Goal: Task Accomplishment & Management: Manage account settings

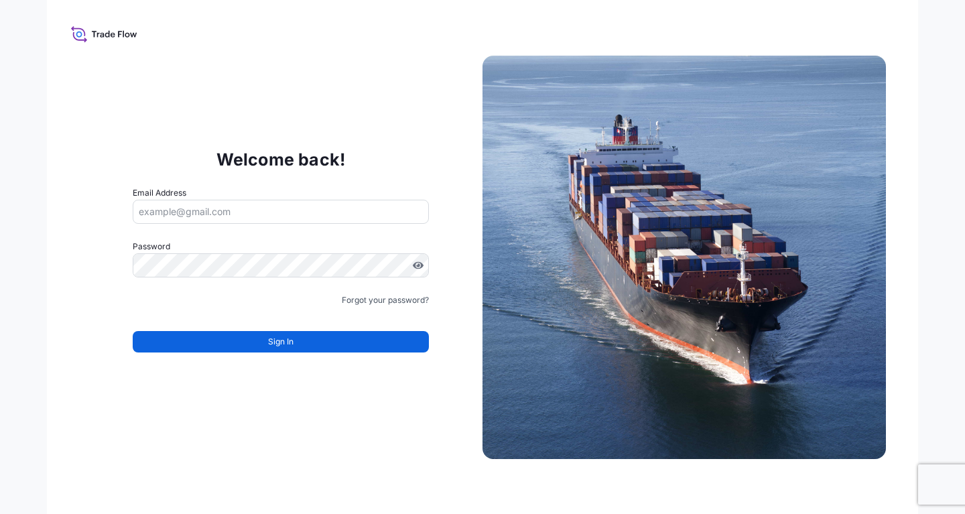
click at [172, 208] on input "Email Address" at bounding box center [281, 212] width 296 height 24
click at [203, 210] on input "Email Address" at bounding box center [281, 212] width 296 height 24
paste input "[EMAIL_ADDRESS][DOMAIN_NAME]"
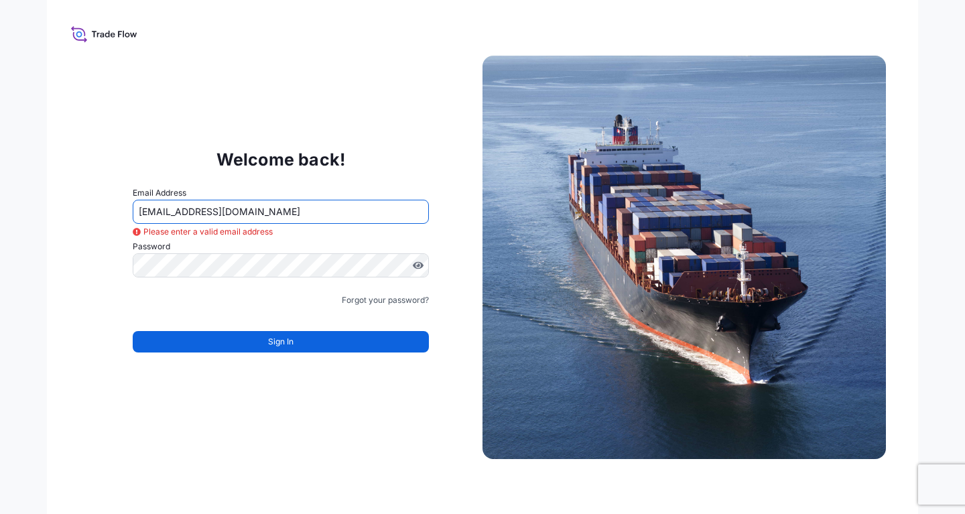
type input "[EMAIL_ADDRESS][DOMAIN_NAME]"
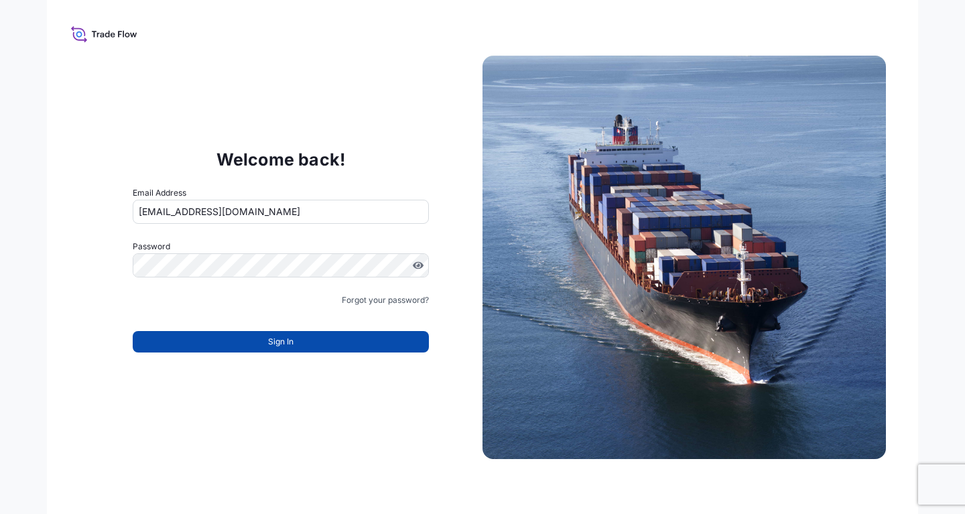
click at [287, 342] on span "Sign In" at bounding box center [280, 341] width 25 height 13
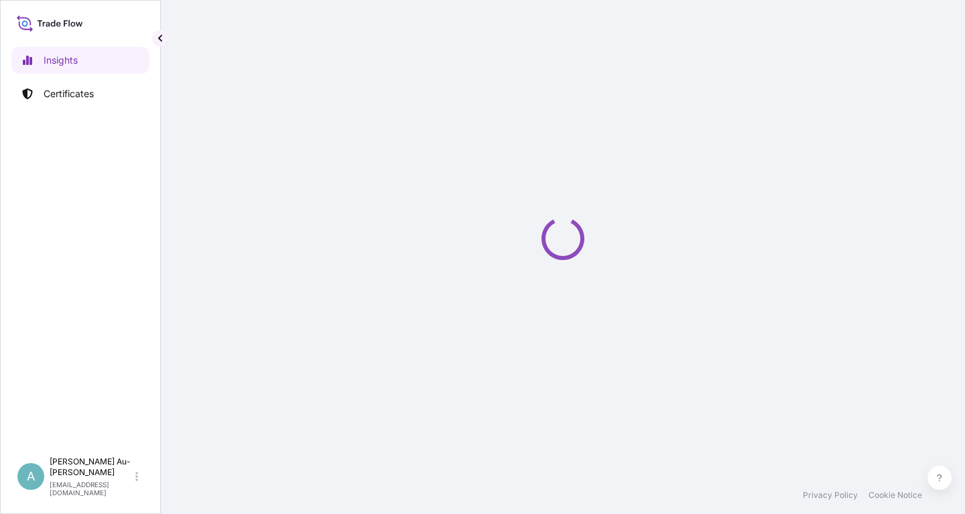
select select "2025"
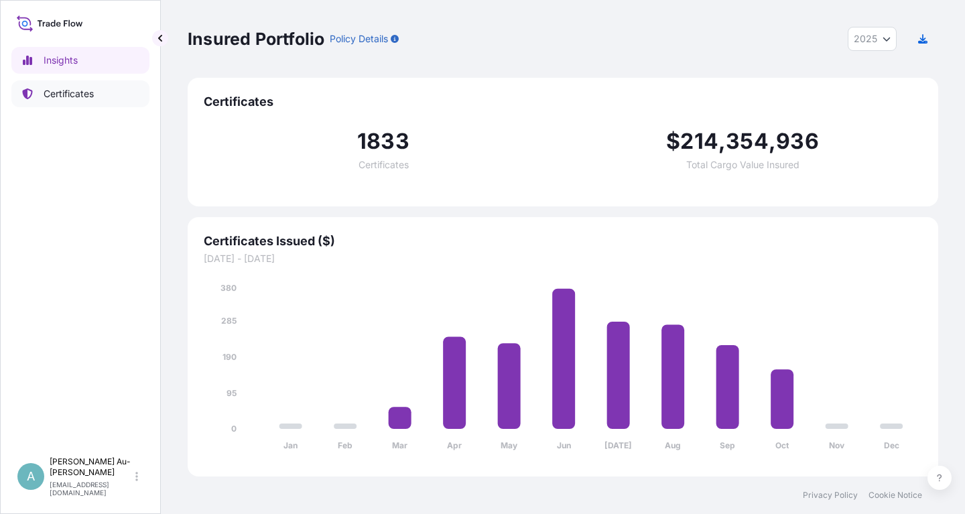
click at [70, 94] on p "Certificates" at bounding box center [69, 93] width 50 height 13
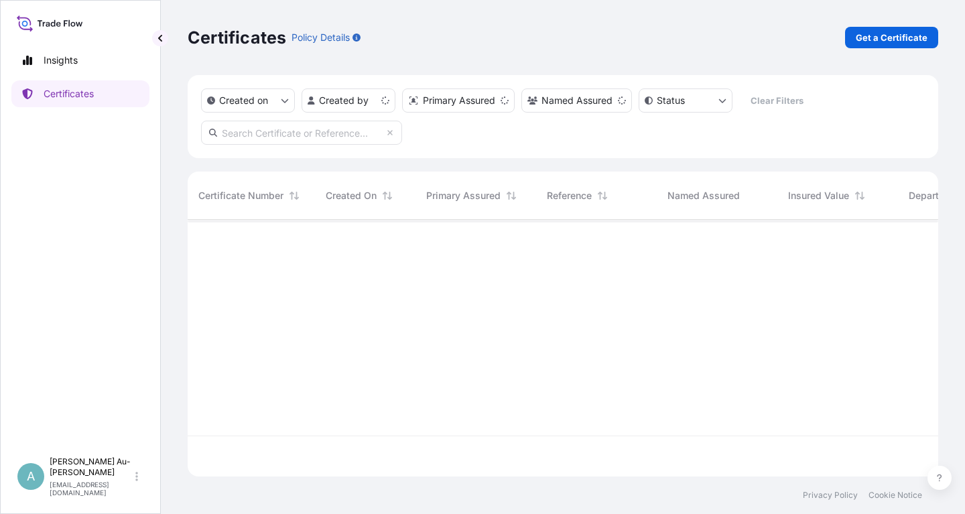
scroll to position [264, 751]
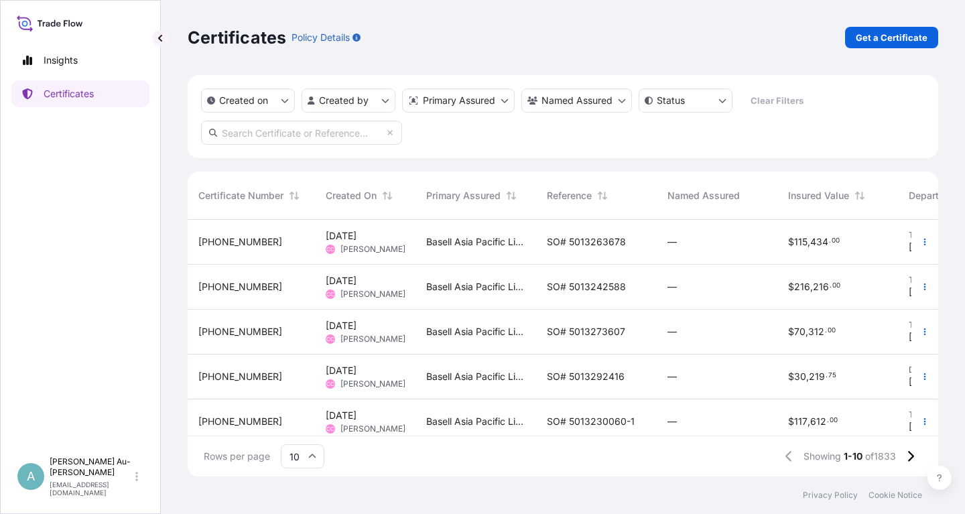
click at [243, 134] on input "text" at bounding box center [301, 133] width 201 height 24
type input "1928-2"
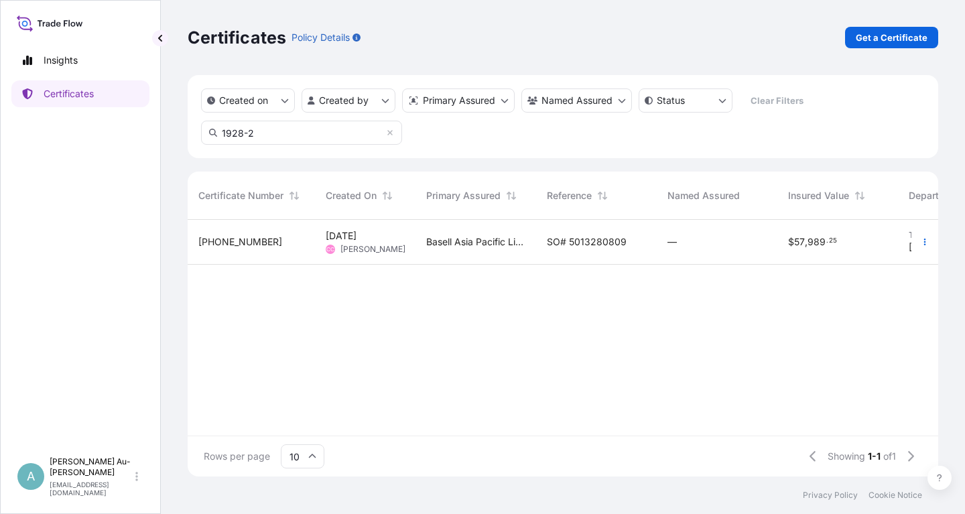
click at [581, 246] on span "SO# 5013280809" at bounding box center [587, 241] width 80 height 13
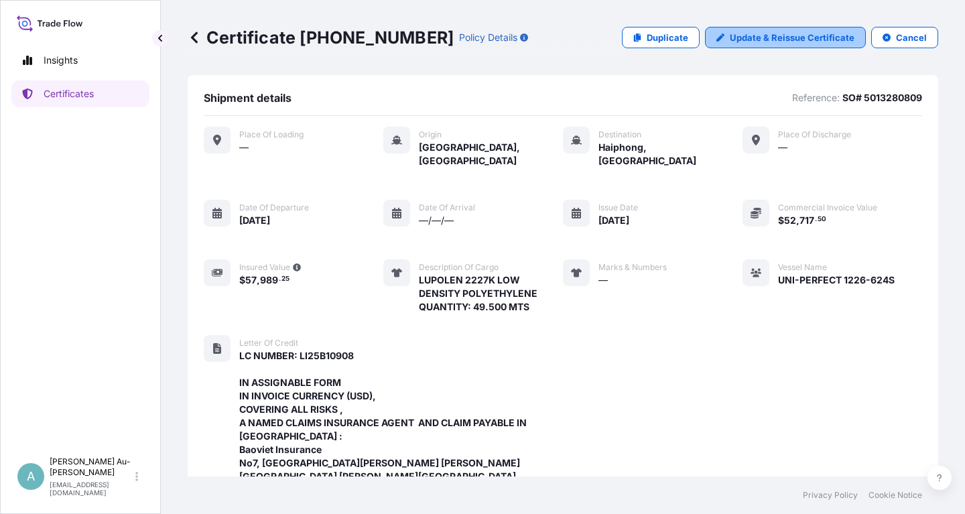
click at [787, 42] on p "Update & Reissue Certificate" at bounding box center [792, 37] width 125 height 13
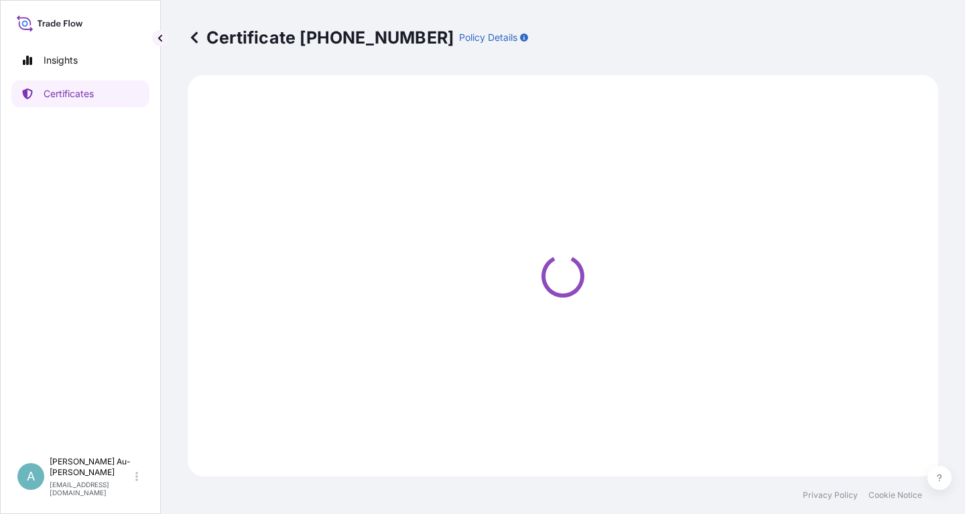
select select "Sea"
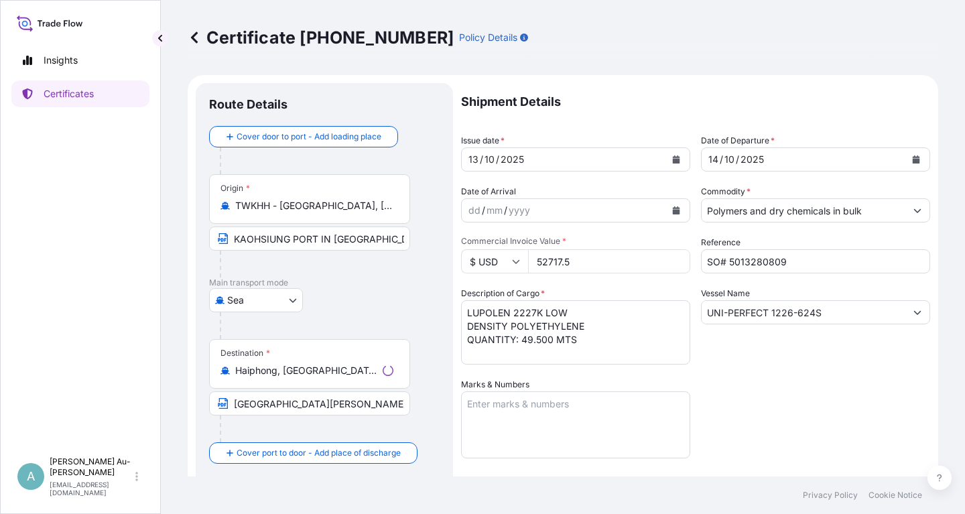
select select "32034"
click at [674, 165] on button "Calendar" at bounding box center [675, 159] width 21 height 21
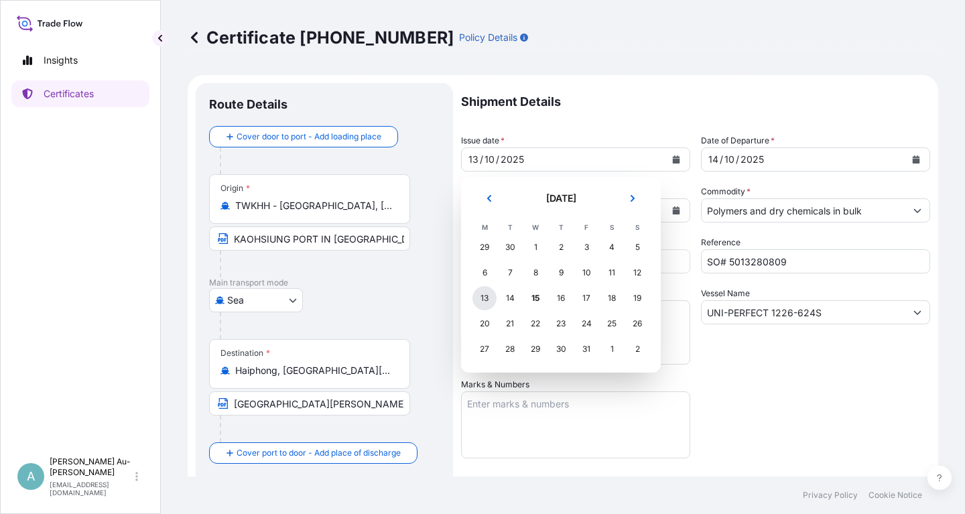
click at [483, 301] on div "13" at bounding box center [484, 298] width 24 height 24
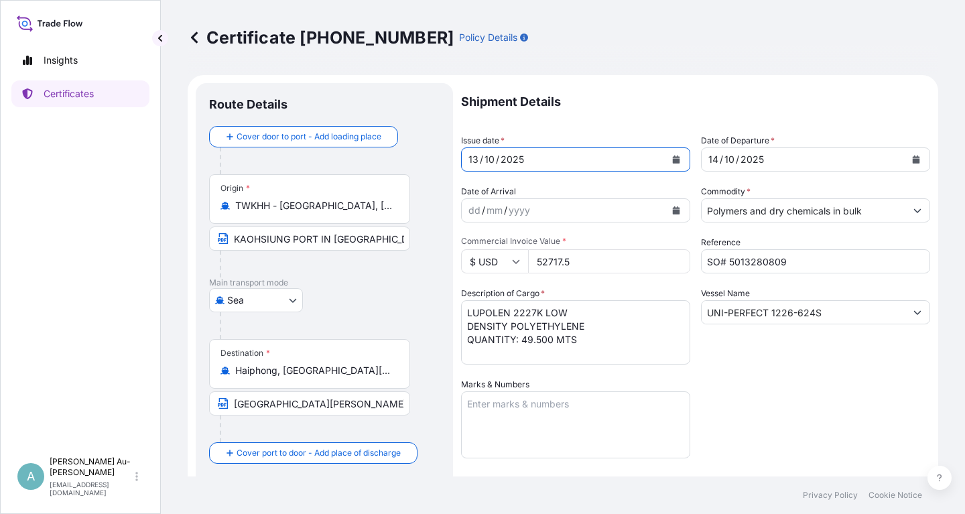
click at [780, 401] on div "Shipment Details Issue date * [DATE] Date of Departure * [DATE] Date of Arrival…" at bounding box center [695, 428] width 469 height 690
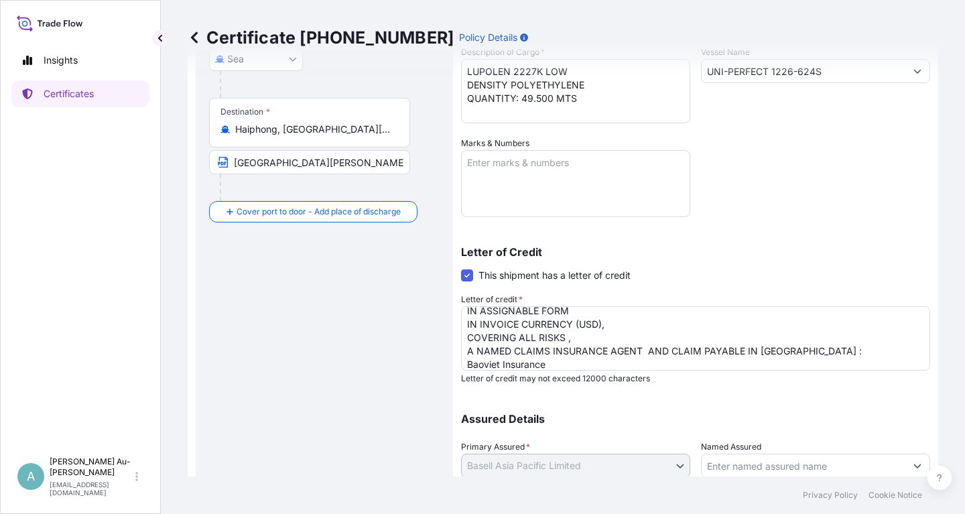
scroll to position [57, 0]
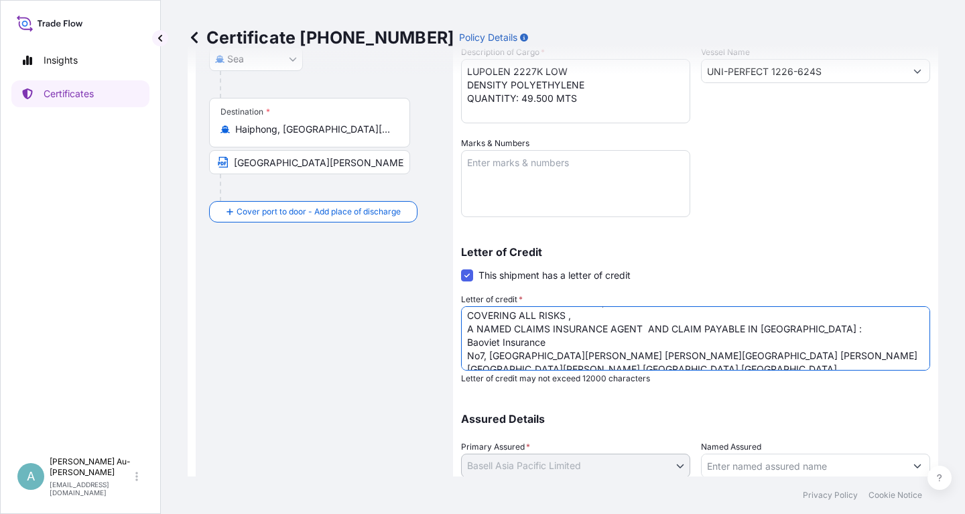
drag, startPoint x: 667, startPoint y: 329, endPoint x: 795, endPoint y: 326, distance: 127.4
click at [795, 326] on textarea "LC NUMBER: LI25B10908 IN ASSIGNABLE FORM IN INVOICE CURRENCY (USD), COVERING AL…" at bounding box center [695, 338] width 469 height 64
click at [846, 341] on textarea "LC NUMBER: LI25B10908 IN ASSIGNABLE FORM IN INVOICE CURRENCY (USD), COVERING AL…" at bounding box center [695, 338] width 469 height 64
drag, startPoint x: 667, startPoint y: 332, endPoint x: 797, endPoint y: 323, distance: 130.3
click at [797, 323] on textarea "LC NUMBER: LI25B10908 IN ASSIGNABLE FORM IN INVOICE CURRENCY (USD), COVERING AL…" at bounding box center [695, 338] width 469 height 64
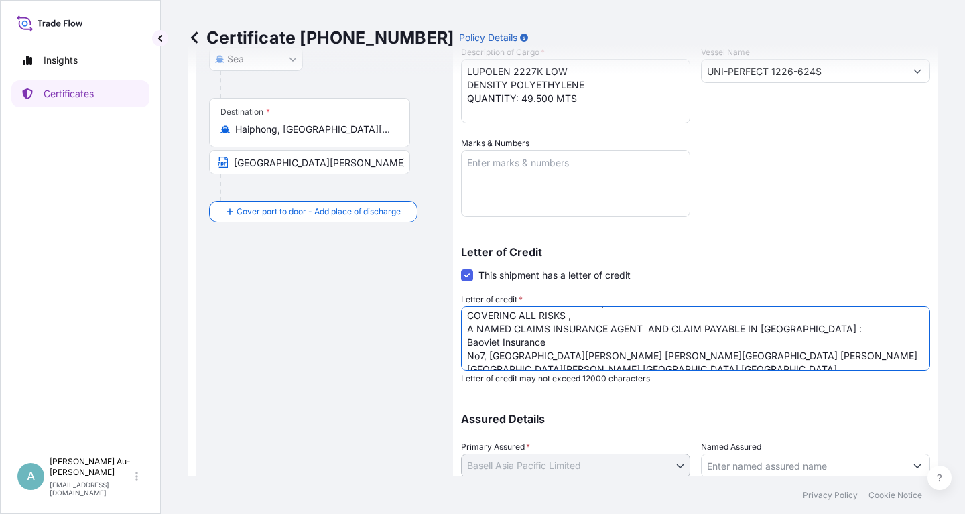
click at [578, 320] on textarea "LC NUMBER: LI25B10908 IN ASSIGNABLE FORM IN INVOICE CURRENCY (USD), COVERING AL…" at bounding box center [695, 338] width 469 height 64
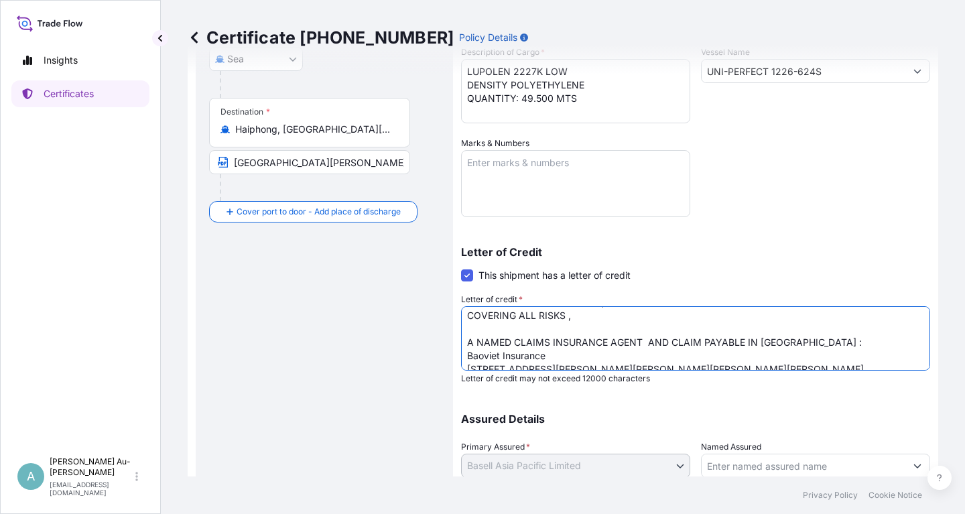
paste textarea "CLAIM PAYABLE IN [GEOGRAPHIC_DATA]"
click at [470, 329] on textarea "LC NUMBER: LI25B10908 IN ASSIGNABLE FORM IN INVOICE CURRENCY (USD), COVERING AL…" at bounding box center [695, 338] width 469 height 64
click at [645, 342] on textarea "LC NUMBER: LI25B10908 IN ASSIGNABLE FORM IN INVOICE CURRENCY (USD), COVERING AL…" at bounding box center [695, 338] width 469 height 64
click at [551, 341] on textarea "LC NUMBER: LI25B10908 IN ASSIGNABLE FORM IN INVOICE CURRENCY (USD), COVERING AL…" at bounding box center [695, 338] width 469 height 64
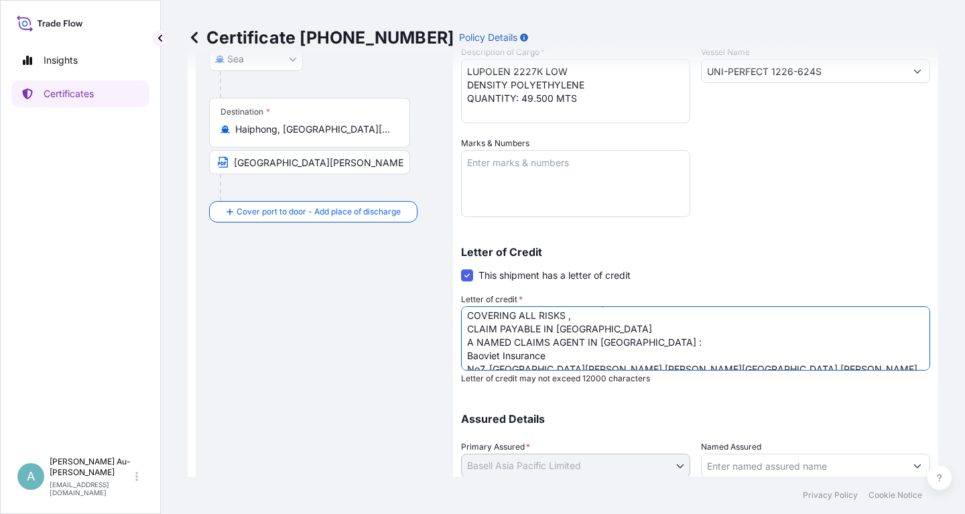
click at [733, 332] on textarea "LC NUMBER: LI25B10908 IN ASSIGNABLE FORM IN INVOICE CURRENCY (USD), COVERING AL…" at bounding box center [695, 338] width 469 height 64
click at [755, 342] on textarea "LC NUMBER: LI25B10908 IN ASSIGNABLE FORM IN INVOICE CURRENCY (USD), COVERING AL…" at bounding box center [695, 338] width 469 height 64
click at [682, 340] on textarea "LC NUMBER: LI25B10908 IN ASSIGNABLE FORM IN INVOICE CURRENCY (USD), COVERING AL…" at bounding box center [695, 338] width 469 height 64
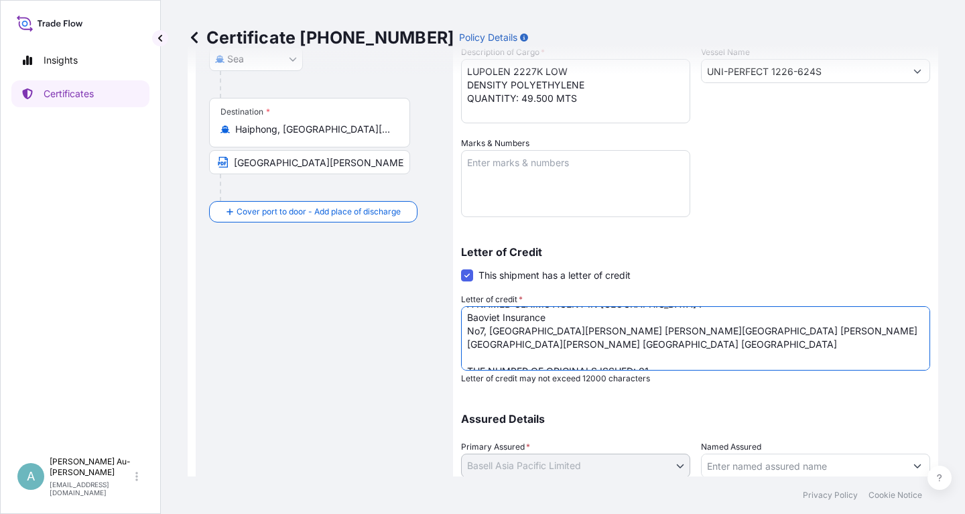
scroll to position [334, 0]
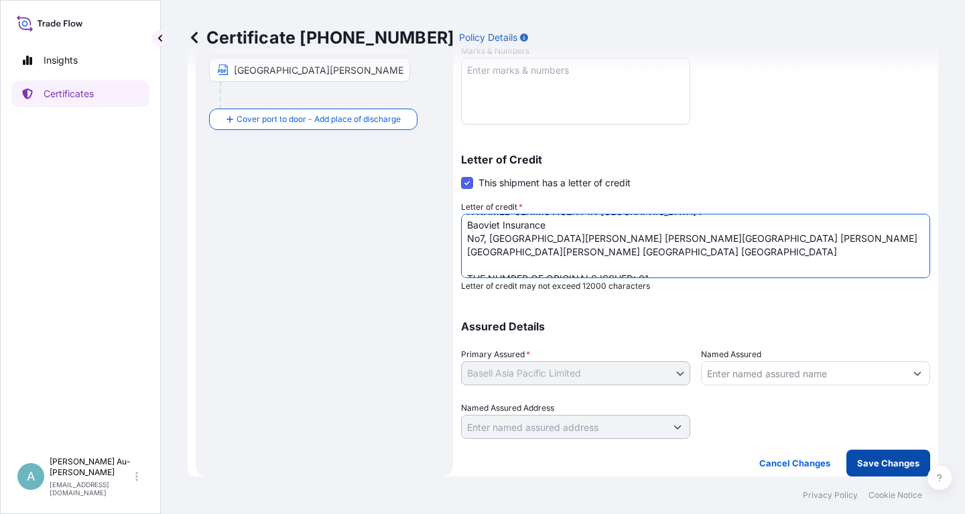
type textarea "LC NUMBER: LI25B10908 IN ASSIGNABLE FORM IN INVOICE CURRENCY (USD), COVERING AL…"
click at [896, 467] on p "Save Changes" at bounding box center [888, 462] width 62 height 13
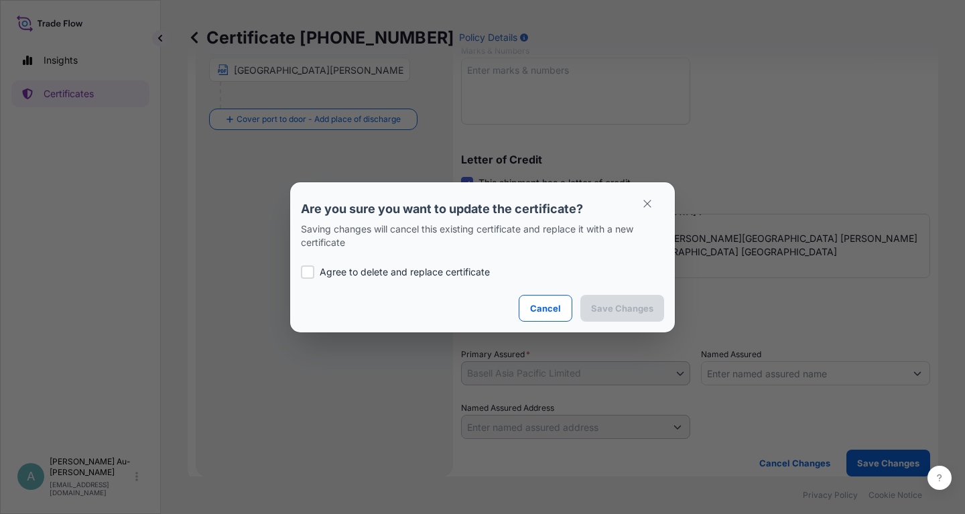
click at [373, 273] on p "Agree to delete and replace certificate" at bounding box center [405, 271] width 170 height 13
checkbox input "true"
click at [622, 308] on p "Save Changes" at bounding box center [622, 308] width 62 height 13
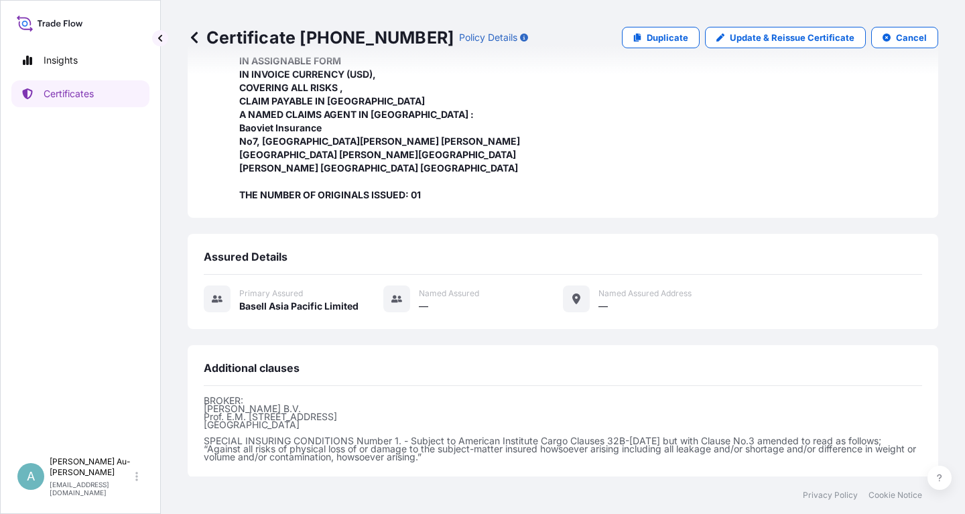
scroll to position [436, 0]
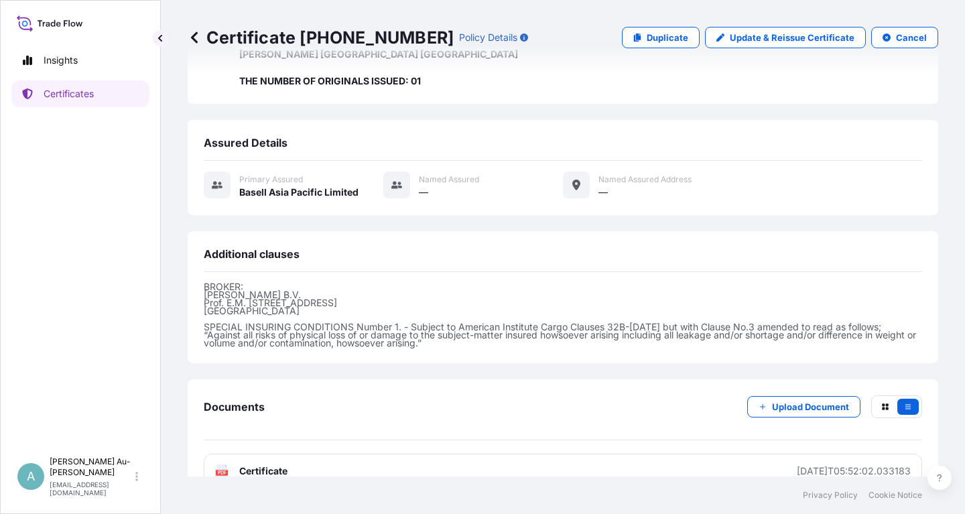
click at [413, 454] on link "PDF Certificate [DATE]T05:52:02.033183" at bounding box center [563, 471] width 718 height 35
click at [795, 43] on p "Update & Reissue Certificate" at bounding box center [792, 37] width 125 height 13
select select "Sea"
select select "32034"
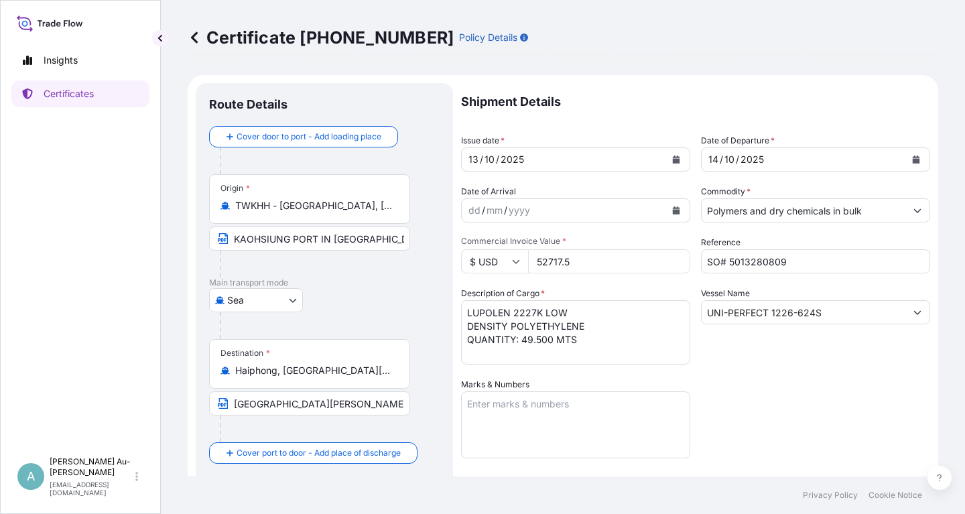
click at [676, 160] on icon "Calendar" at bounding box center [676, 159] width 7 height 8
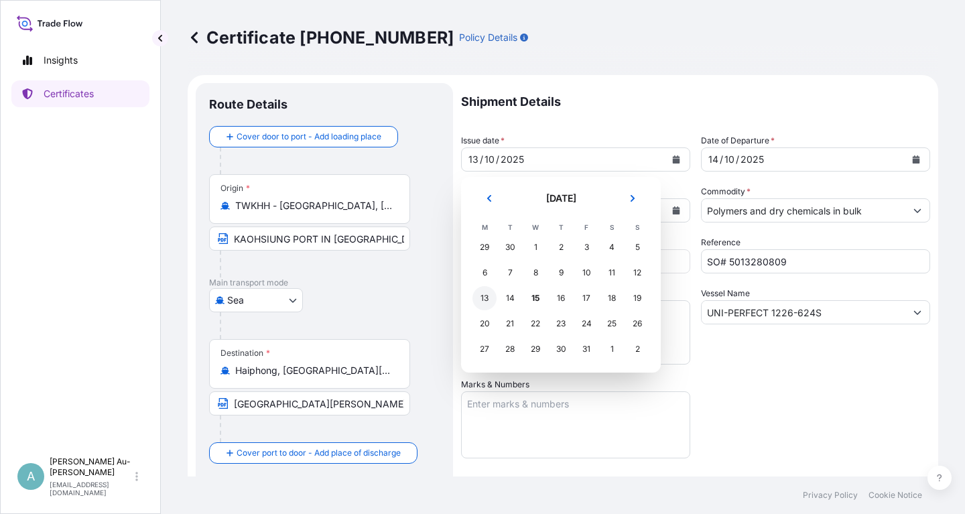
click at [482, 298] on div "13" at bounding box center [484, 298] width 24 height 24
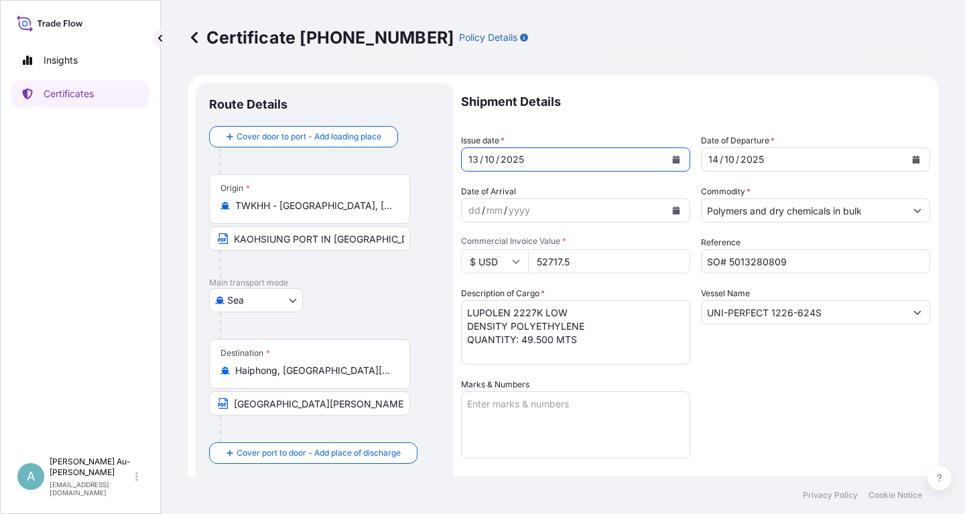
click at [254, 402] on input "[GEOGRAPHIC_DATA][PERSON_NAME], [GEOGRAPHIC_DATA]" at bounding box center [309, 403] width 201 height 24
type input "HAIPHONG PORT, [GEOGRAPHIC_DATA]"
click at [822, 397] on div "Shipment Details Issue date * [DATE] Date of Departure * [DATE] Date of Arrival…" at bounding box center [695, 428] width 469 height 690
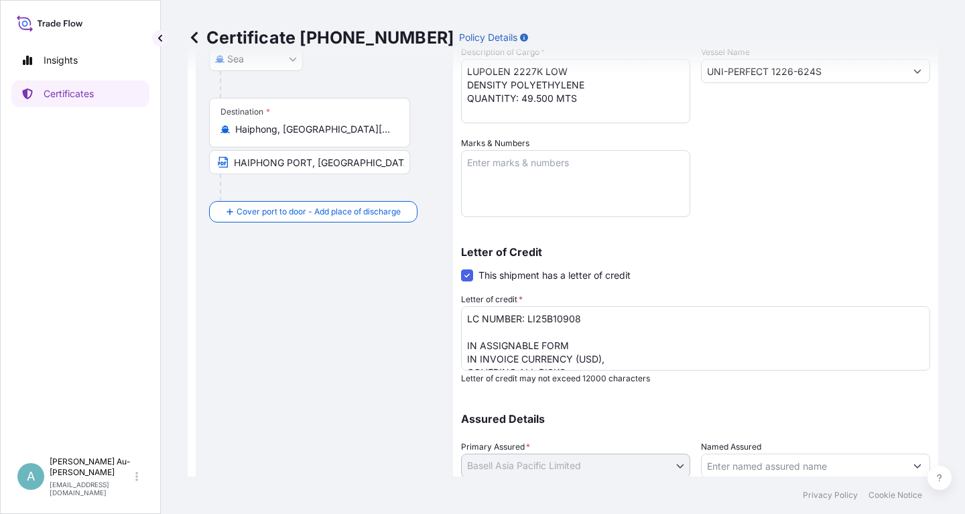
scroll to position [334, 0]
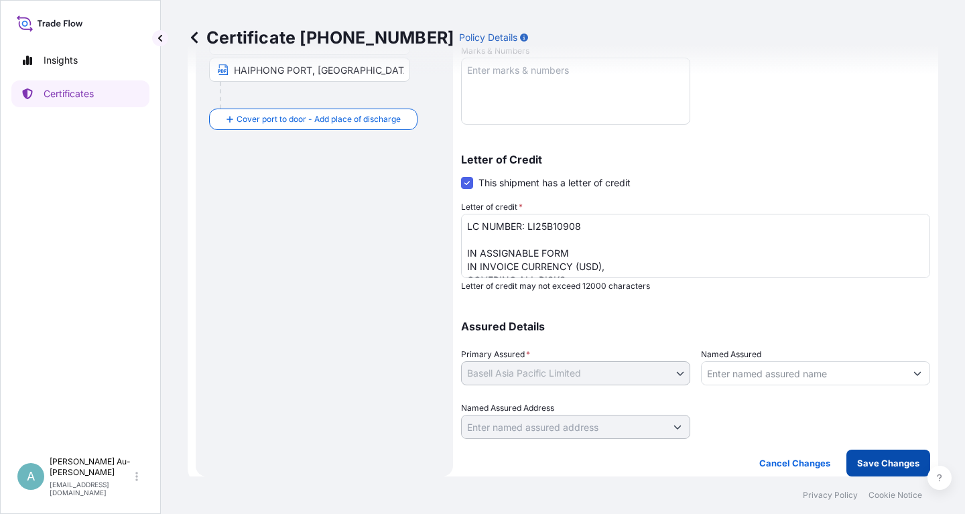
click at [873, 464] on p "Save Changes" at bounding box center [888, 462] width 62 height 13
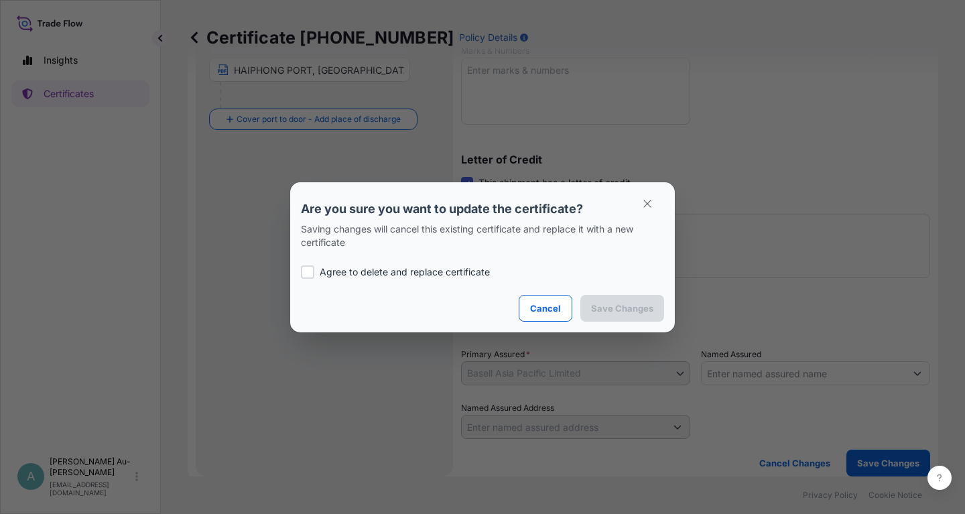
click at [405, 276] on p "Agree to delete and replace certificate" at bounding box center [405, 271] width 170 height 13
checkbox input "true"
click at [625, 311] on p "Save Changes" at bounding box center [622, 308] width 62 height 13
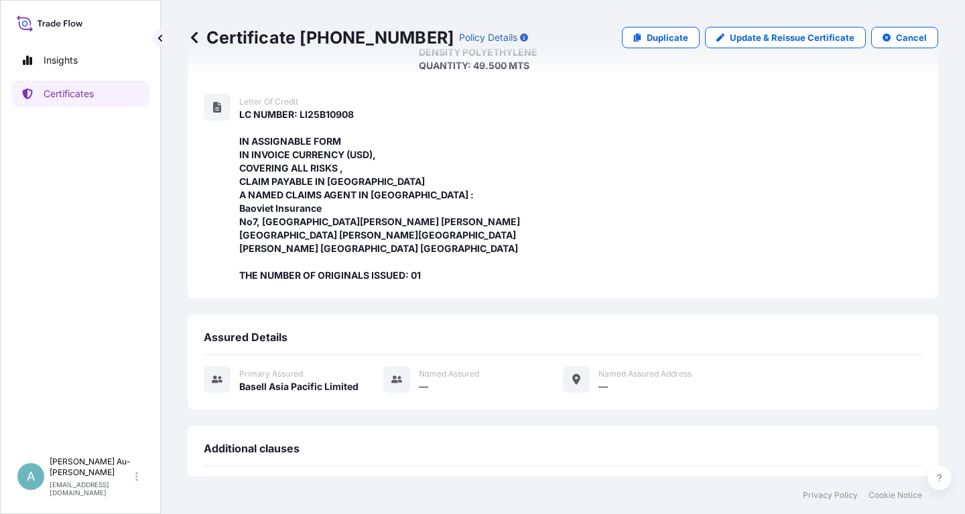
scroll to position [436, 0]
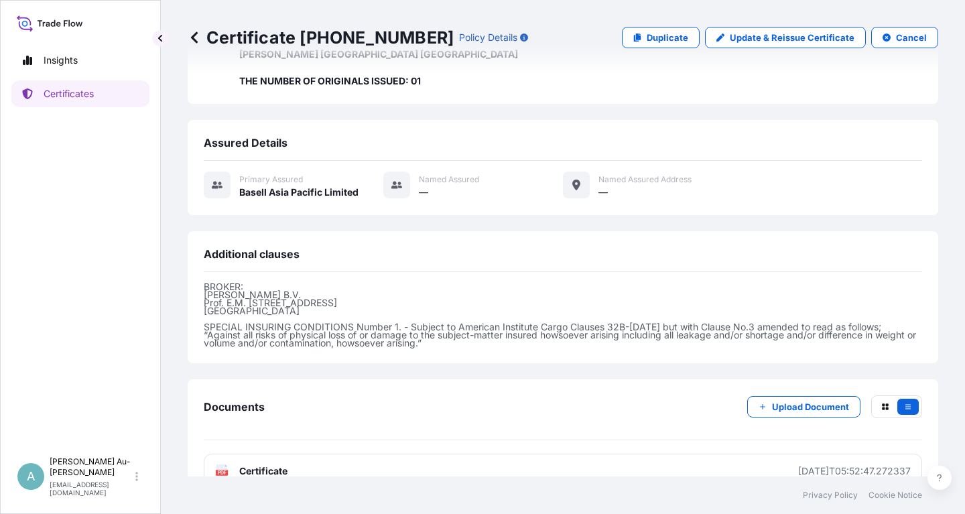
click at [273, 464] on span "Certificate" at bounding box center [263, 470] width 48 height 13
click at [64, 101] on link "Certificates" at bounding box center [80, 93] width 138 height 27
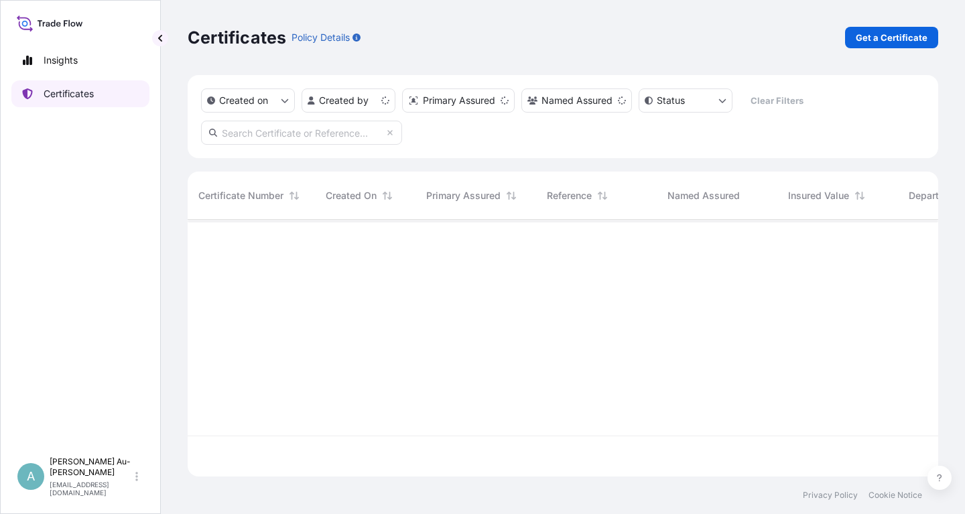
scroll to position [264, 751]
click at [281, 129] on input "text" at bounding box center [301, 133] width 201 height 24
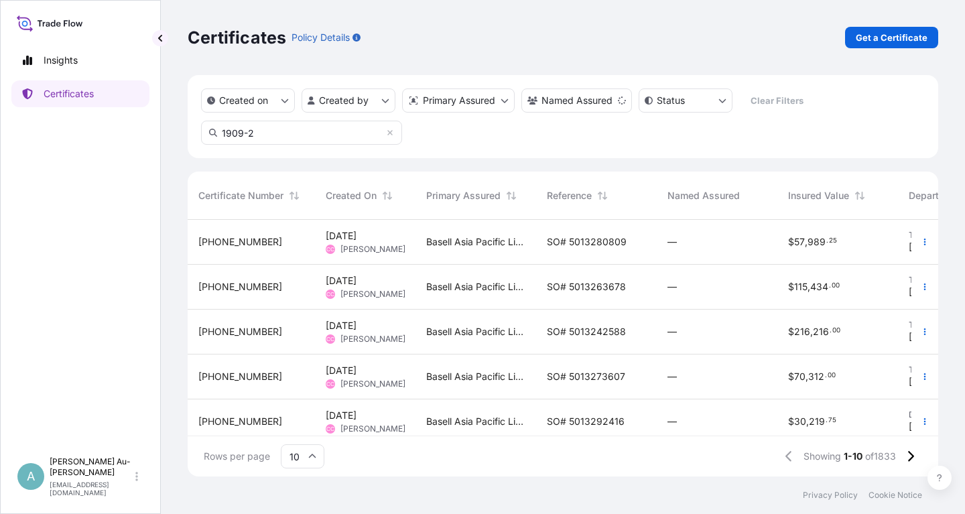
type input "1909-2"
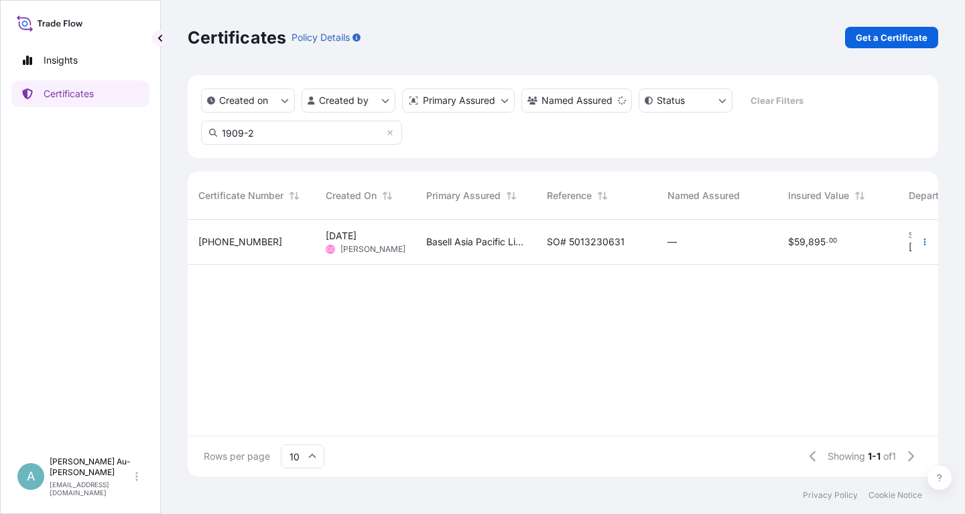
click at [569, 249] on div "SO# 5013230631" at bounding box center [596, 242] width 121 height 45
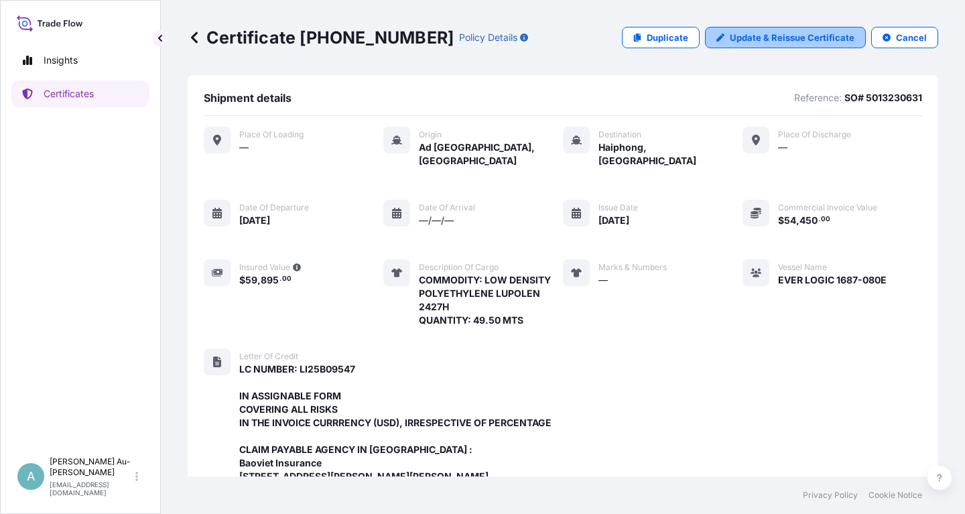
click at [760, 44] on p "Update & Reissue Certificate" at bounding box center [792, 37] width 125 height 13
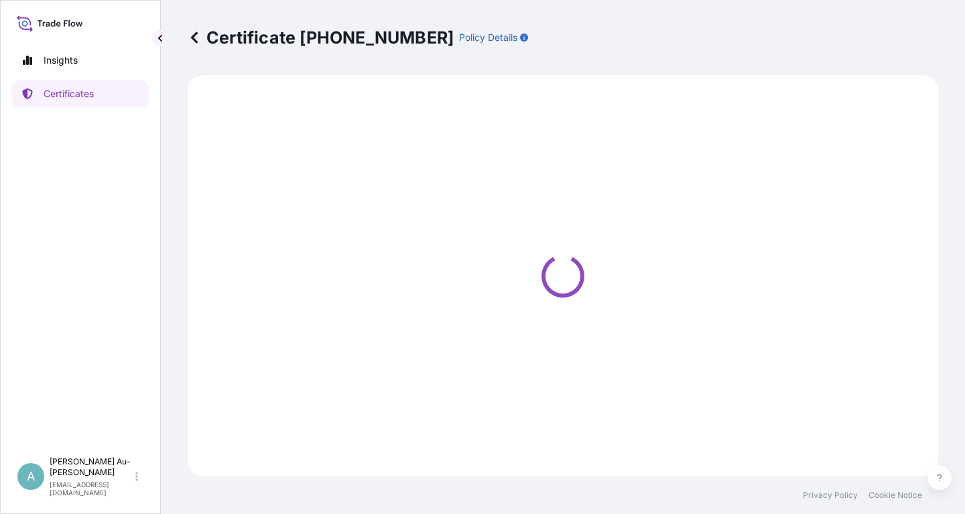
select select "Sea"
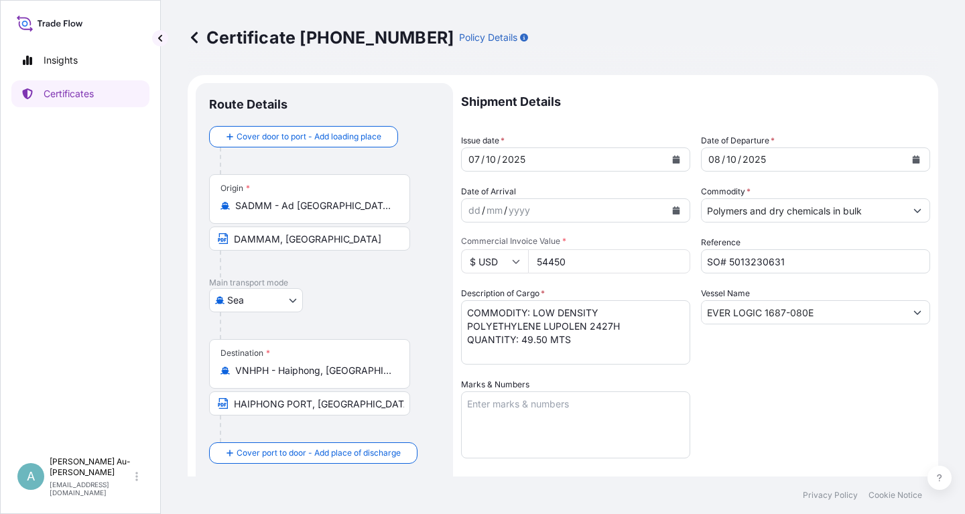
select select "32034"
click at [672, 160] on icon "Calendar" at bounding box center [676, 159] width 8 height 8
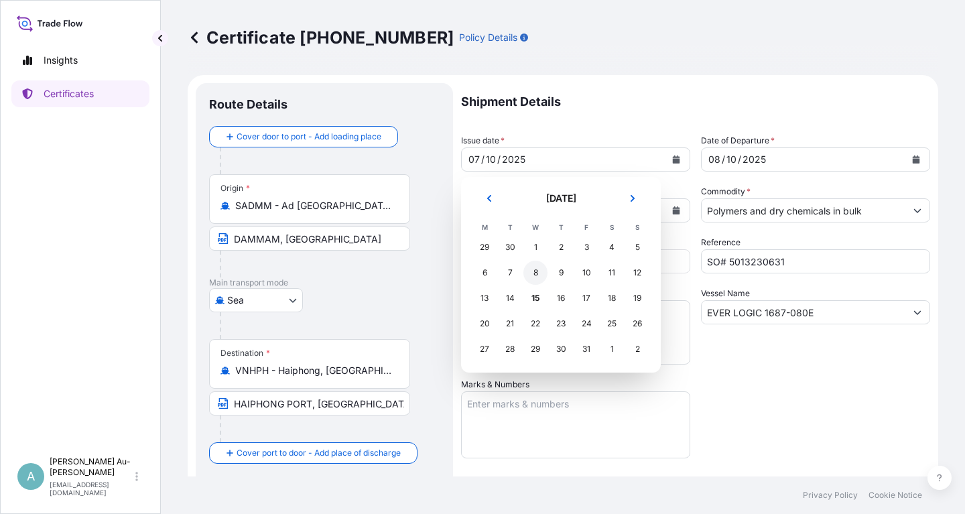
click at [539, 276] on div "8" at bounding box center [535, 273] width 24 height 24
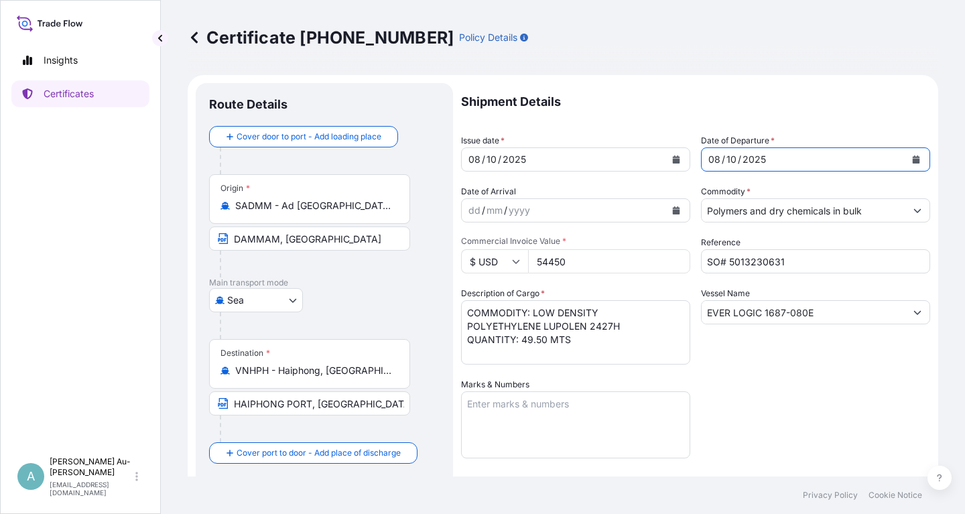
click at [916, 155] on icon "Calendar" at bounding box center [916, 159] width 8 height 8
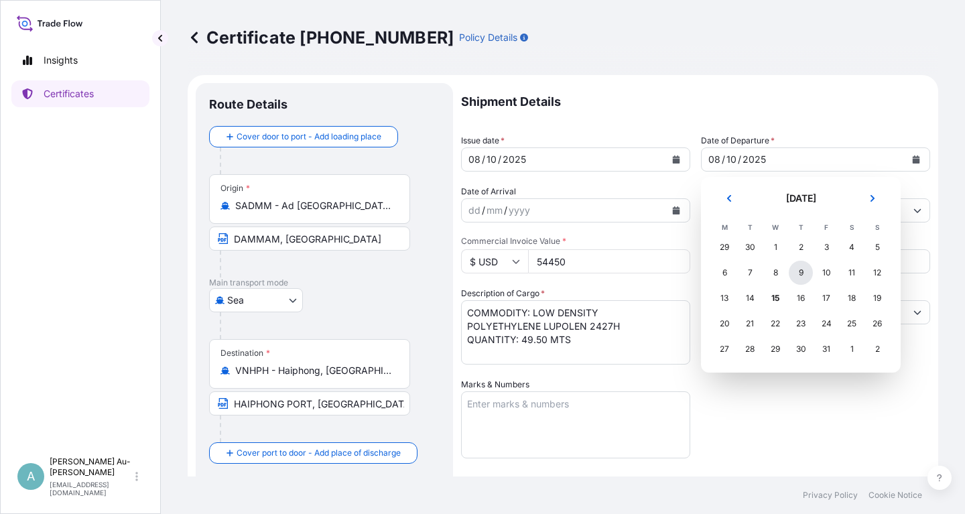
click at [809, 277] on div "9" at bounding box center [801, 273] width 24 height 24
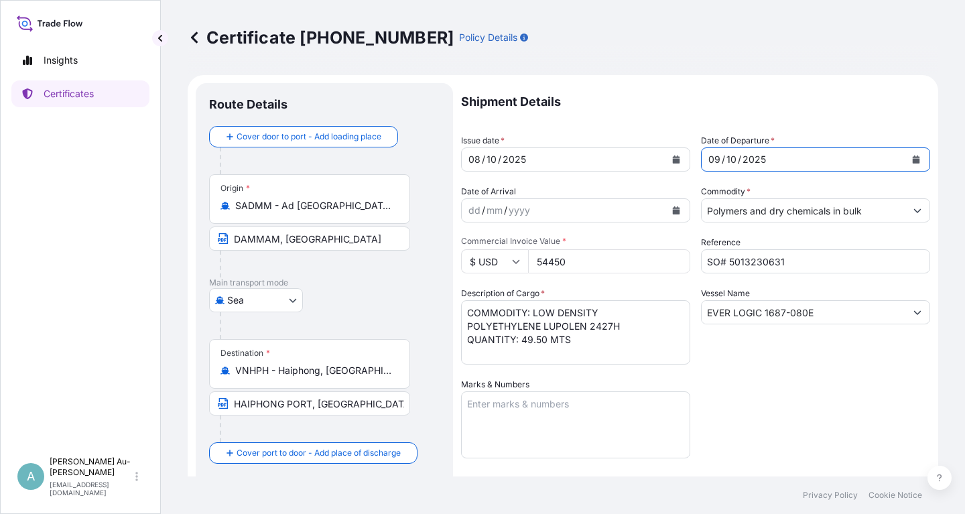
click at [765, 399] on div "Shipment Details Issue date * [DATE] Date of Departure * [DATE] Date of Arrival…" at bounding box center [695, 428] width 469 height 690
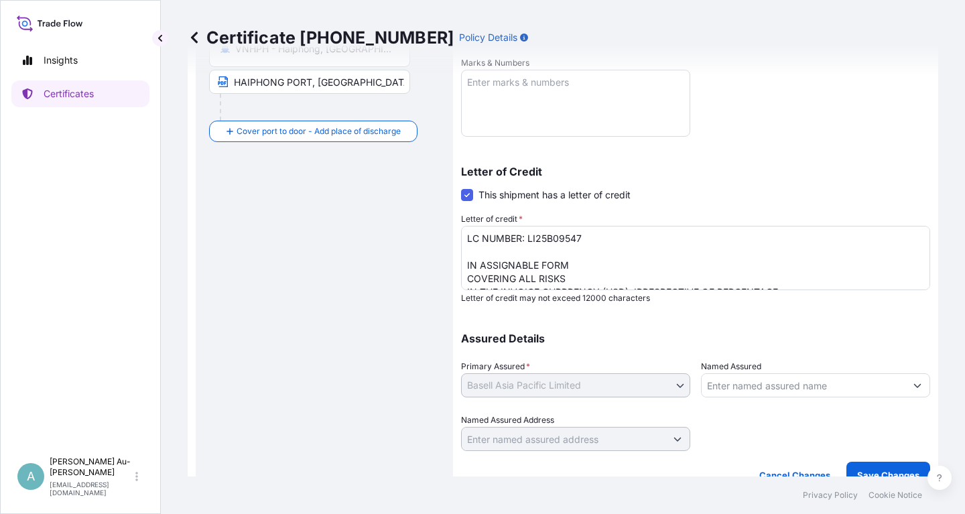
scroll to position [334, 0]
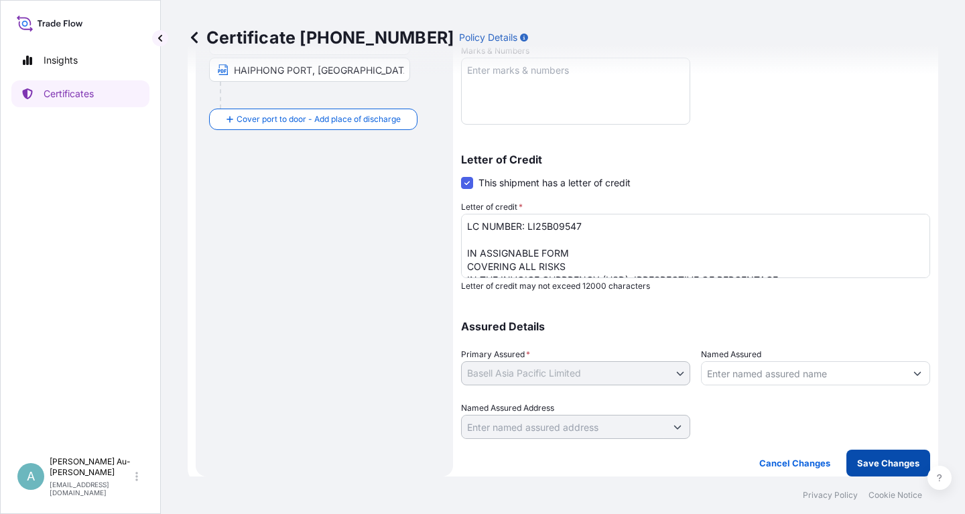
click at [878, 465] on p "Save Changes" at bounding box center [888, 462] width 62 height 13
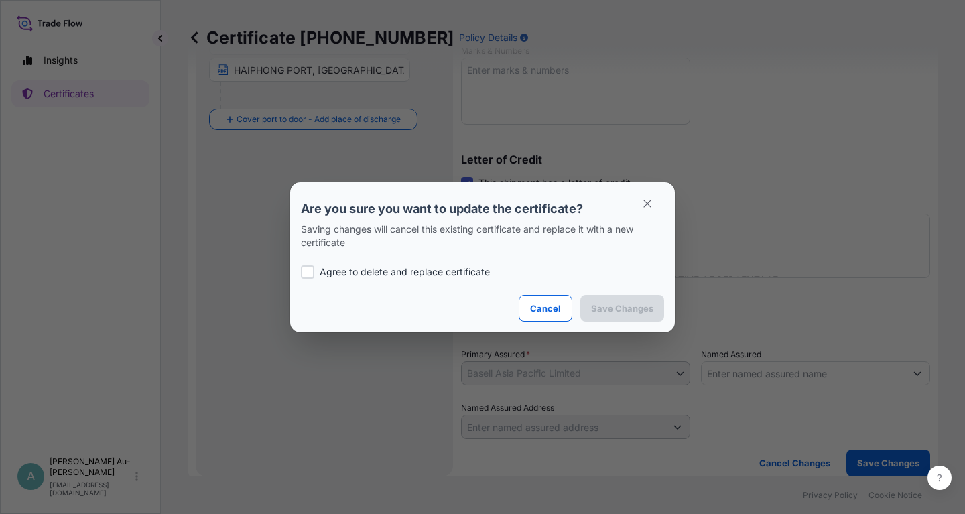
click at [389, 270] on p "Agree to delete and replace certificate" at bounding box center [405, 271] width 170 height 13
checkbox input "true"
click at [634, 304] on p "Save Changes" at bounding box center [622, 308] width 62 height 13
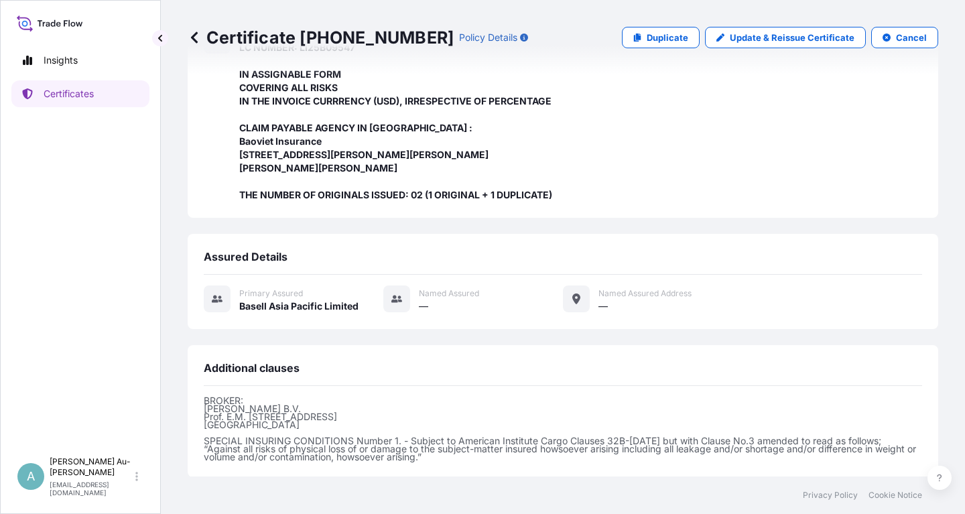
scroll to position [449, 0]
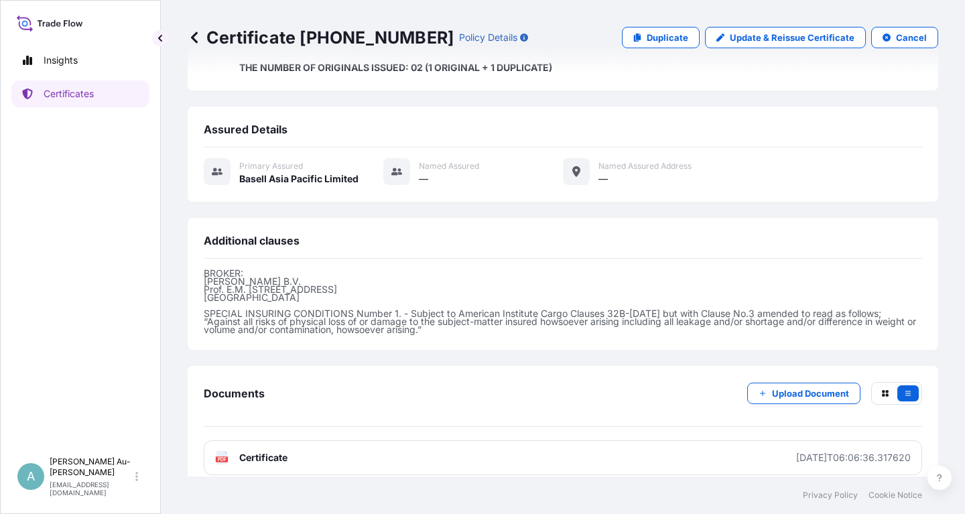
click at [476, 451] on link "PDF Certificate [DATE]T06:06:36.317620" at bounding box center [563, 457] width 718 height 35
click at [74, 98] on p "Certificates" at bounding box center [69, 93] width 50 height 13
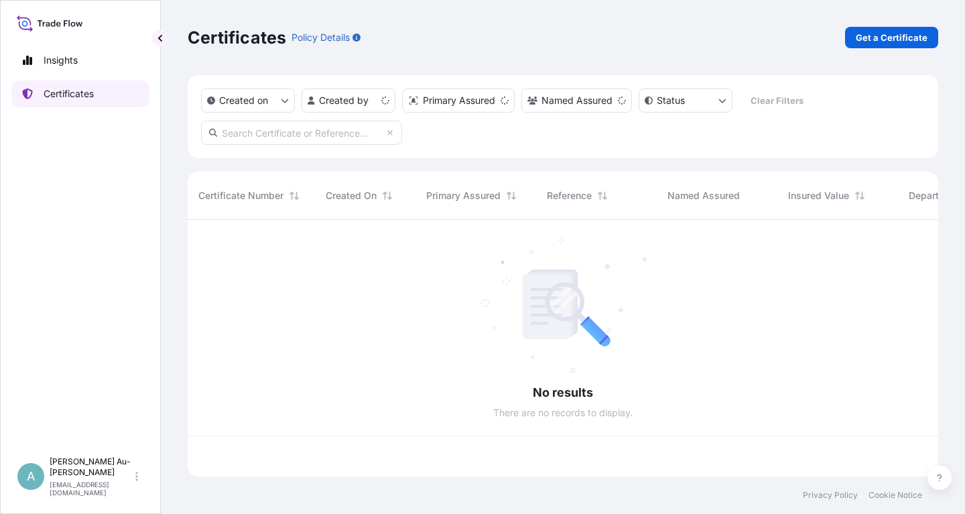
scroll to position [264, 751]
click at [353, 131] on input "text" at bounding box center [301, 133] width 201 height 24
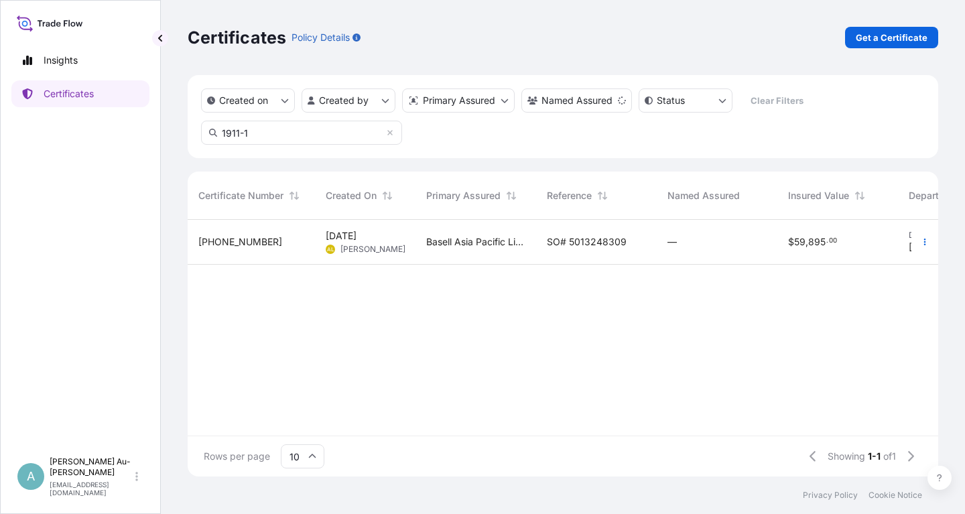
type input "1911-1"
click at [548, 249] on div "SO# 5013248309" at bounding box center [596, 242] width 121 height 45
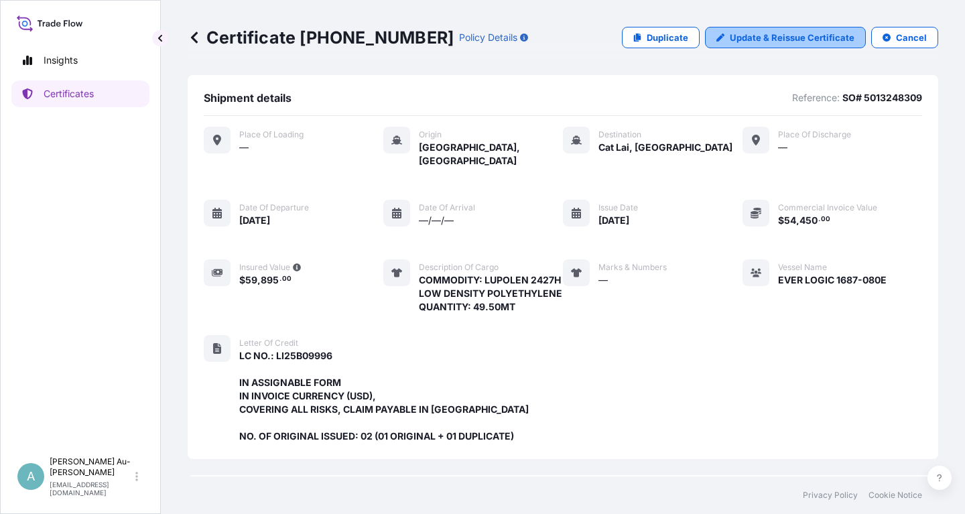
click at [732, 35] on link "Update & Reissue Certificate" at bounding box center [785, 37] width 161 height 21
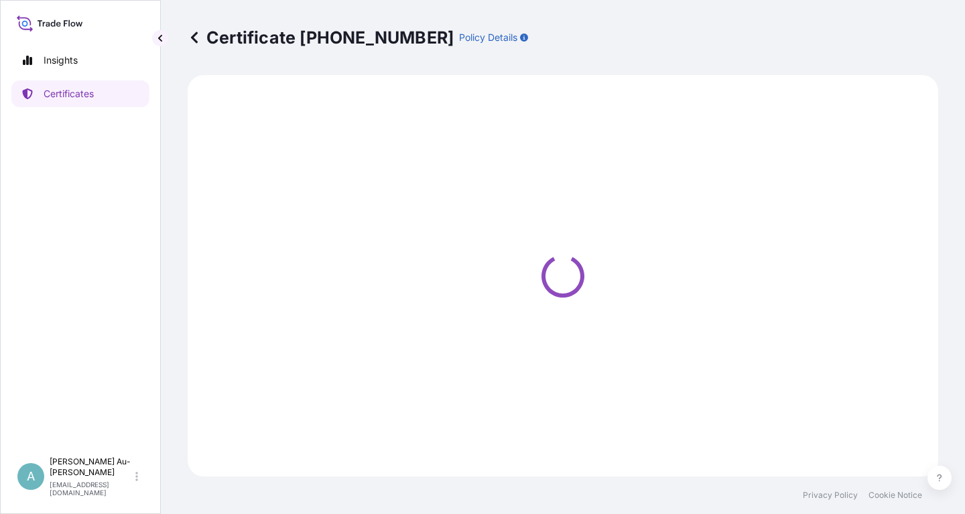
select select "Sea"
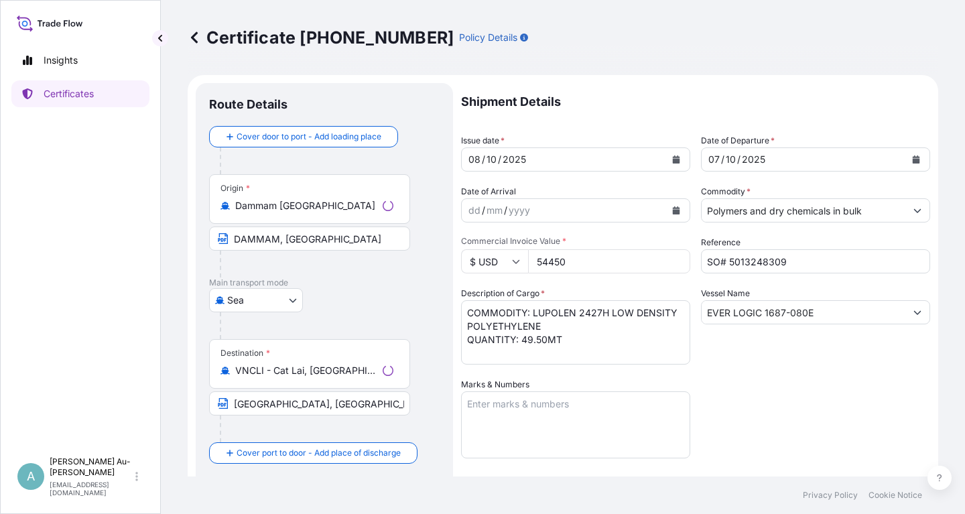
select select "32034"
click at [671, 160] on button "Calendar" at bounding box center [675, 159] width 21 height 21
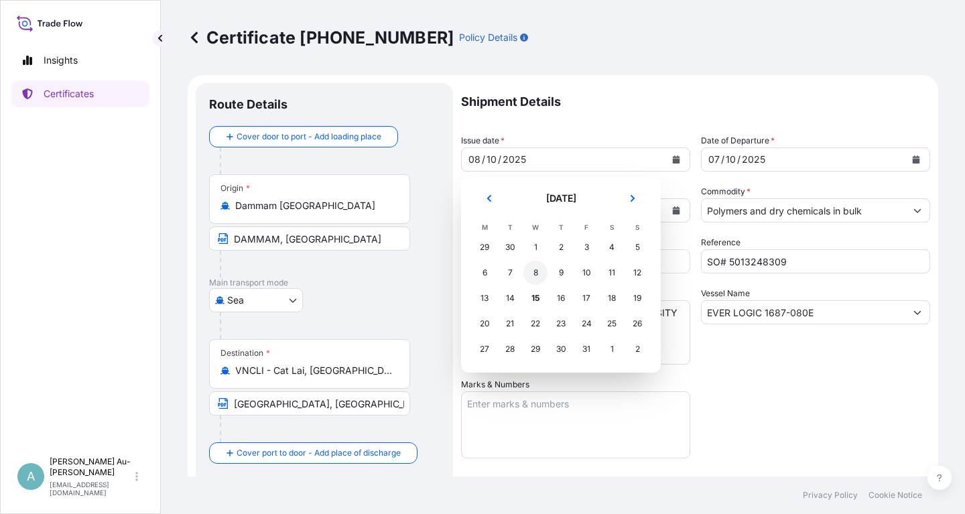
click at [535, 271] on div "8" at bounding box center [535, 273] width 24 height 24
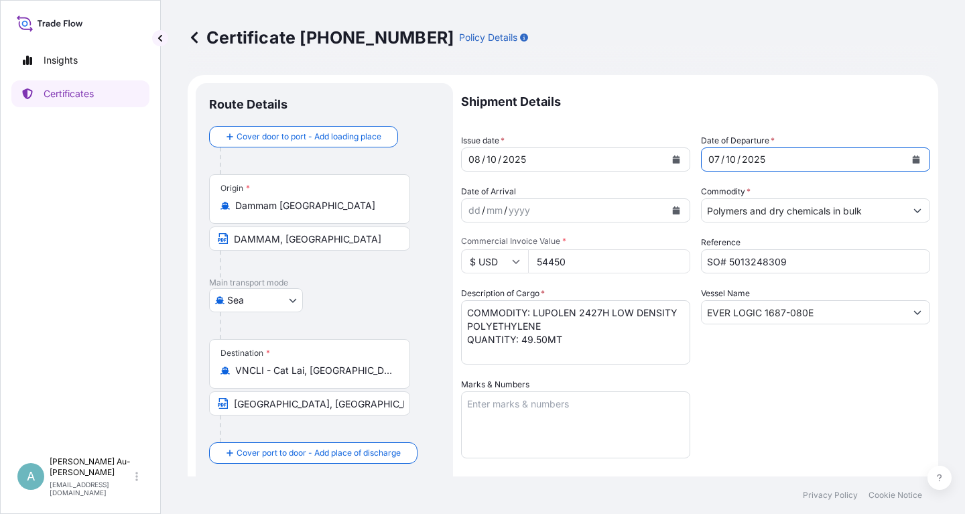
click at [910, 159] on button "Calendar" at bounding box center [915, 159] width 21 height 21
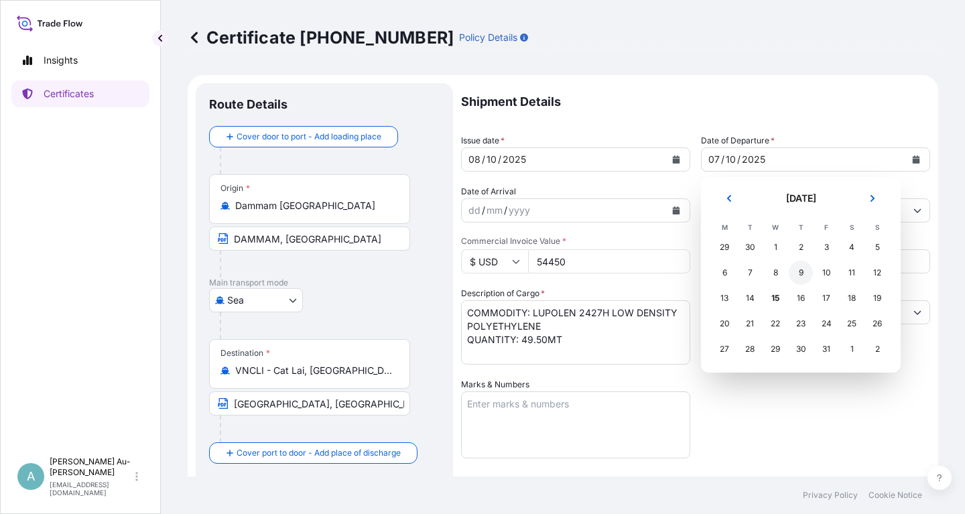
click at [804, 271] on div "9" at bounding box center [801, 273] width 24 height 24
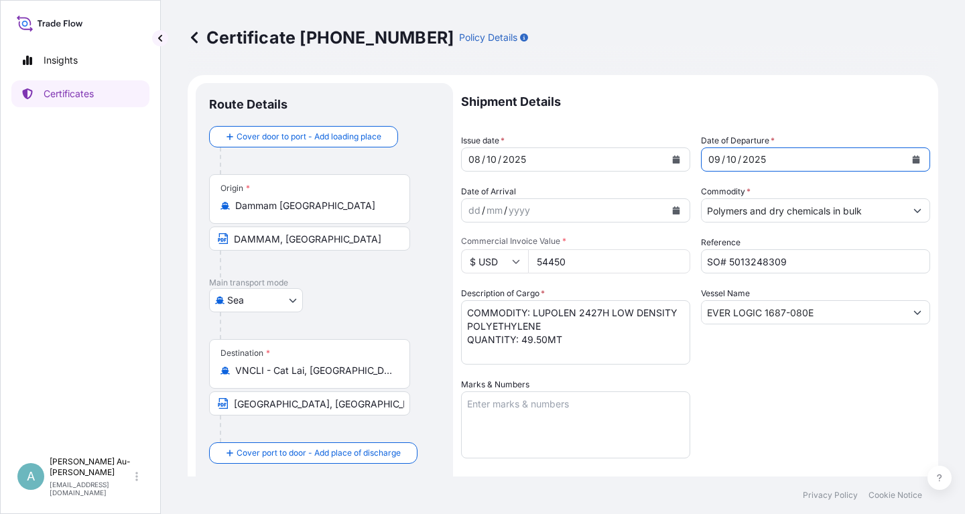
click at [785, 386] on div "Shipment Details Issue date * [DATE] Date of Departure * [DATE] Date of Arrival…" at bounding box center [695, 428] width 469 height 690
click at [341, 401] on input "[GEOGRAPHIC_DATA], [GEOGRAPHIC_DATA], [GEOGRAPHIC_DATA] VIA PORT OF DISCHARGE […" at bounding box center [309, 403] width 201 height 24
type input "[GEOGRAPHIC_DATA], [GEOGRAPHIC_DATA], [GEOGRAPHIC_DATA] VIA PORT OF DISCHARGE: …"
drag, startPoint x: 747, startPoint y: 376, endPoint x: 741, endPoint y: 379, distance: 7.5
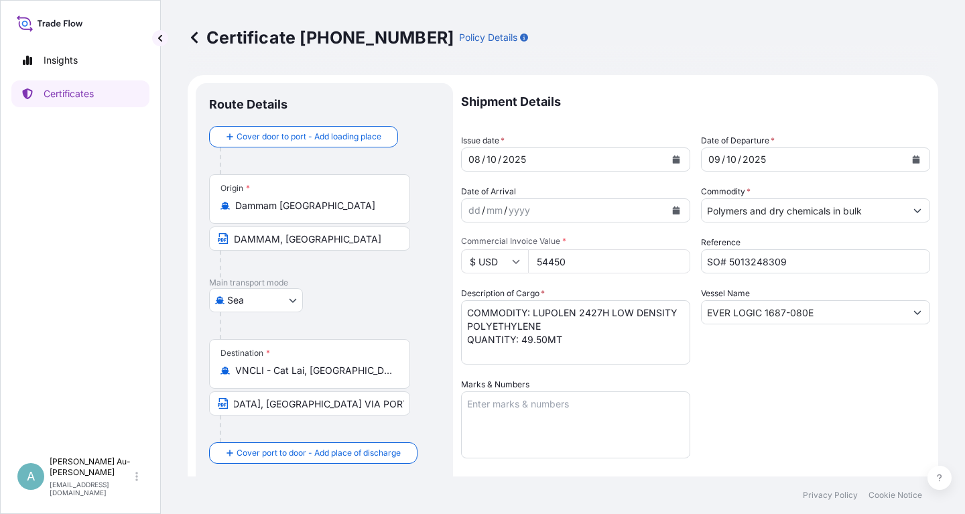
click at [747, 376] on div "Shipment Details Issue date * [DATE] Date of Departure * [DATE] Date of Arrival…" at bounding box center [695, 428] width 469 height 690
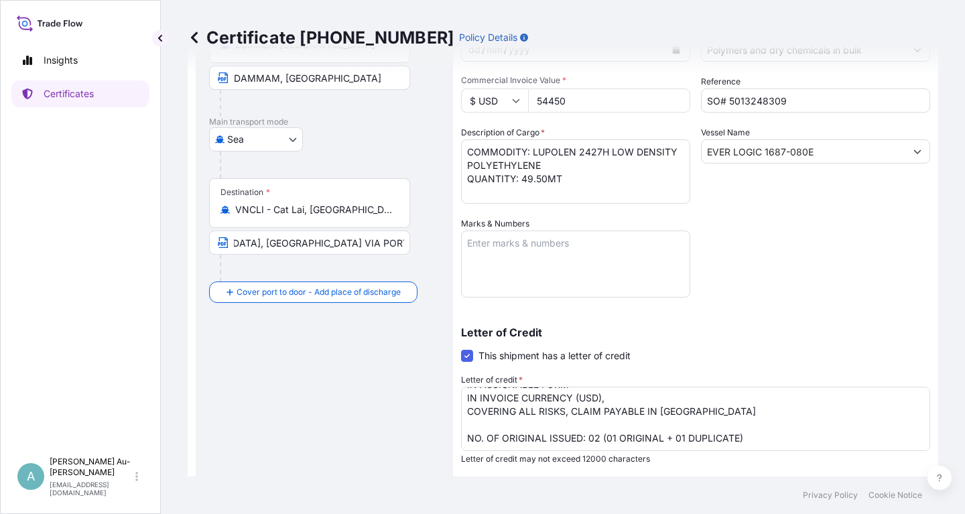
scroll to position [334, 0]
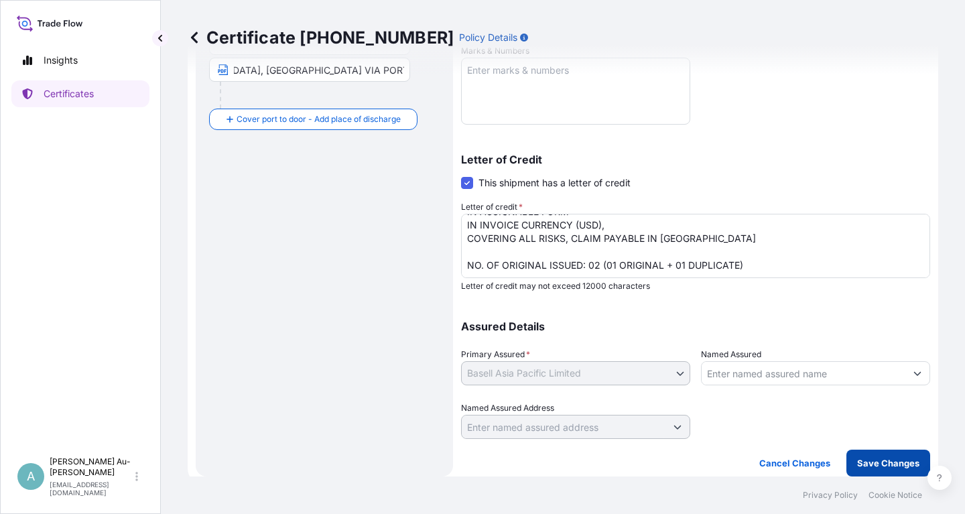
click at [890, 463] on p "Save Changes" at bounding box center [888, 462] width 62 height 13
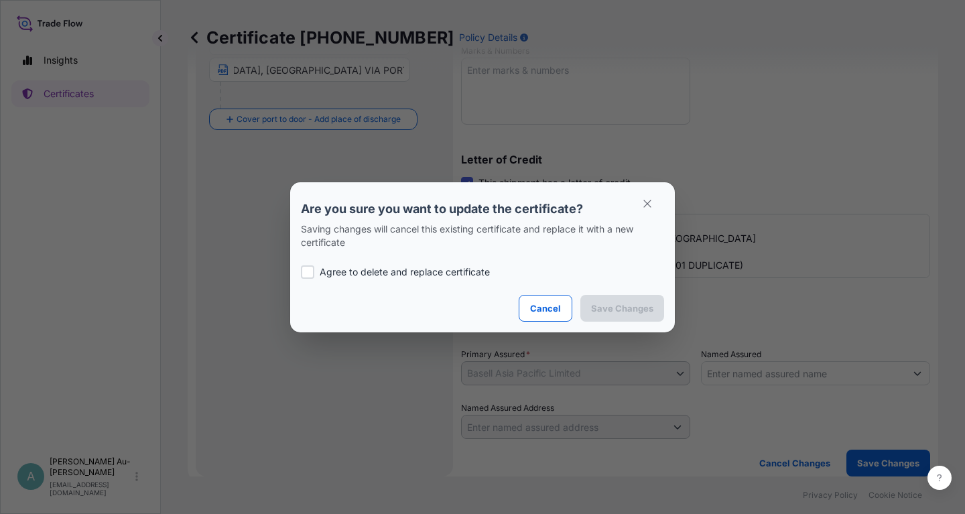
click at [313, 269] on div at bounding box center [307, 271] width 13 height 13
checkbox input "true"
click at [649, 307] on p "Save Changes" at bounding box center [622, 308] width 62 height 13
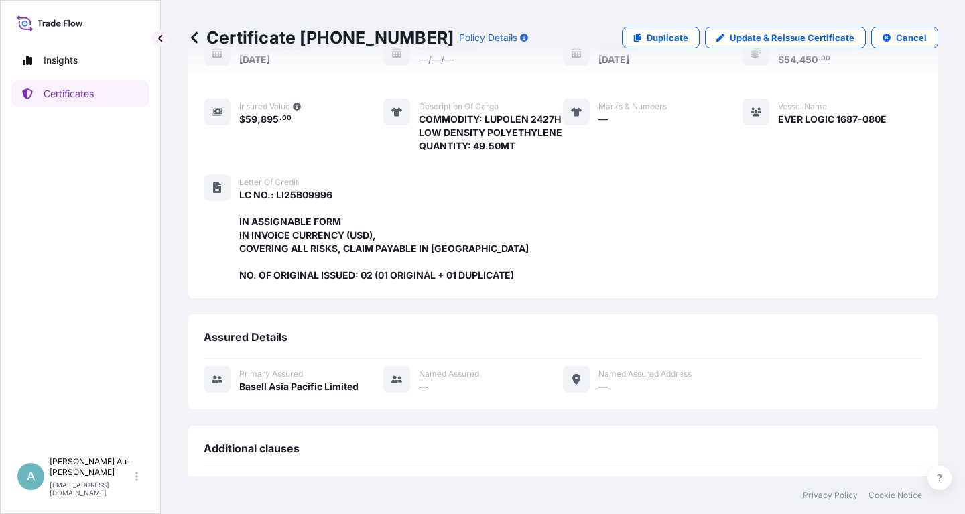
scroll to position [382, 0]
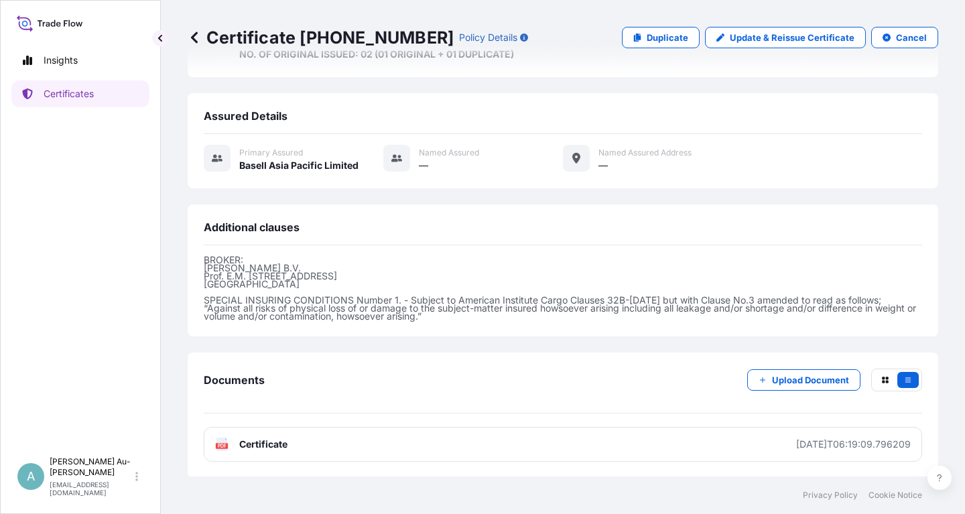
click at [293, 448] on link "PDF Certificate [DATE]T06:19:09.796209" at bounding box center [563, 444] width 718 height 35
click at [66, 102] on link "Certificates" at bounding box center [80, 93] width 138 height 27
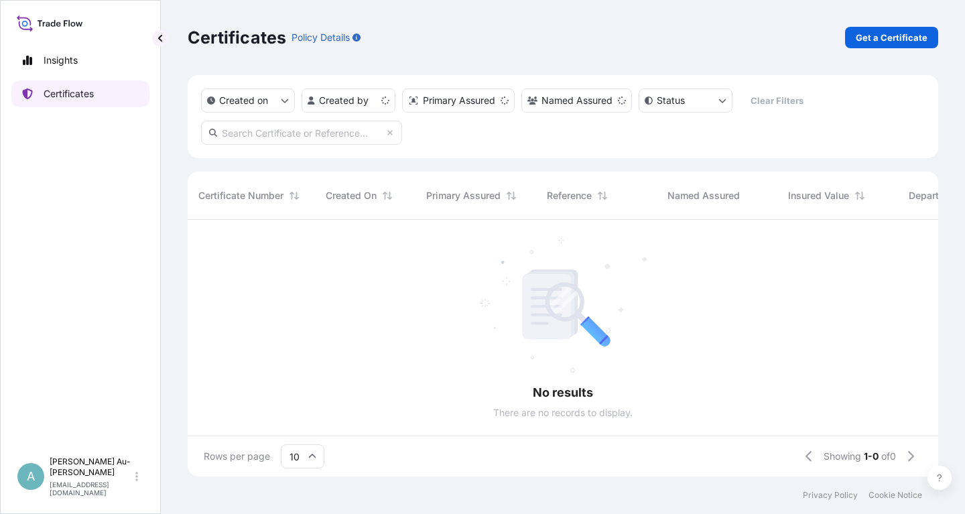
scroll to position [264, 751]
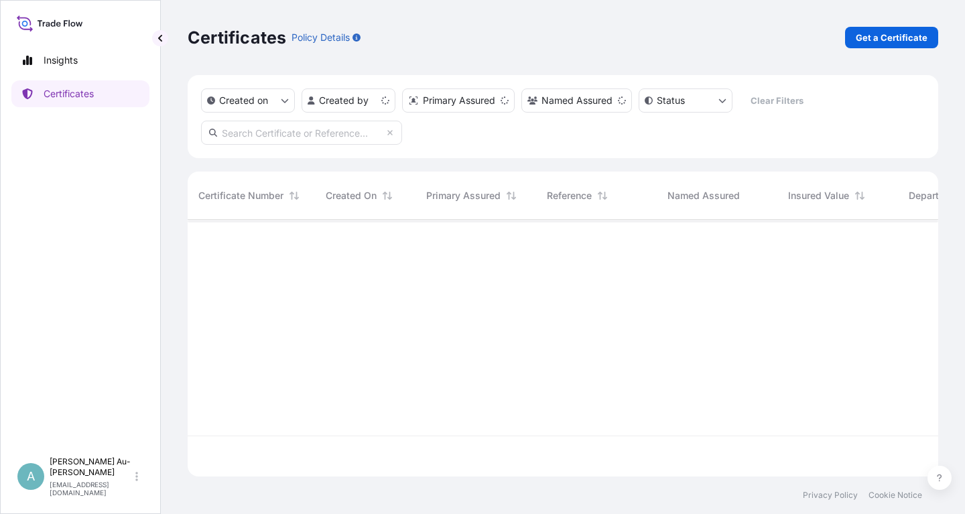
click at [279, 138] on input "text" at bounding box center [301, 133] width 201 height 24
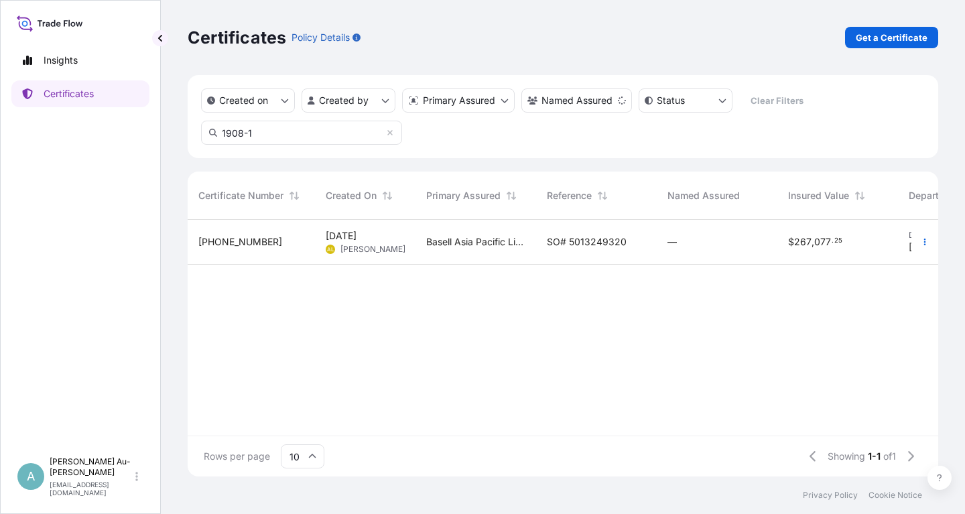
type input "1908-1"
click at [568, 247] on span "SO# 5013249320" at bounding box center [587, 241] width 80 height 13
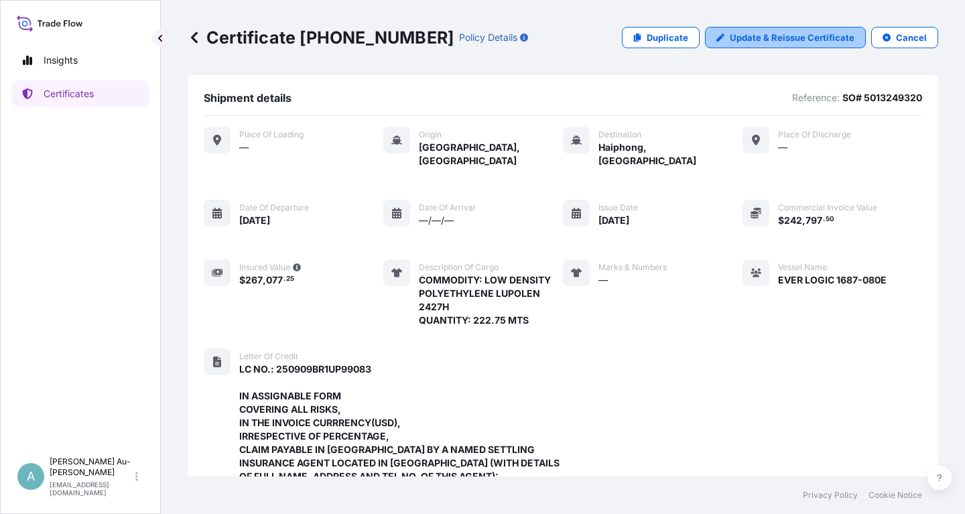
click at [783, 44] on p "Update & Reissue Certificate" at bounding box center [792, 37] width 125 height 13
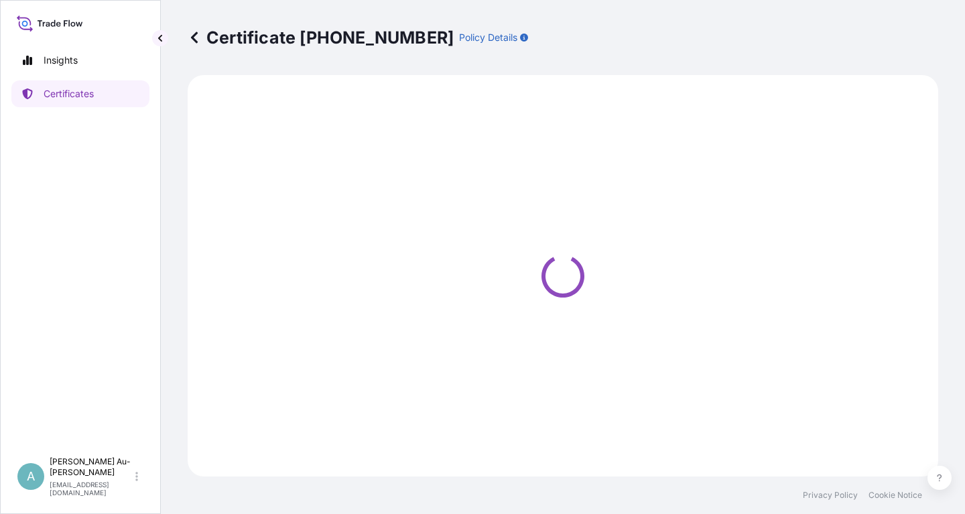
select select "Sea"
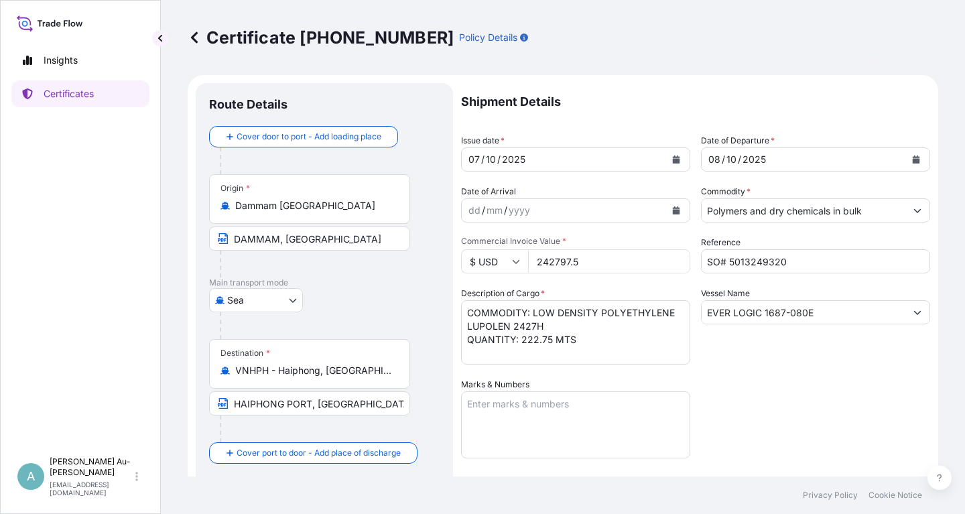
select select "32034"
click at [671, 161] on button "Calendar" at bounding box center [675, 159] width 21 height 21
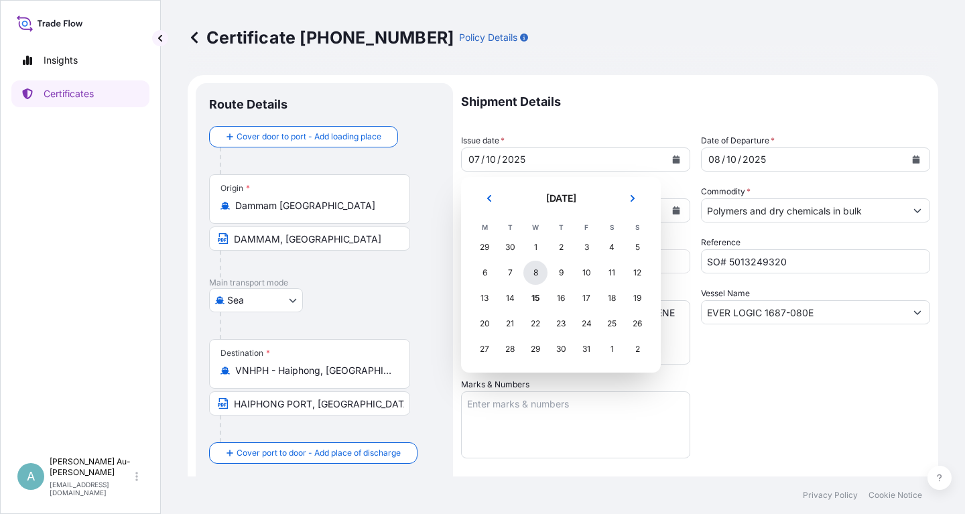
click at [537, 275] on div "8" at bounding box center [535, 273] width 24 height 24
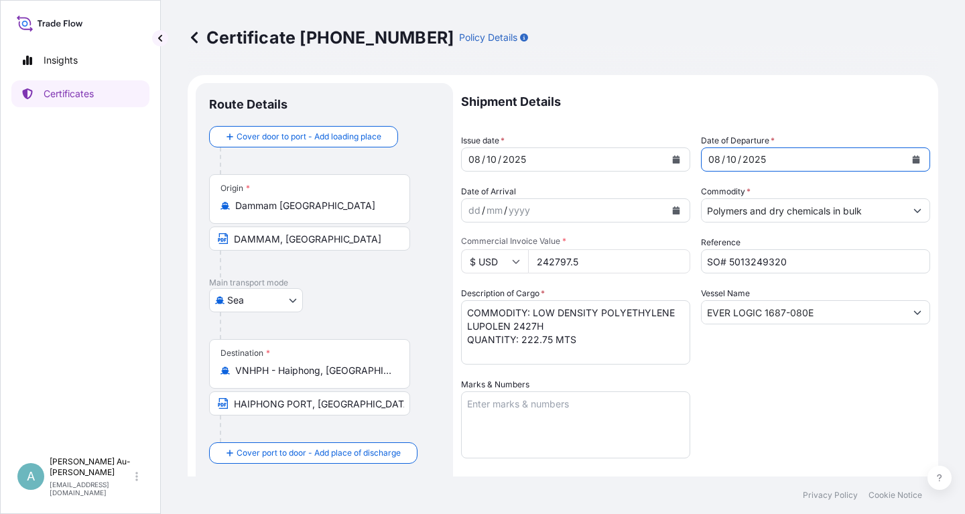
click at [913, 160] on icon "Calendar" at bounding box center [916, 159] width 7 height 8
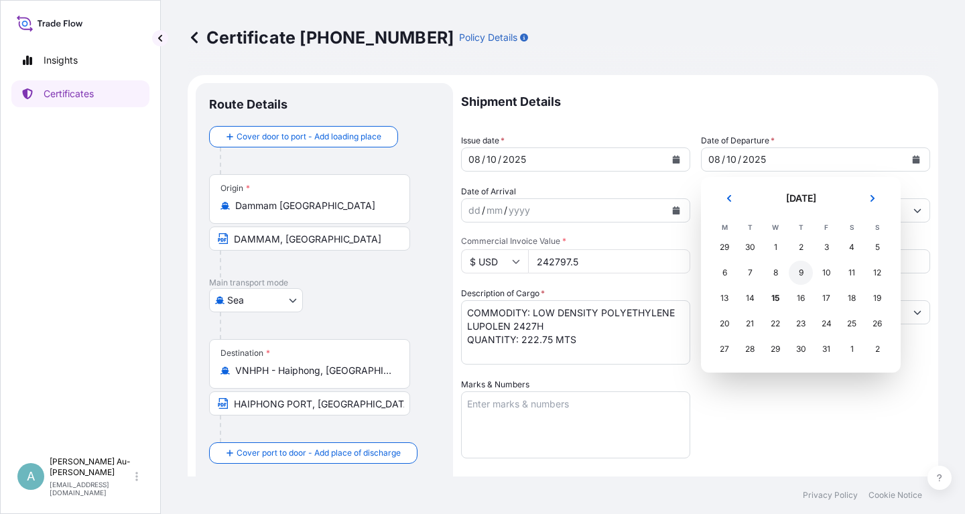
click at [800, 274] on div "9" at bounding box center [801, 273] width 24 height 24
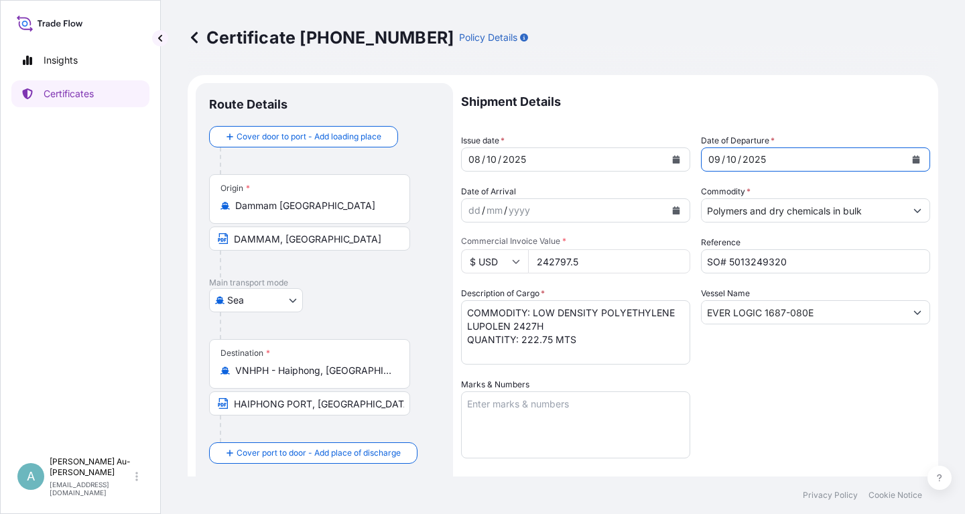
click at [747, 401] on div "Shipment Details Issue date * [DATE] Date of Departure * [DATE] Date of Arrival…" at bounding box center [695, 428] width 469 height 690
drag, startPoint x: 598, startPoint y: 315, endPoint x: 642, endPoint y: 322, distance: 44.1
click at [599, 315] on textarea "COMMODITY: LOW DENSITY POLYETHYLENE LUPOLEN 2427H QUANTITY: 222.75 MTS" at bounding box center [575, 332] width 229 height 64
click at [588, 328] on textarea "COMMODITY: LOW DENSITY POLYETHYLENE LUPOLEN 2427H QUANTITY: 222.75 MTS" at bounding box center [575, 332] width 229 height 64
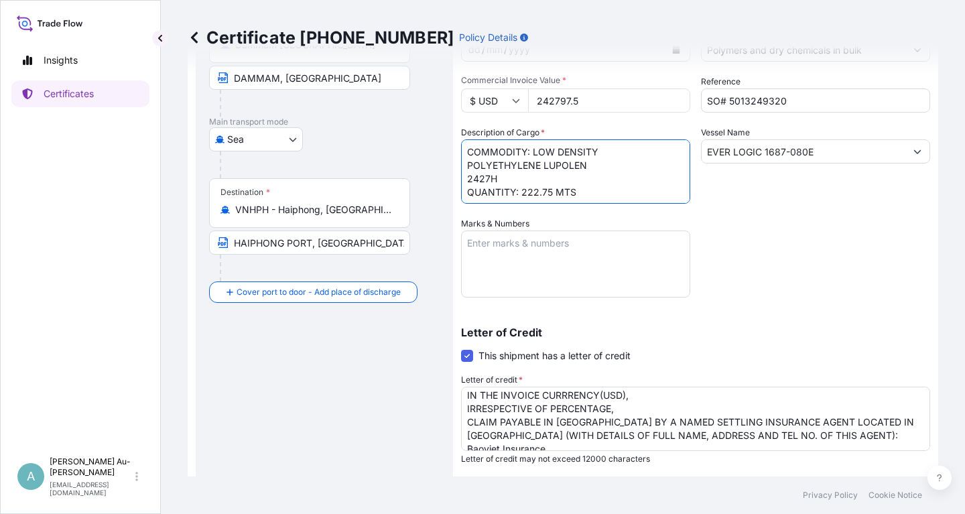
scroll to position [57, 0]
type textarea "COMMODITY: LOW DENSITY POLYETHYLENE LUPOLEN 2427H QUANTITY: 222.75 MTS"
click at [663, 424] on textarea "LC NO.: 250909BR1UP99083 IN ASSIGNABLE FORM COVERING ALL RISKS, IN THE INVOICE …" at bounding box center [695, 419] width 469 height 64
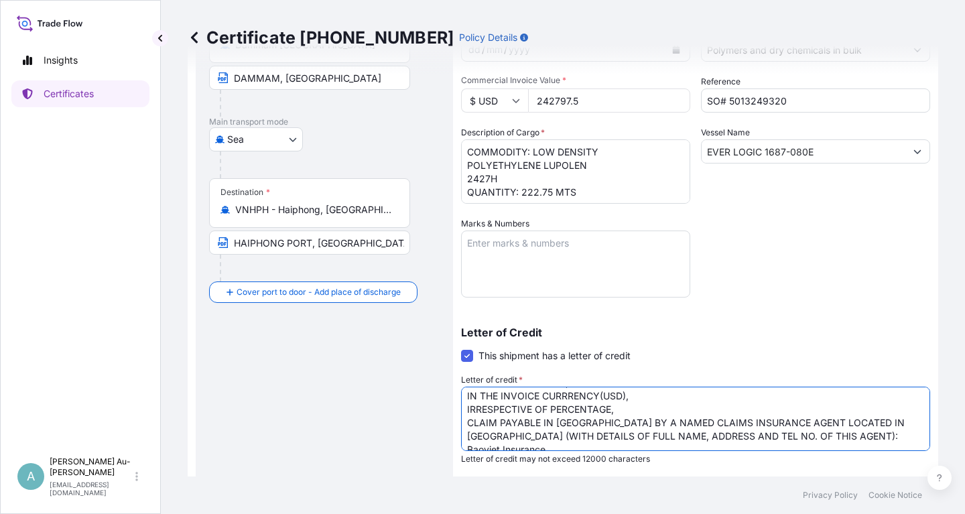
type textarea "LC NO.: 250909BR1UP99083 IN ASSIGNABLE FORM COVERING ALL RISKS, IN THE INVOICE …"
click at [786, 283] on div "Shipment Details Issue date * [DATE] Date of Departure * [DATE] Date of Arrival…" at bounding box center [695, 267] width 469 height 690
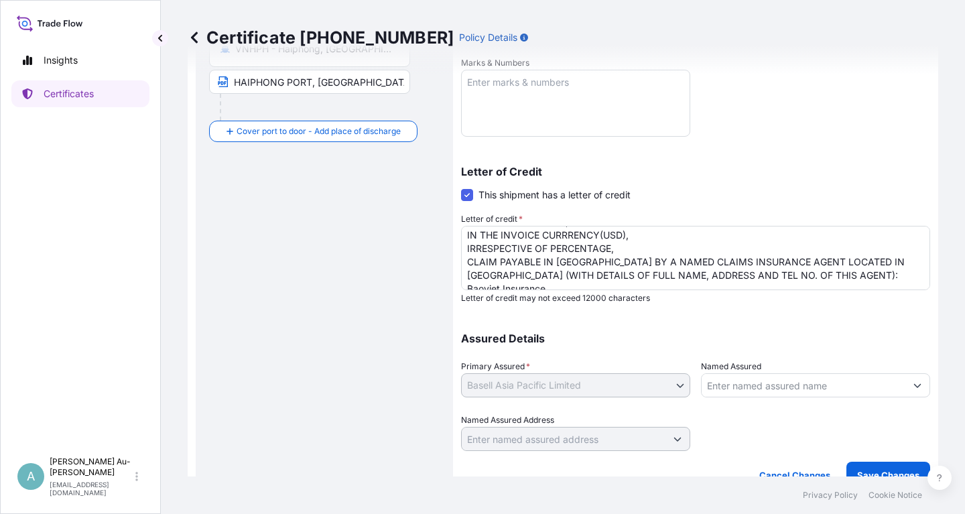
scroll to position [334, 0]
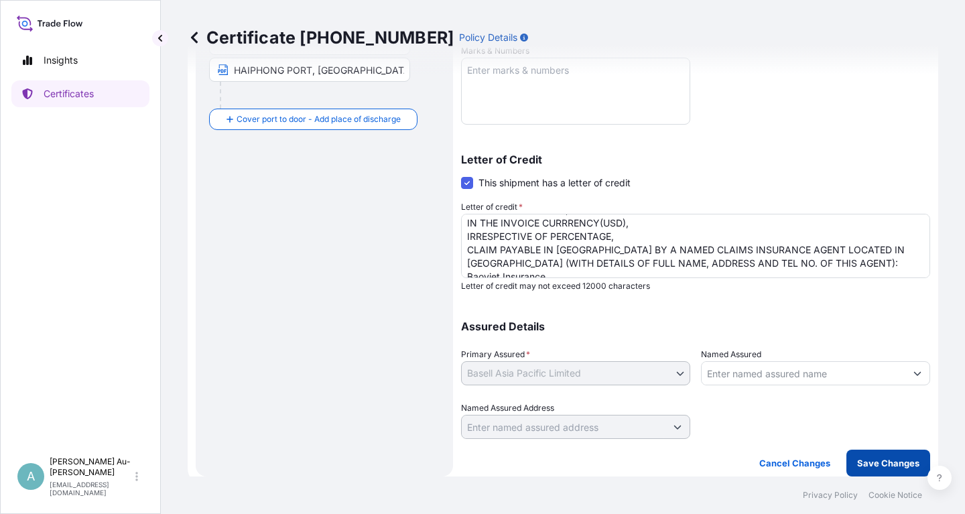
click at [881, 470] on button "Save Changes" at bounding box center [888, 463] width 84 height 27
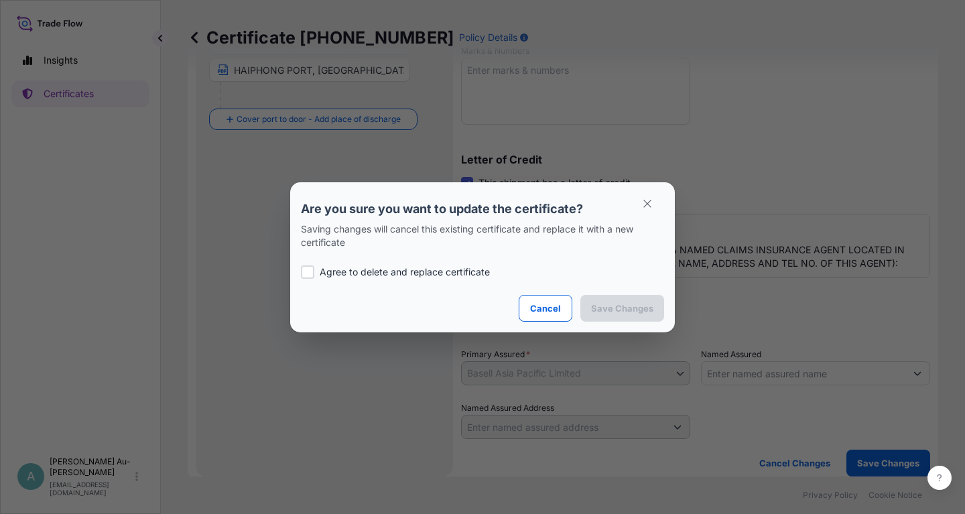
click at [393, 275] on p "Agree to delete and replace certificate" at bounding box center [405, 271] width 170 height 13
checkbox input "true"
click at [604, 312] on p "Save Changes" at bounding box center [622, 308] width 62 height 13
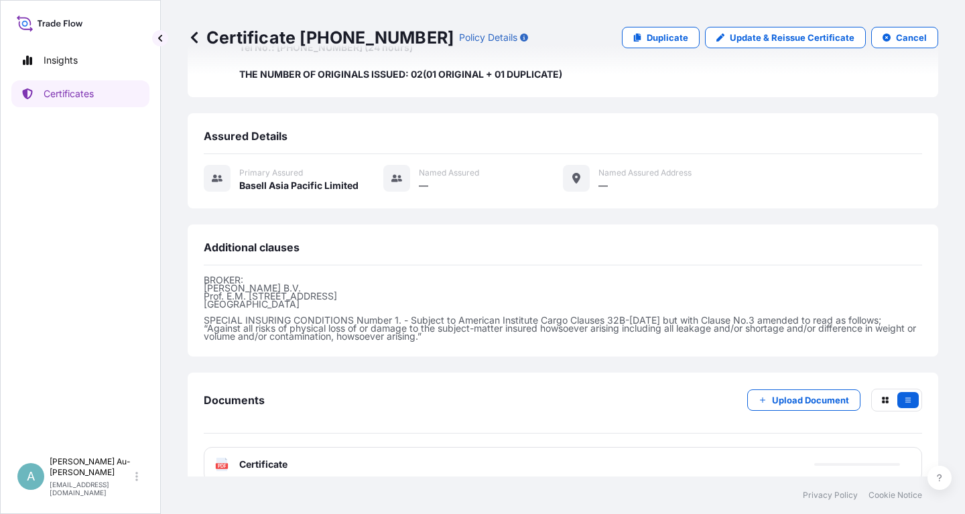
scroll to position [503, 0]
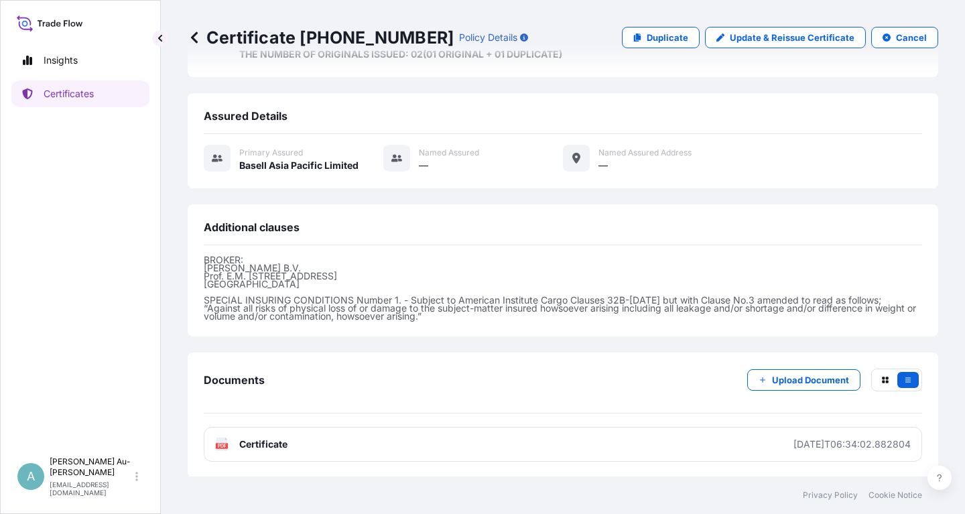
click at [446, 451] on link "PDF Certificate [DATE]T06:34:02.882804" at bounding box center [563, 444] width 718 height 35
click at [65, 99] on p "Certificates" at bounding box center [69, 93] width 50 height 13
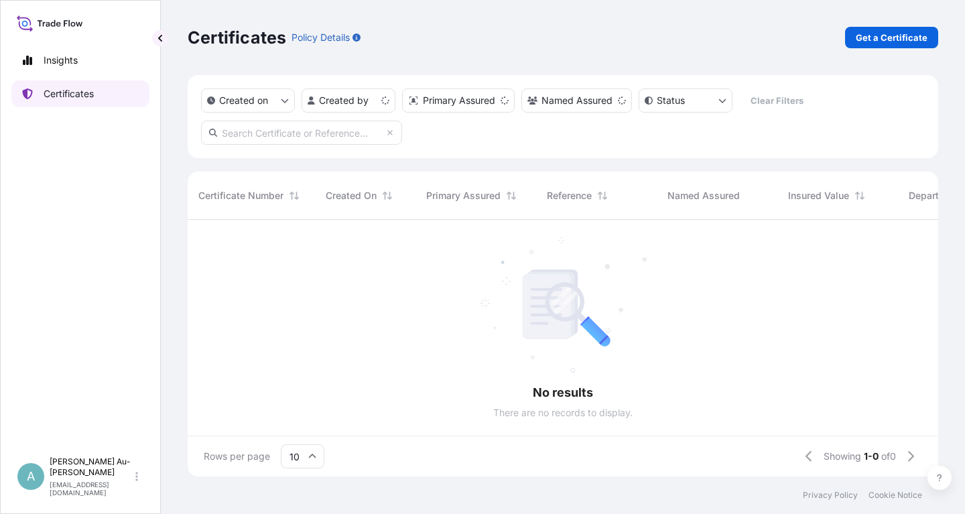
scroll to position [264, 751]
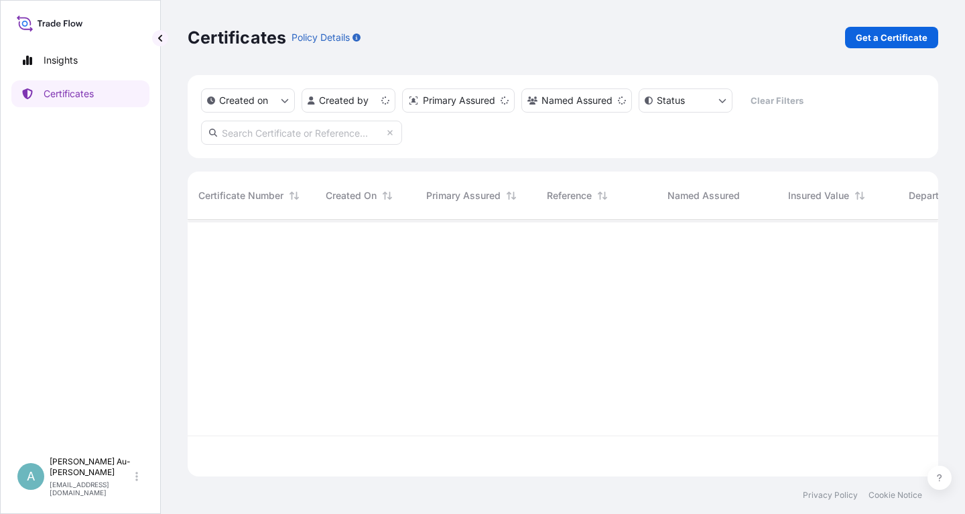
drag, startPoint x: 285, startPoint y: 141, endPoint x: 284, endPoint y: 134, distance: 7.5
click at [285, 140] on input "text" at bounding box center [301, 133] width 201 height 24
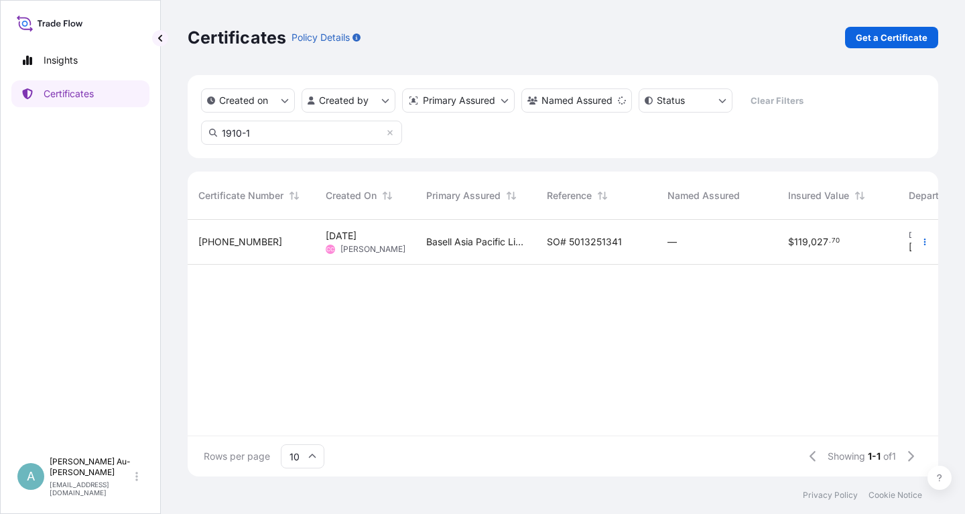
type input "1910-1"
click at [582, 243] on span "SO# 5013251341" at bounding box center [584, 241] width 75 height 13
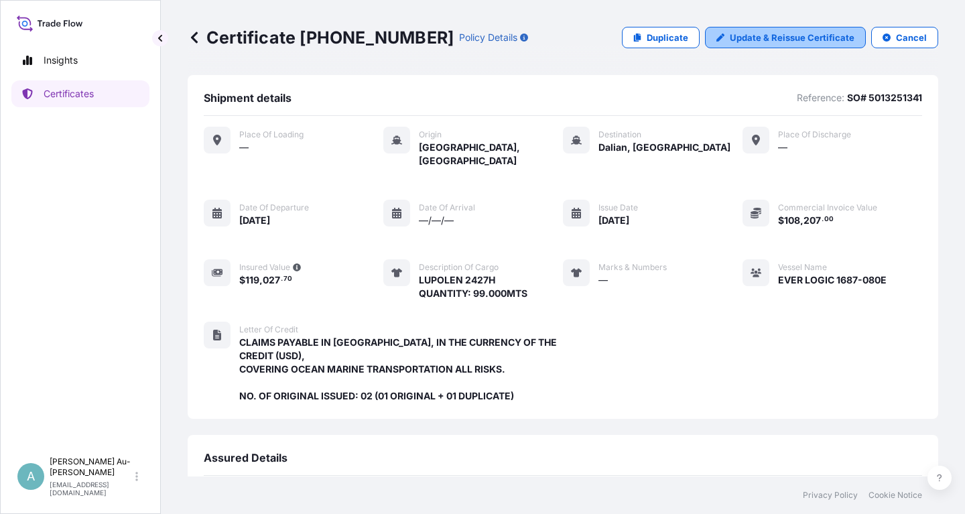
click at [773, 43] on p "Update & Reissue Certificate" at bounding box center [792, 37] width 125 height 13
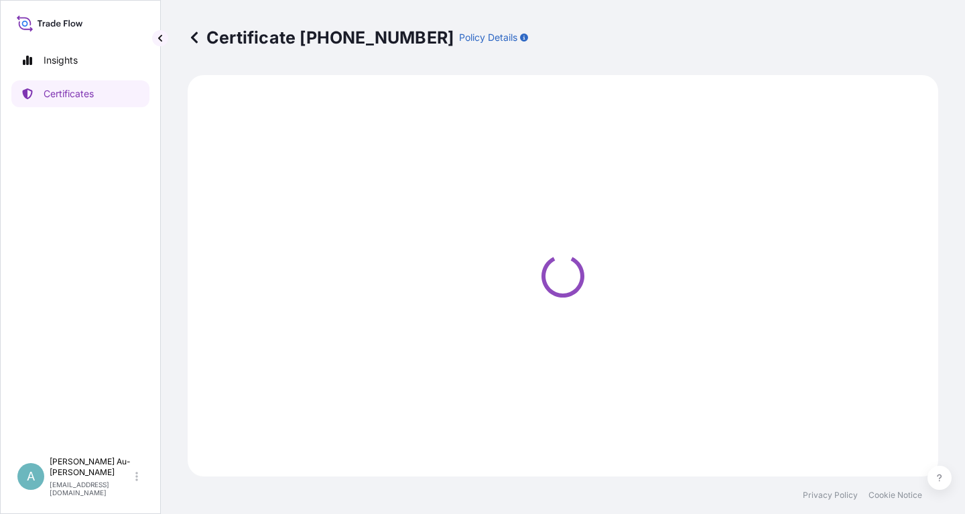
select select "Sea"
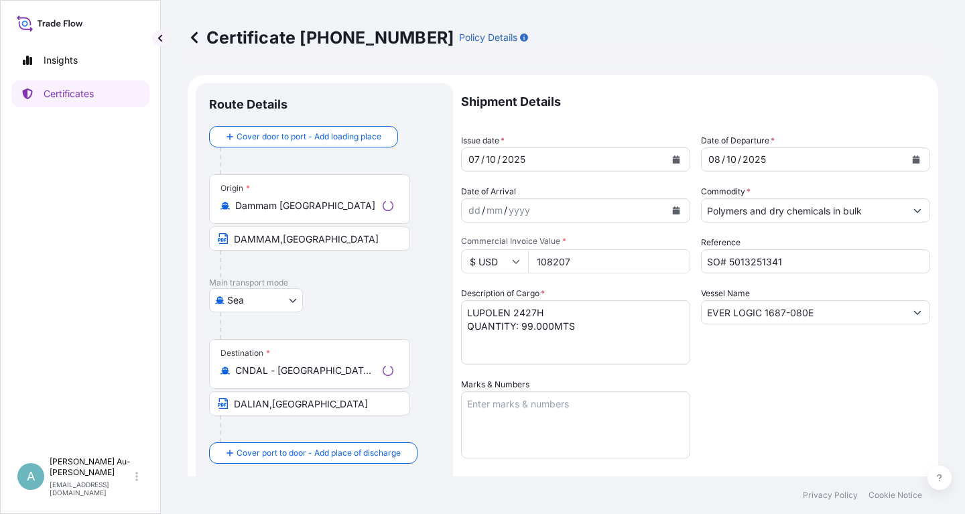
select select "32034"
click at [671, 159] on button "Calendar" at bounding box center [675, 159] width 21 height 21
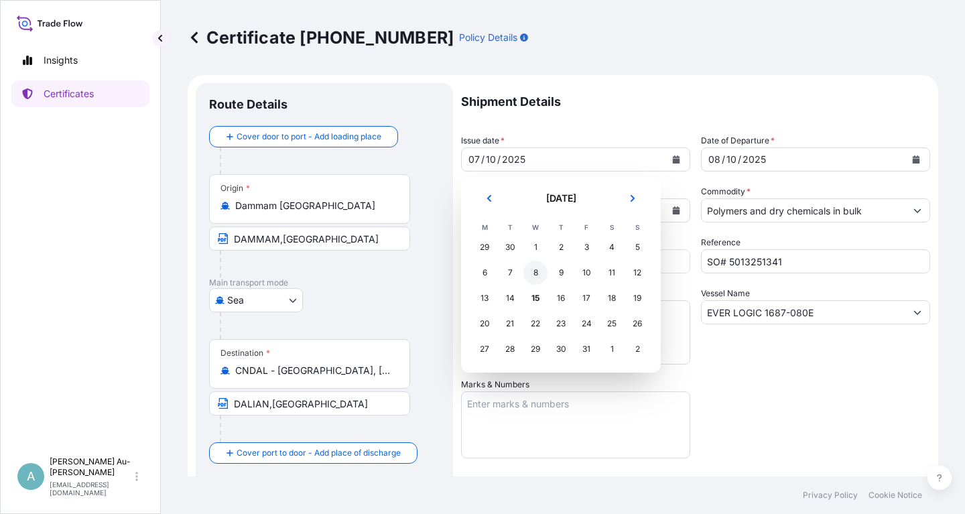
click at [541, 274] on div "8" at bounding box center [535, 273] width 24 height 24
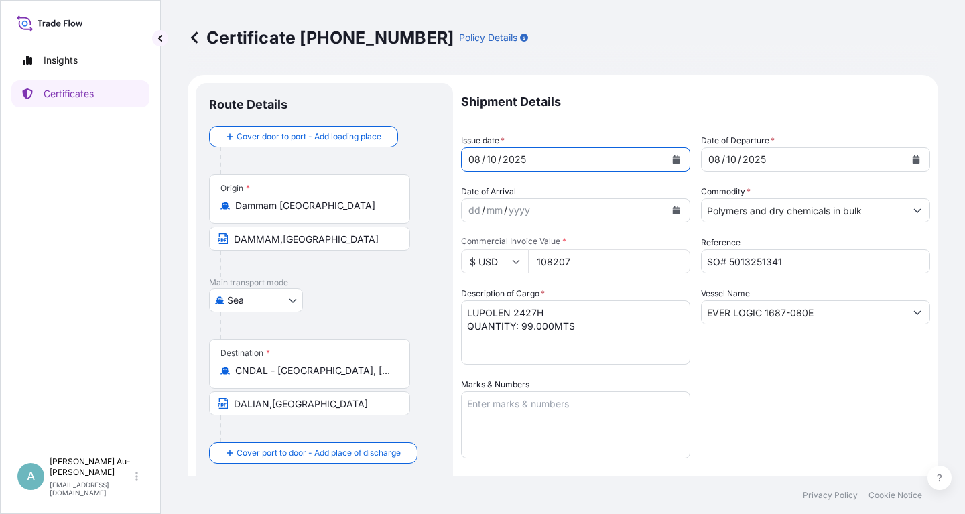
click at [914, 161] on icon "Calendar" at bounding box center [916, 159] width 7 height 8
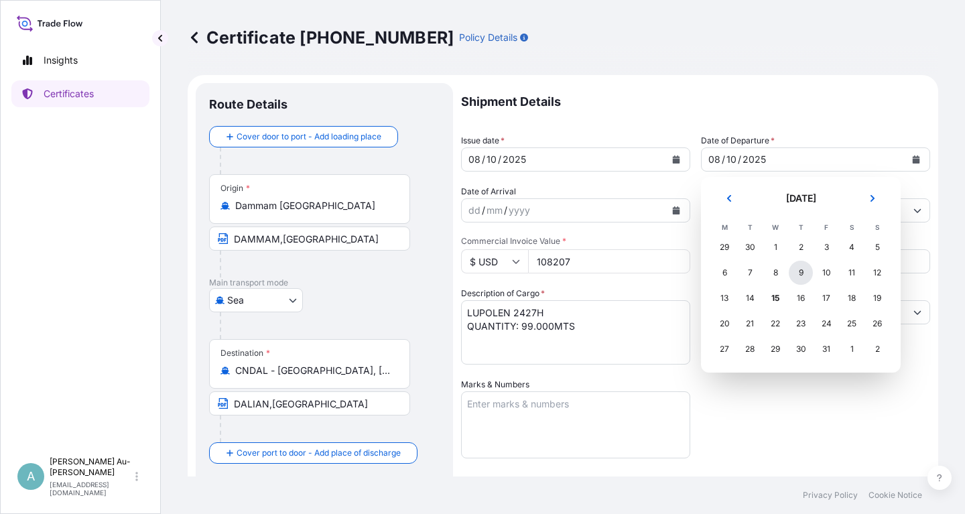
click at [802, 273] on div "9" at bounding box center [801, 273] width 24 height 24
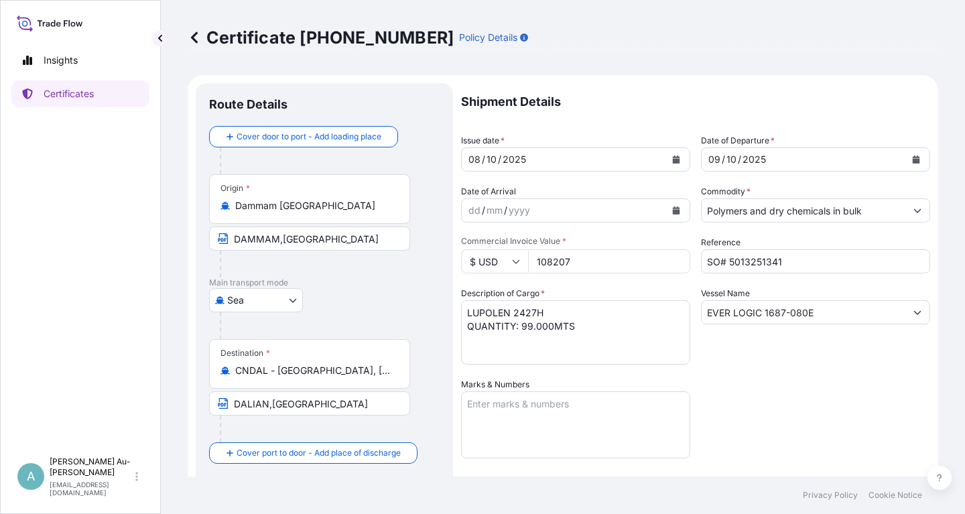
click at [801, 399] on div "Shipment Details Issue date * [DATE] Date of Departure * [DATE] Date of Arrival…" at bounding box center [695, 428] width 469 height 690
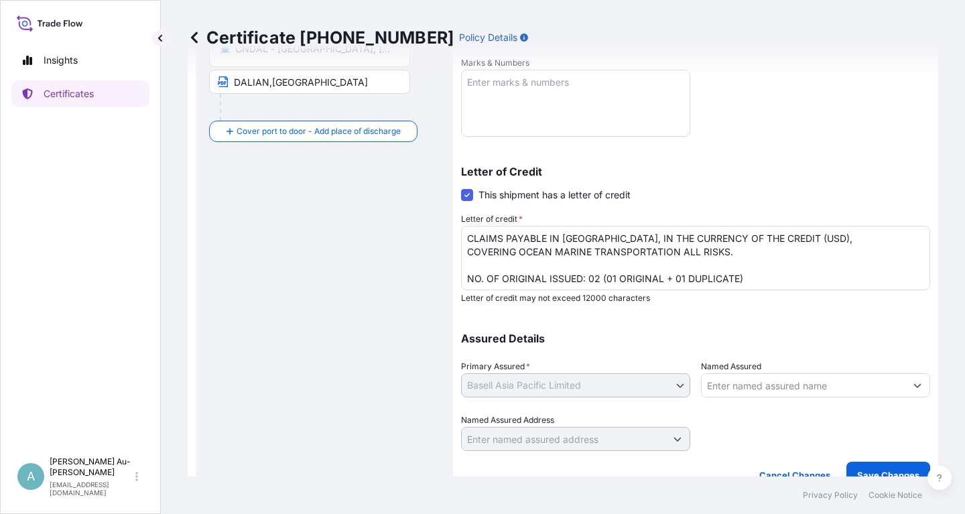
scroll to position [334, 0]
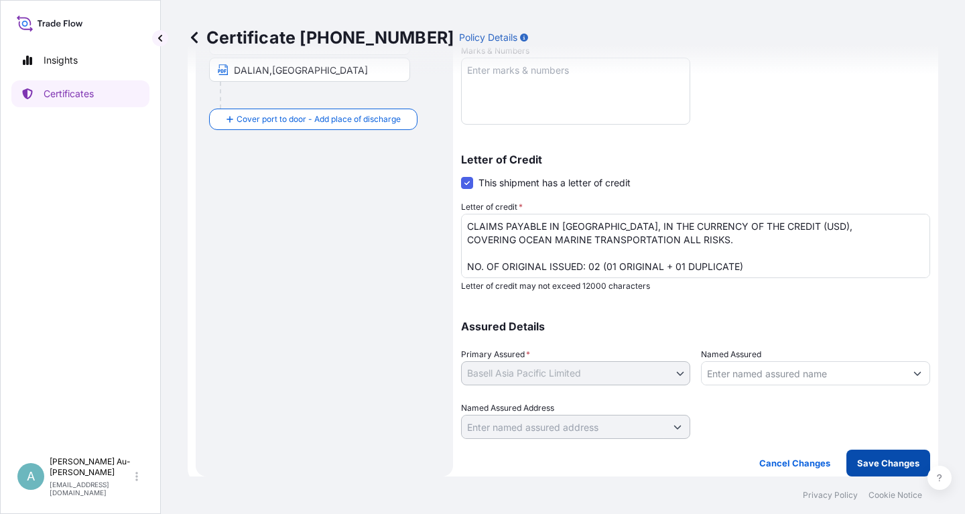
click at [871, 461] on p "Save Changes" at bounding box center [888, 462] width 62 height 13
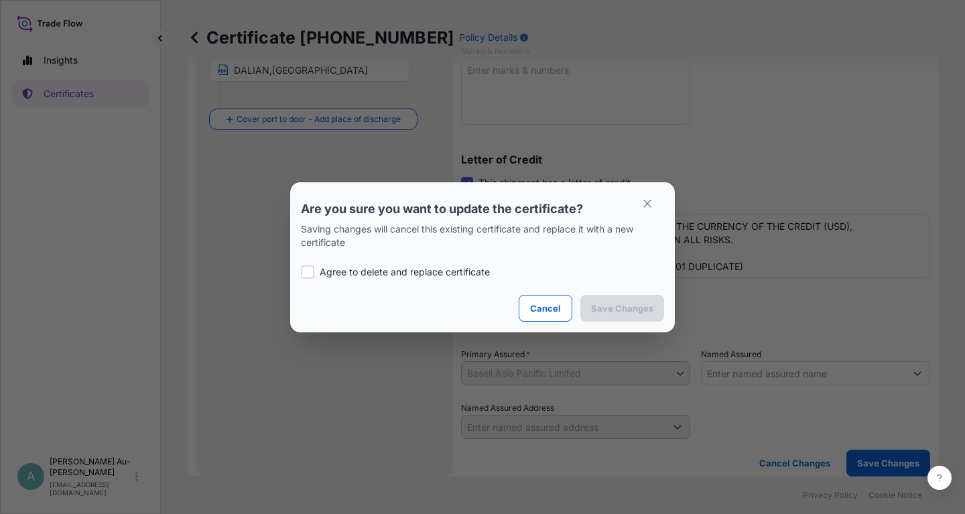
click at [389, 271] on p "Agree to delete and replace certificate" at bounding box center [405, 271] width 170 height 13
checkbox input "true"
click at [647, 316] on button "Save Changes" at bounding box center [622, 308] width 84 height 27
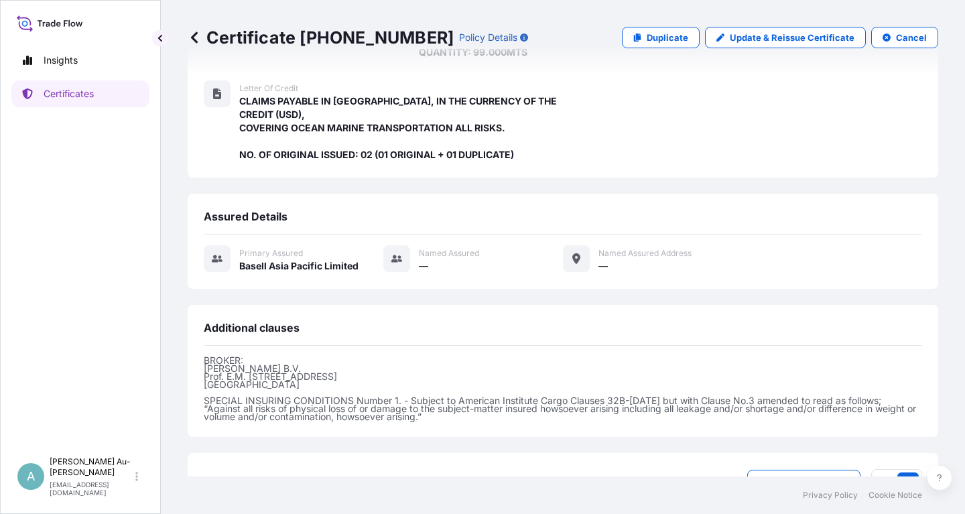
scroll to position [315, 0]
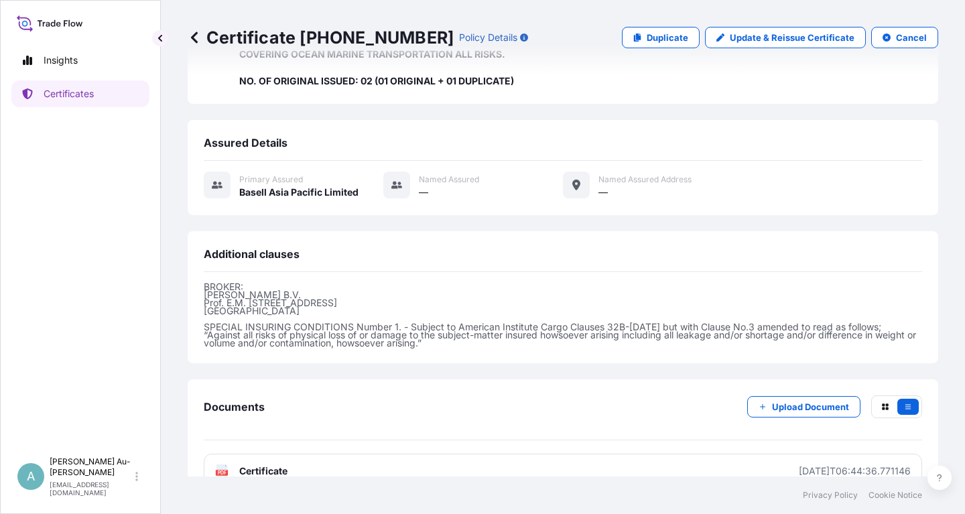
click at [293, 454] on link "PDF Certificate [DATE]T06:44:36.771146" at bounding box center [563, 471] width 718 height 35
click at [70, 92] on p "Certificates" at bounding box center [69, 93] width 50 height 13
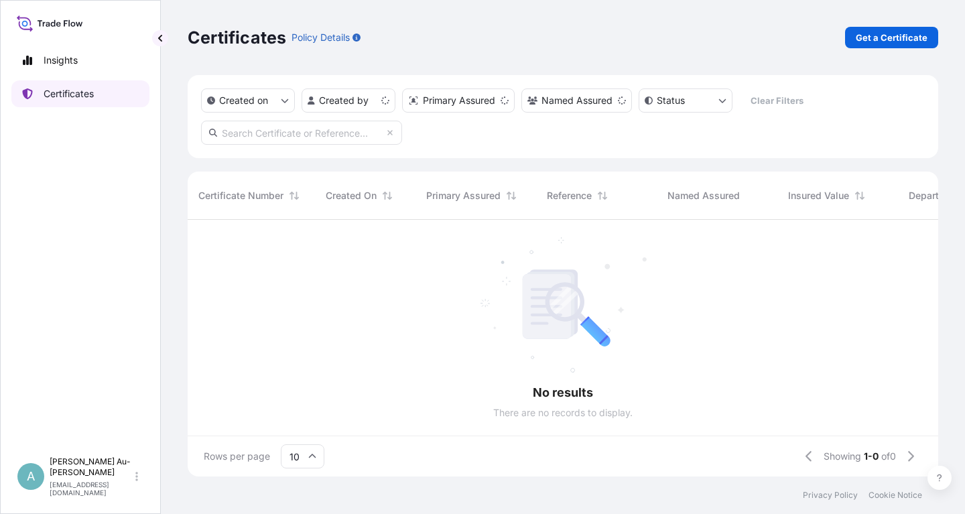
scroll to position [264, 751]
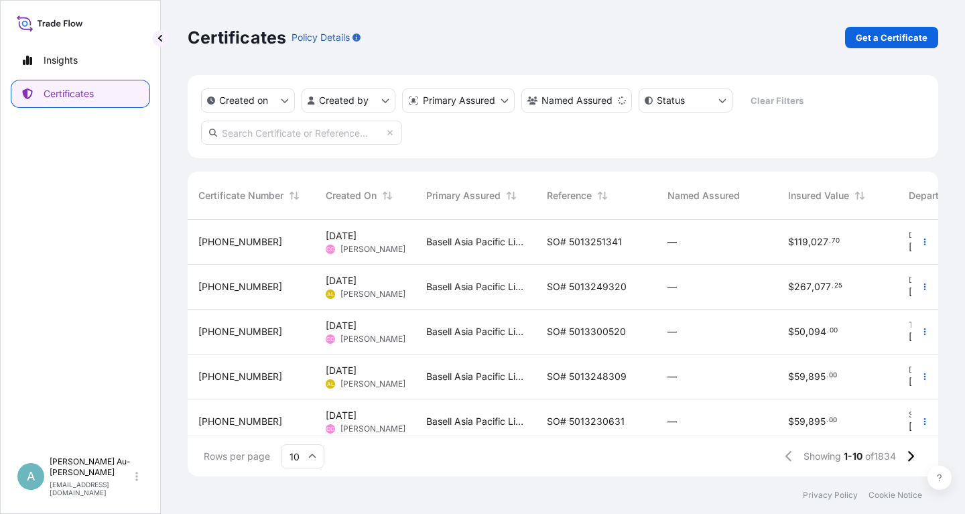
click at [225, 131] on input "text" at bounding box center [301, 133] width 201 height 24
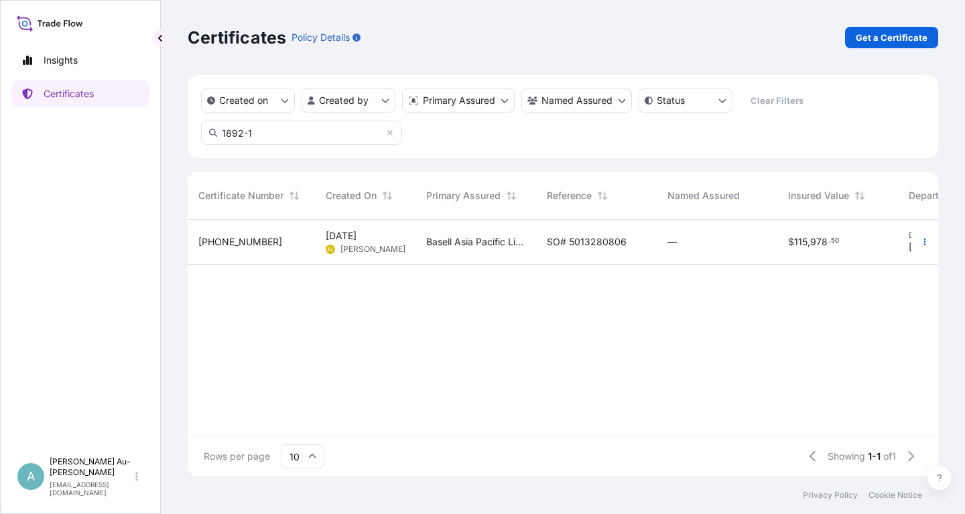
type input "1892-1"
click at [578, 242] on span "SO# 5013280806" at bounding box center [587, 241] width 80 height 13
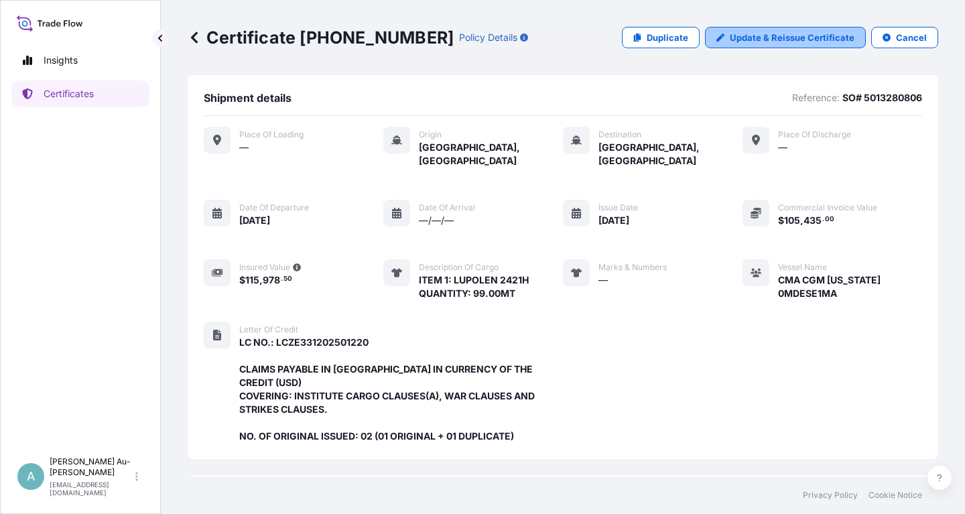
click at [808, 40] on p "Update & Reissue Certificate" at bounding box center [792, 37] width 125 height 13
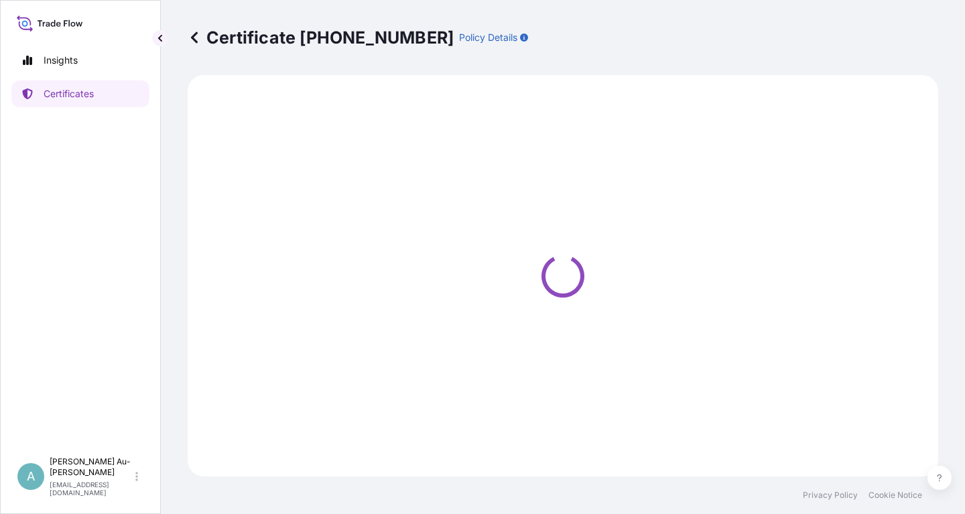
select select "Sea"
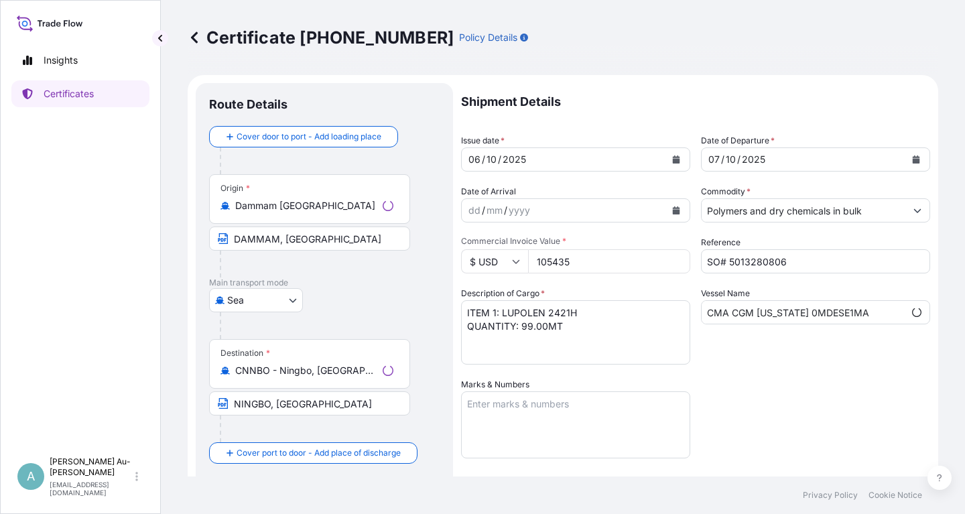
select select "32034"
click at [682, 157] on button "Calendar" at bounding box center [675, 159] width 21 height 21
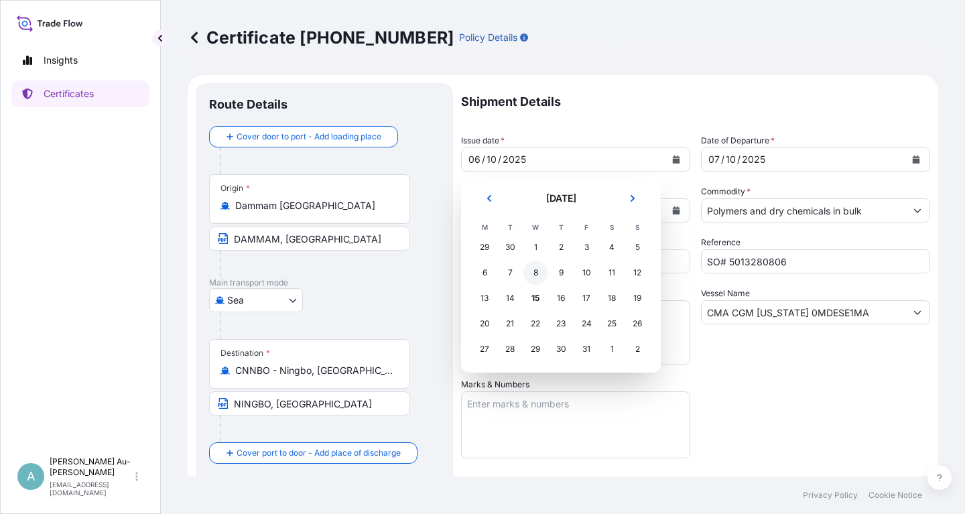
click at [535, 271] on div "8" at bounding box center [535, 273] width 24 height 24
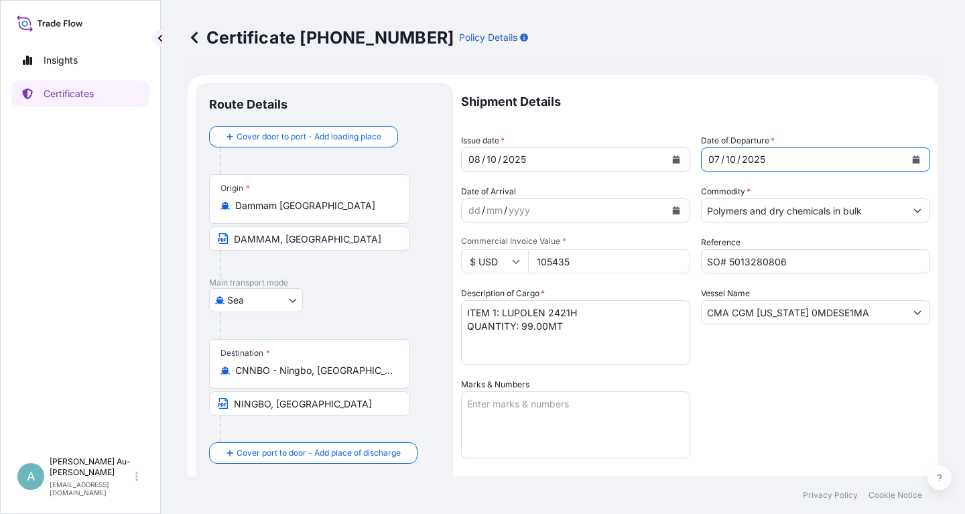
click at [911, 155] on button "Calendar" at bounding box center [915, 159] width 21 height 21
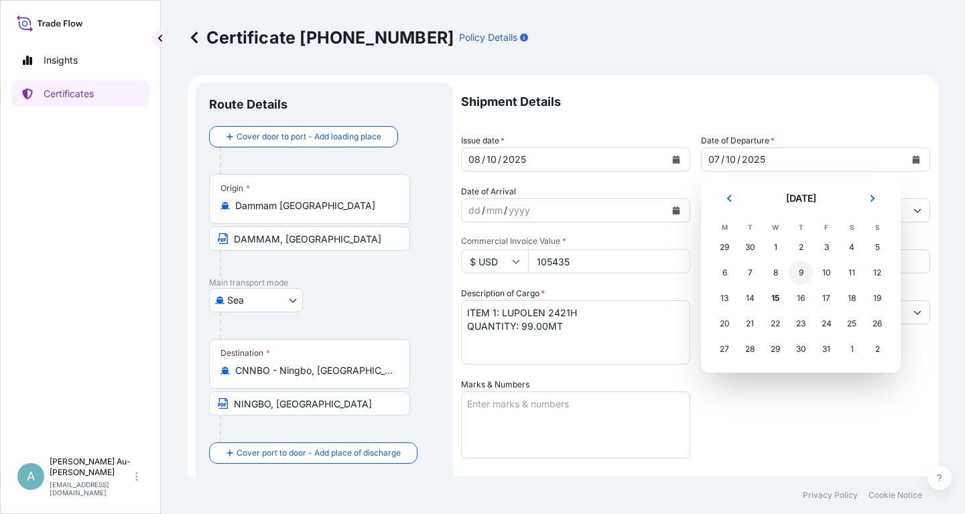
click at [802, 272] on div "9" at bounding box center [801, 273] width 24 height 24
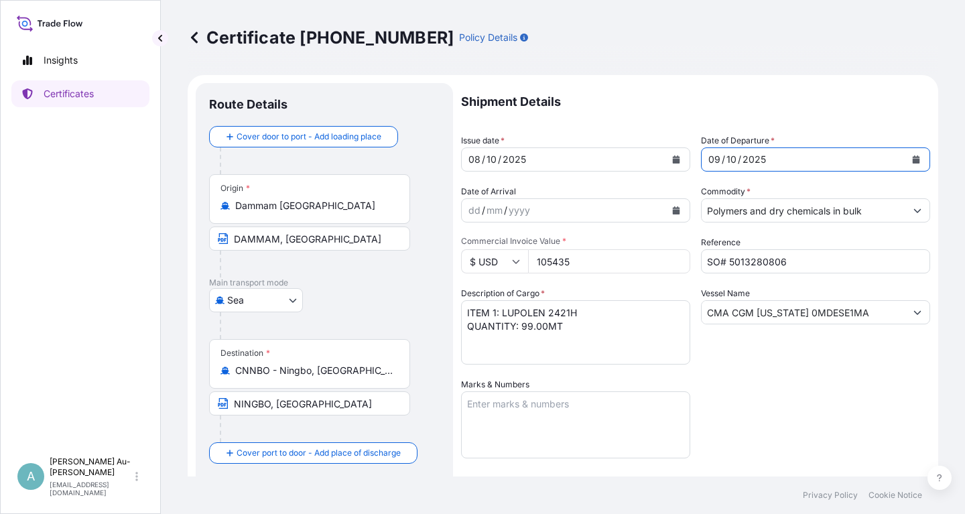
click at [836, 442] on div "Shipment Details Issue date * [DATE] Date of Departure * [DATE] Date of Arrival…" at bounding box center [695, 428] width 469 height 690
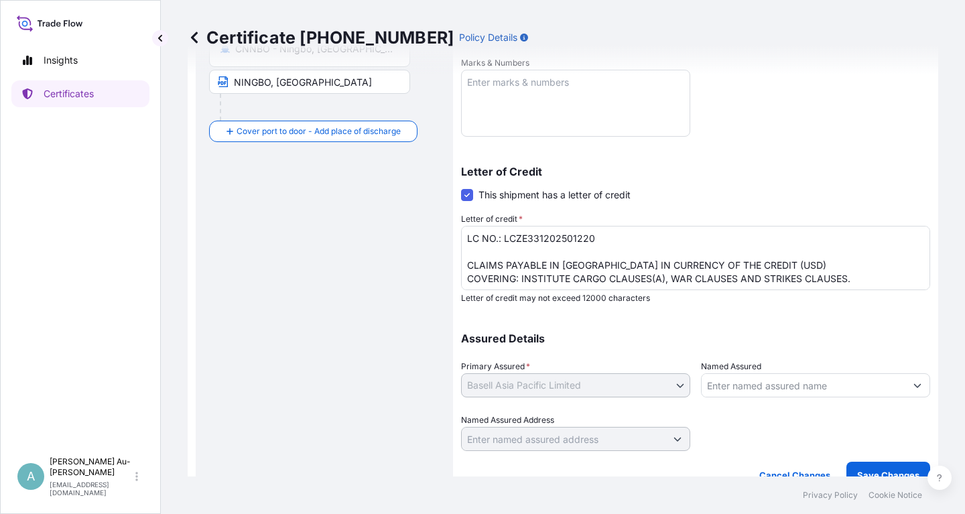
scroll to position [334, 0]
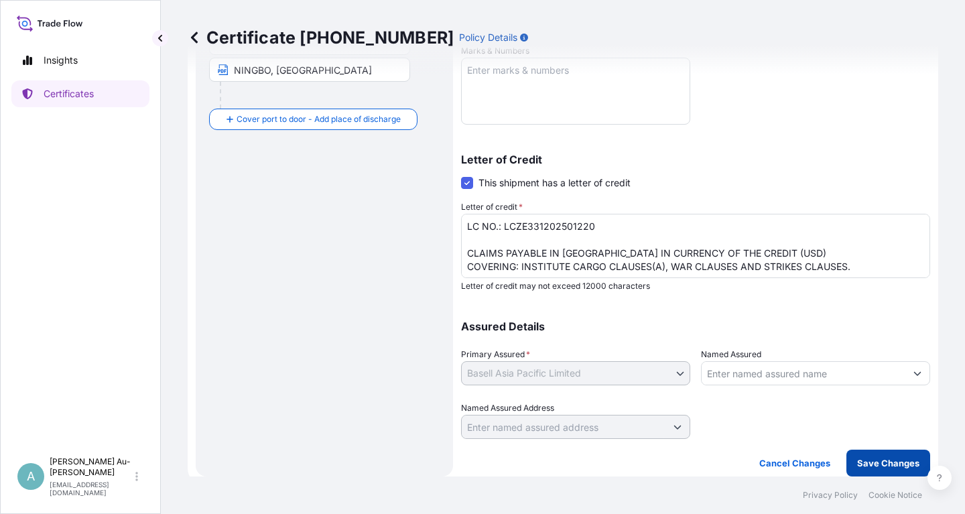
click at [890, 470] on button "Save Changes" at bounding box center [888, 463] width 84 height 27
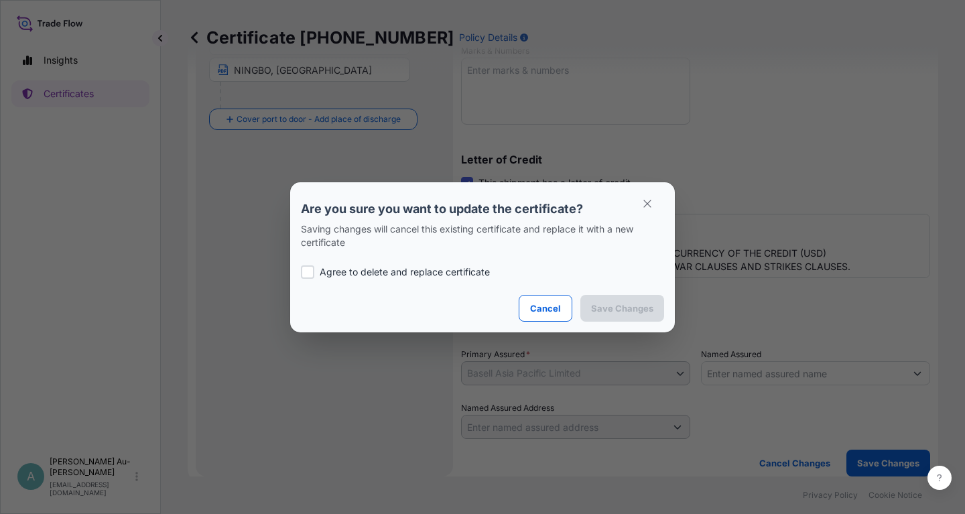
click at [315, 273] on label "Agree to delete and replace certificate" at bounding box center [482, 271] width 363 height 13
checkbox input "true"
click at [613, 308] on p "Save Changes" at bounding box center [622, 308] width 62 height 13
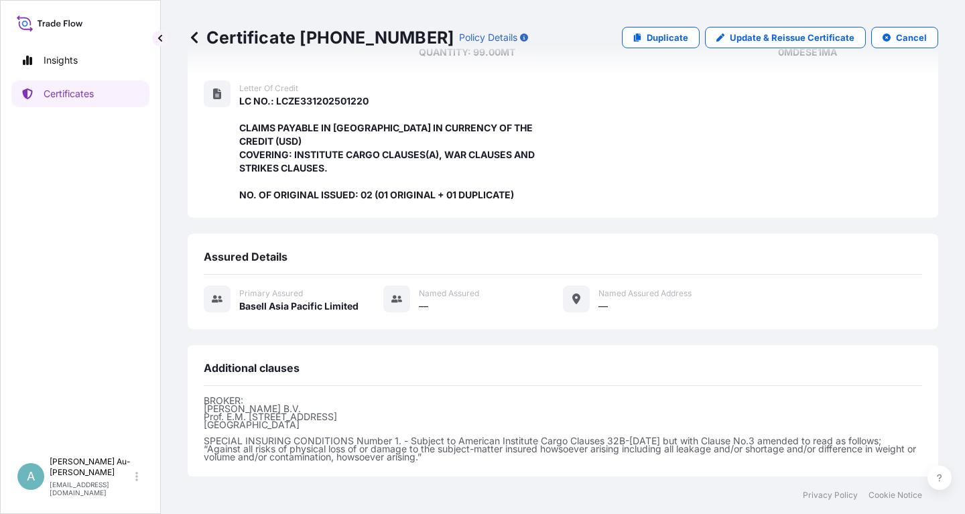
scroll to position [369, 0]
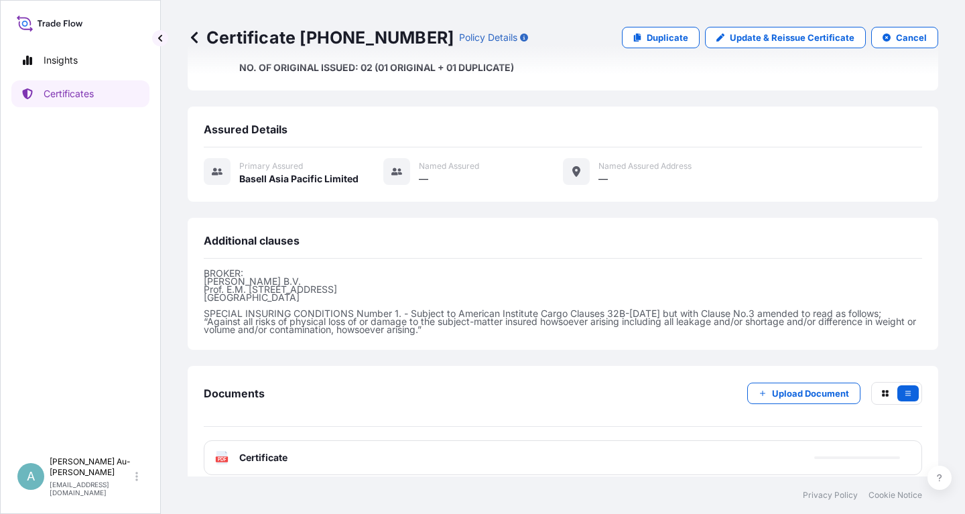
click at [393, 442] on div "PDF Certificate" at bounding box center [563, 457] width 718 height 35
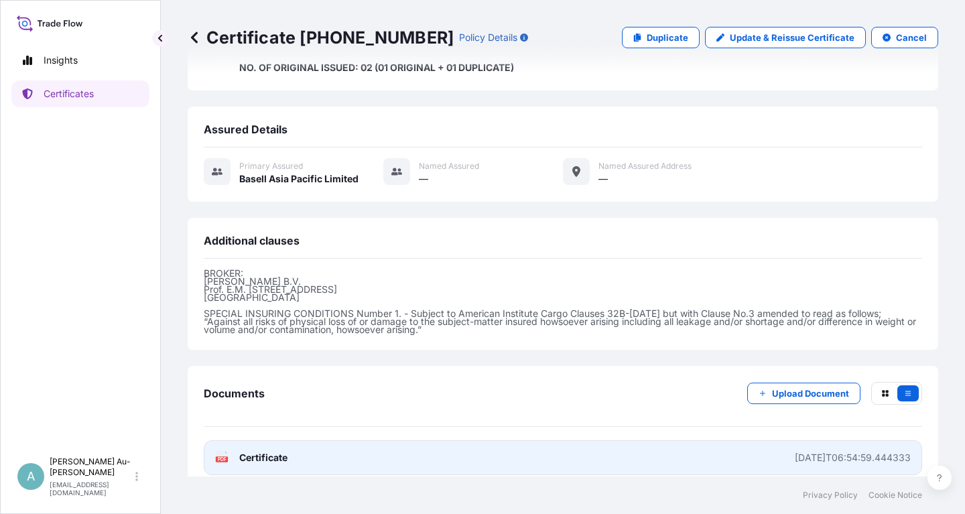
click at [412, 445] on link "PDF Certificate [DATE]T06:54:59.444333" at bounding box center [563, 457] width 718 height 35
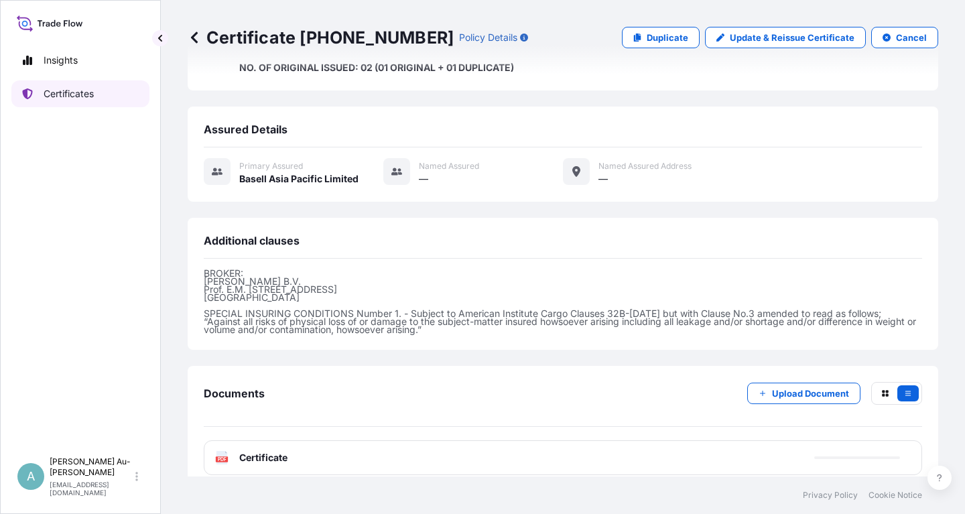
click at [86, 96] on p "Certificates" at bounding box center [69, 93] width 50 height 13
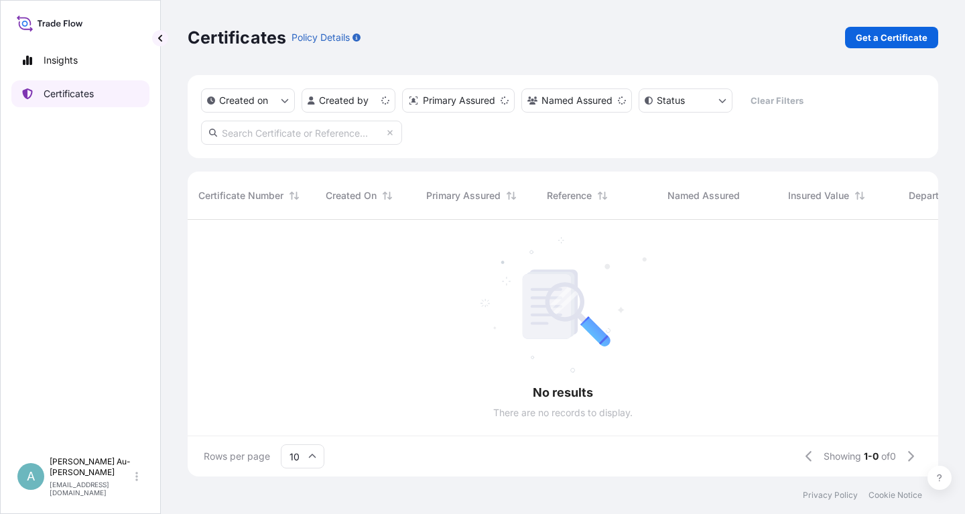
scroll to position [264, 751]
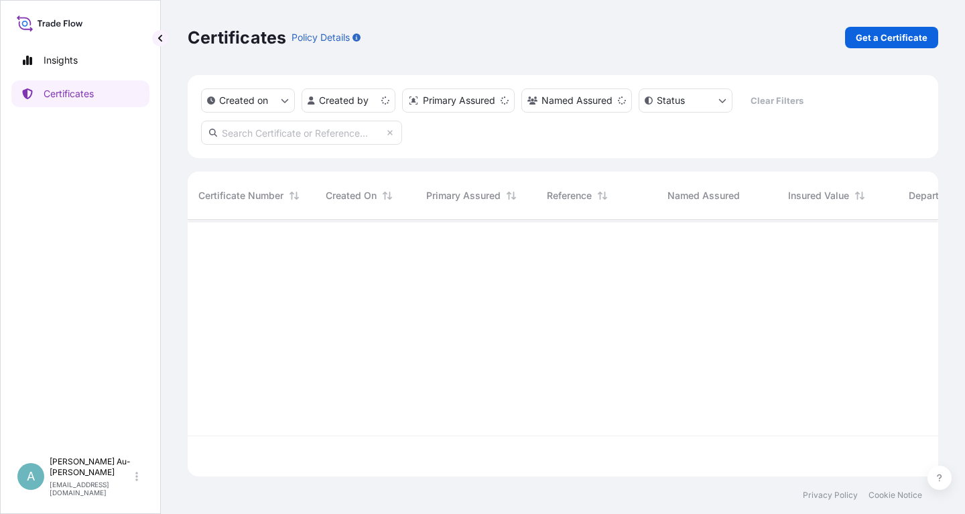
click at [269, 136] on input "text" at bounding box center [301, 133] width 201 height 24
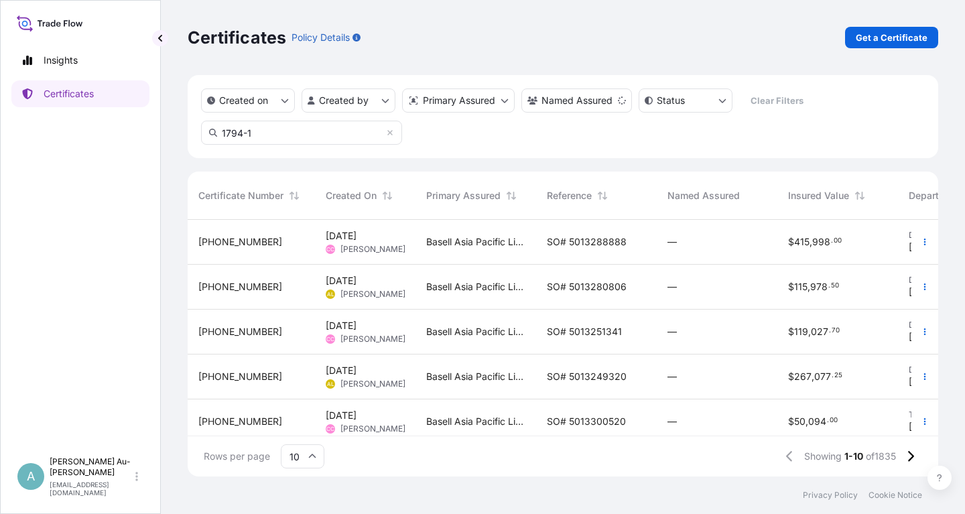
type input "1794-1"
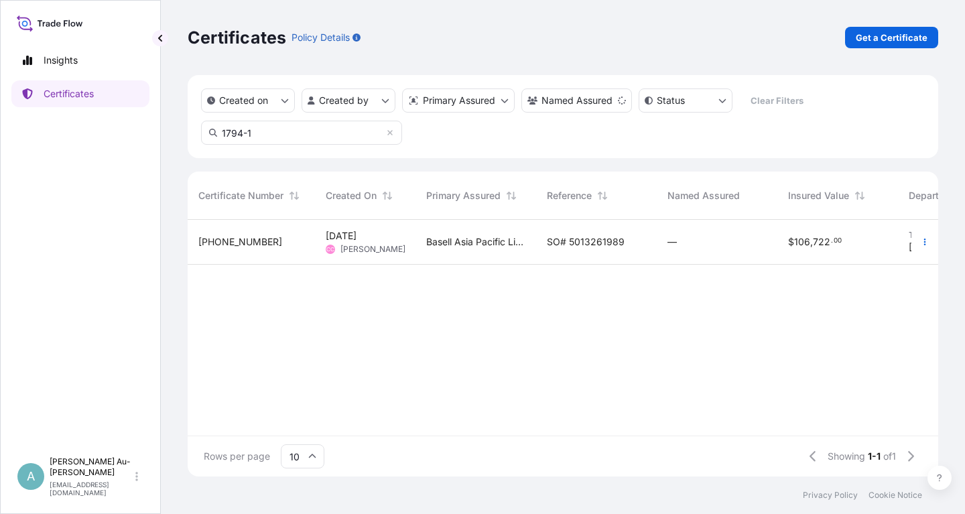
click at [578, 241] on span "SO# 5013261989" at bounding box center [586, 241] width 78 height 13
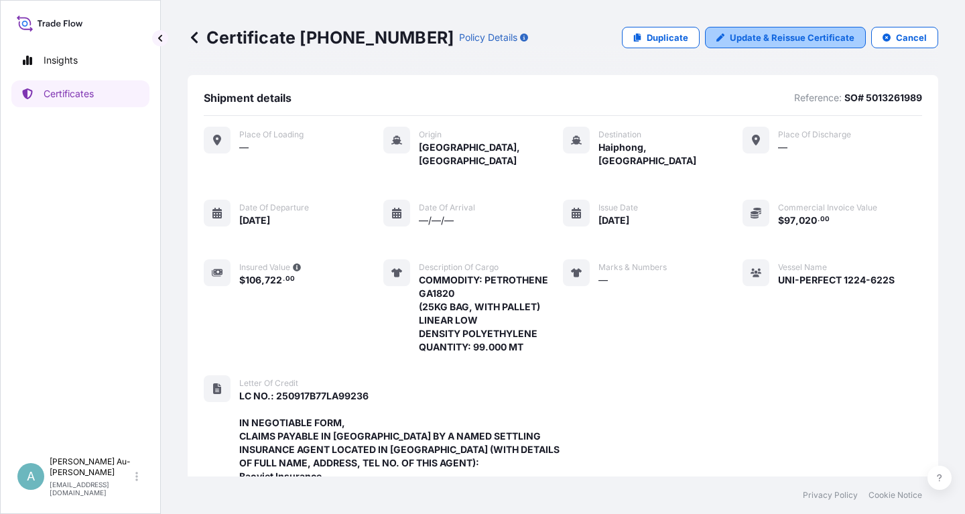
click at [797, 37] on p "Update & Reissue Certificate" at bounding box center [792, 37] width 125 height 13
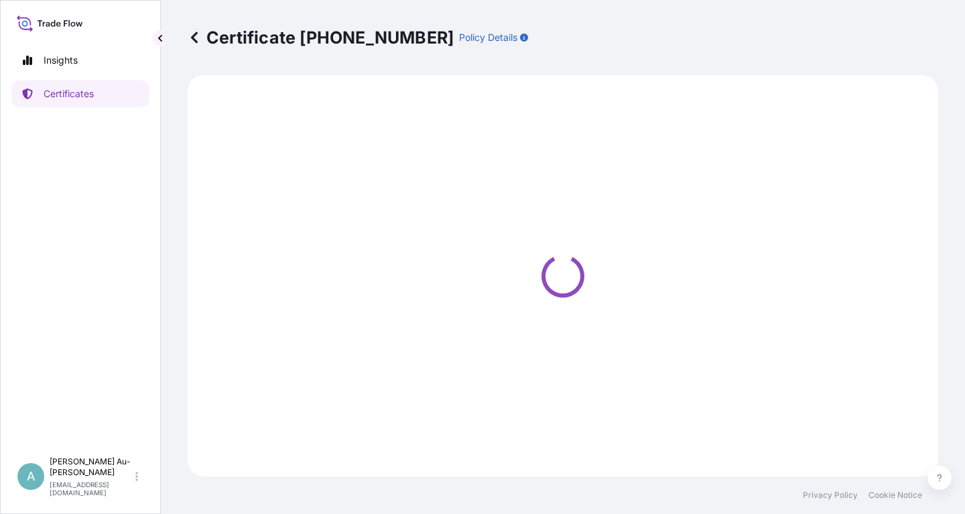
select select "Sea"
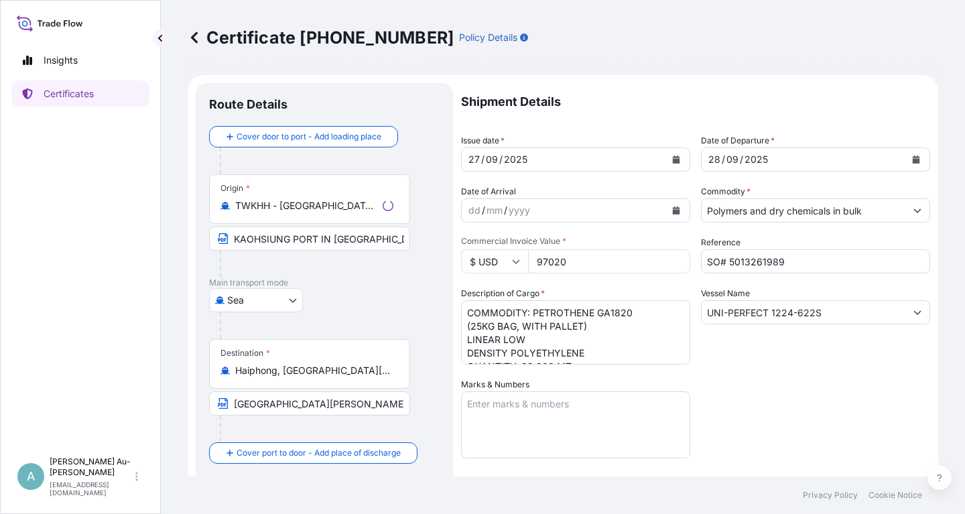
select select "32034"
click at [672, 164] on button "Calendar" at bounding box center [675, 159] width 21 height 21
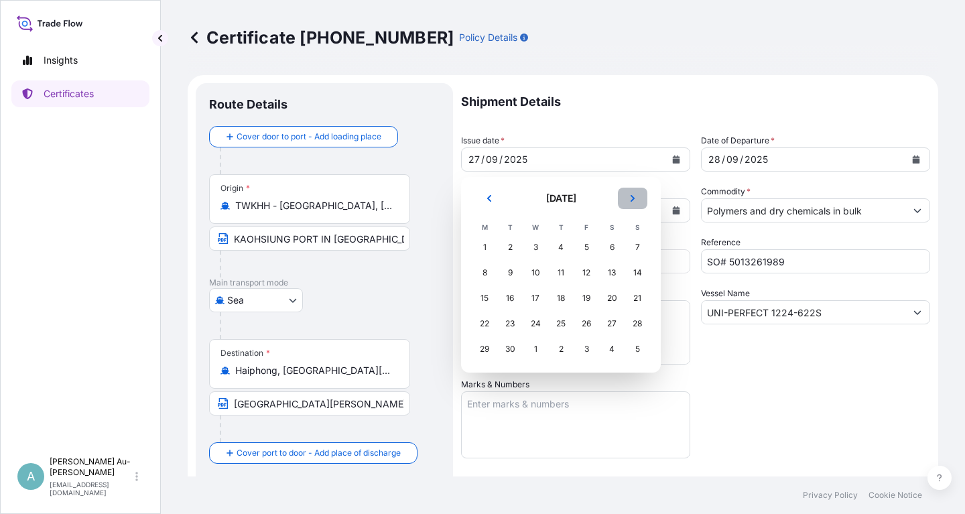
click at [634, 198] on icon "Next" at bounding box center [633, 198] width 4 height 7
click at [483, 300] on div "13" at bounding box center [484, 298] width 24 height 24
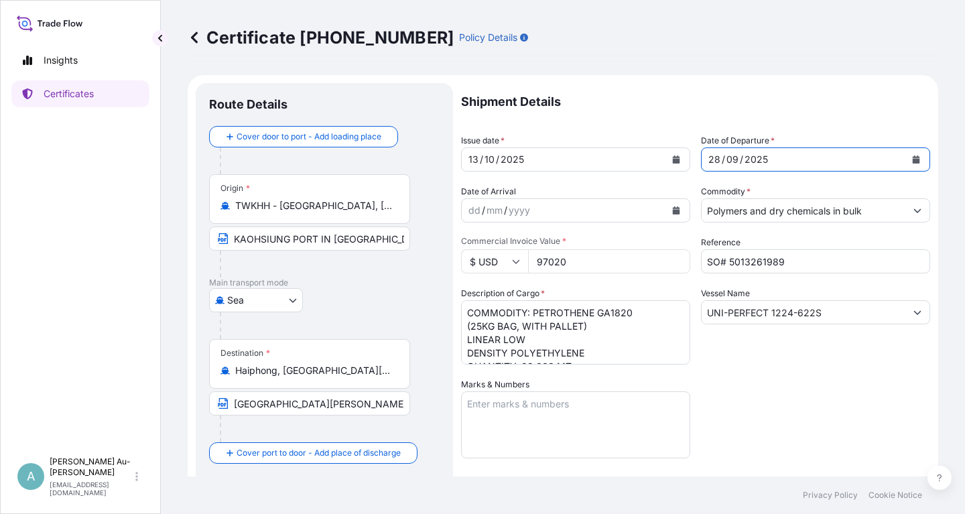
click at [916, 160] on icon "Calendar" at bounding box center [916, 159] width 7 height 8
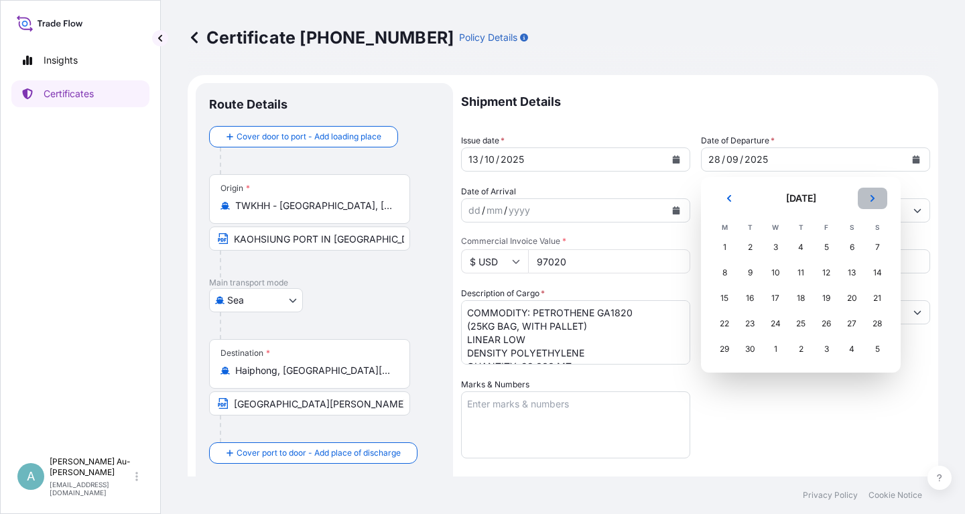
click at [877, 201] on button "Next" at bounding box center [872, 198] width 29 height 21
click at [745, 298] on div "14" at bounding box center [750, 298] width 24 height 24
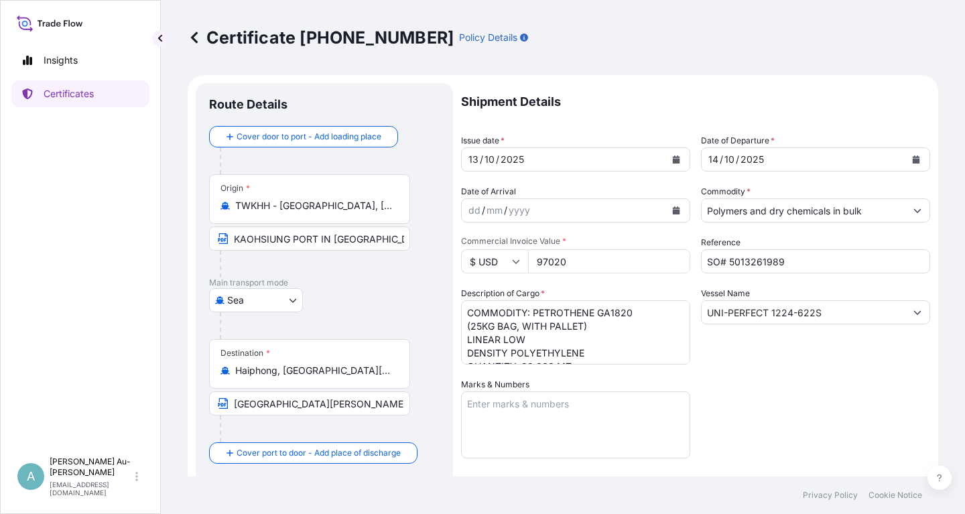
click at [802, 378] on div "Shipment Details Issue date * [DATE] Date of Departure * [DATE] Date of Arrival…" at bounding box center [695, 428] width 469 height 690
drag, startPoint x: 793, startPoint y: 316, endPoint x: 793, endPoint y: 352, distance: 36.2
click at [793, 316] on input "UNI-PERFECT 1224-622S" at bounding box center [804, 312] width 204 height 24
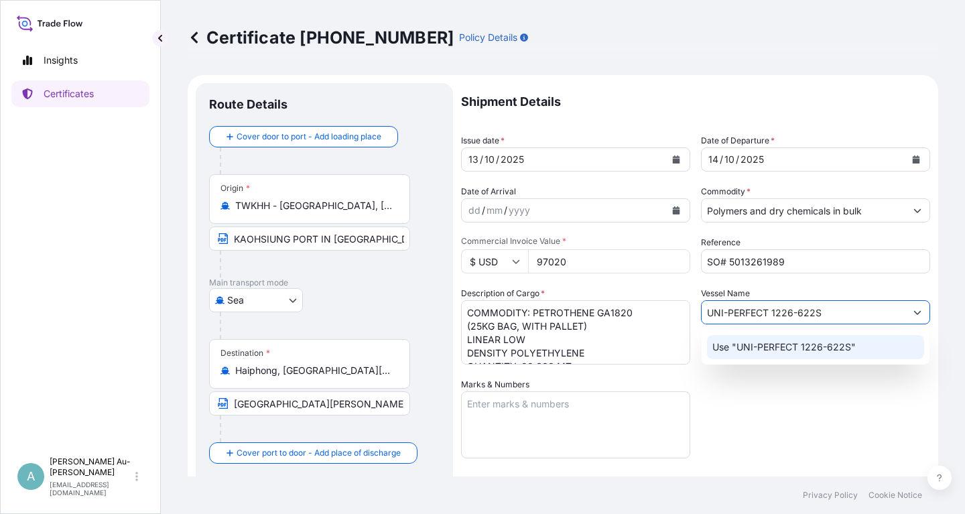
drag, startPoint x: 811, startPoint y: 315, endPoint x: 830, endPoint y: 320, distance: 19.5
click at [812, 315] on input "UNI-PERFECT 1226-622S" at bounding box center [804, 312] width 204 height 24
type input "UNI-PERFECT 1226-624S"
click at [850, 401] on div "Shipment Details Issue date * [DATE] Date of Departure * [DATE] Date of Arrival…" at bounding box center [695, 428] width 469 height 690
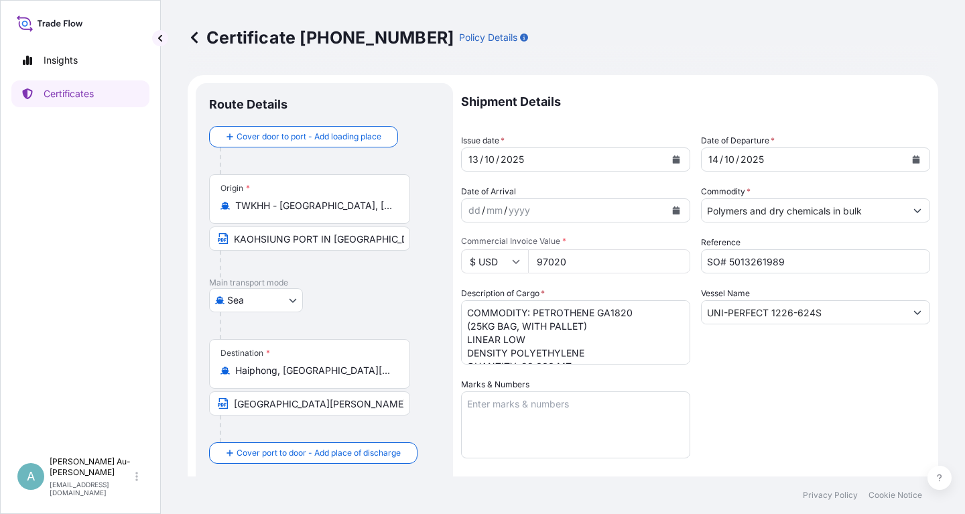
click at [811, 381] on div "Shipment Details Issue date * [DATE] Date of Departure * [DATE] Date of Arrival…" at bounding box center [695, 428] width 469 height 690
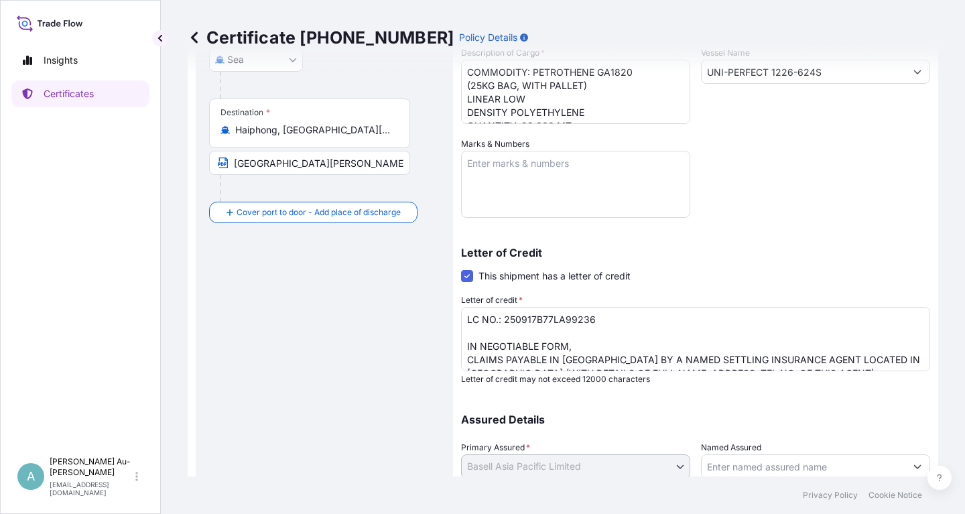
scroll to position [241, 0]
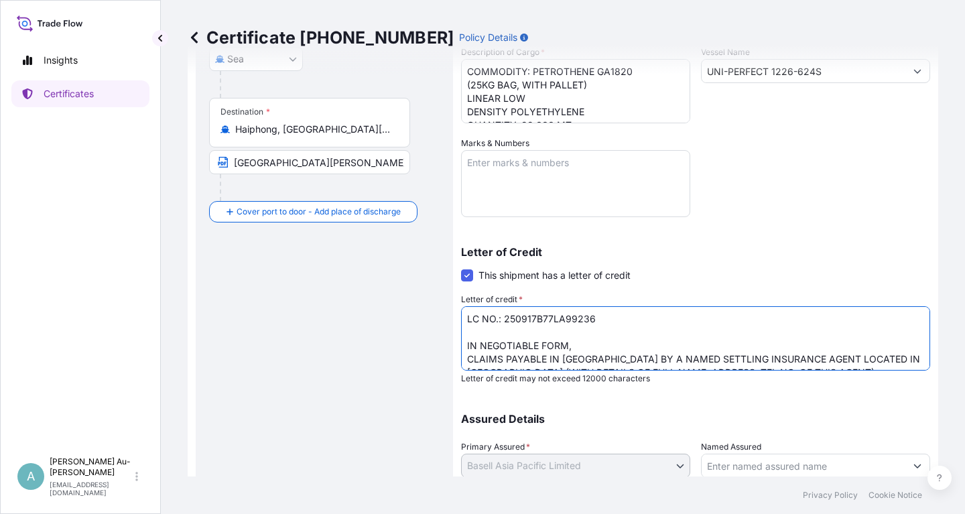
click at [669, 357] on textarea "LC NO.: 250917B77LA99236 IN NEGOTIABLE FORM, CLAIMS PAYABLE IN [GEOGRAPHIC_DATA…" at bounding box center [695, 338] width 469 height 64
type textarea "LC NO.: 250917B77LA99236 IN NEGOTIABLE FORM, CLAIMS PAYABLE IN [GEOGRAPHIC_DATA…"
click at [828, 280] on div "Letter of Credit This shipment has a letter of credit Letter of credit * LC NO.…" at bounding box center [695, 315] width 469 height 137
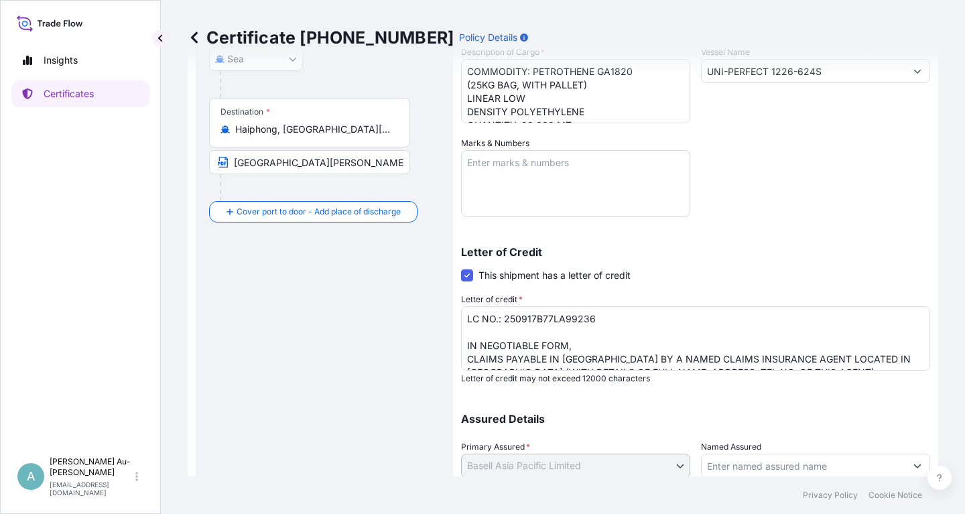
scroll to position [334, 0]
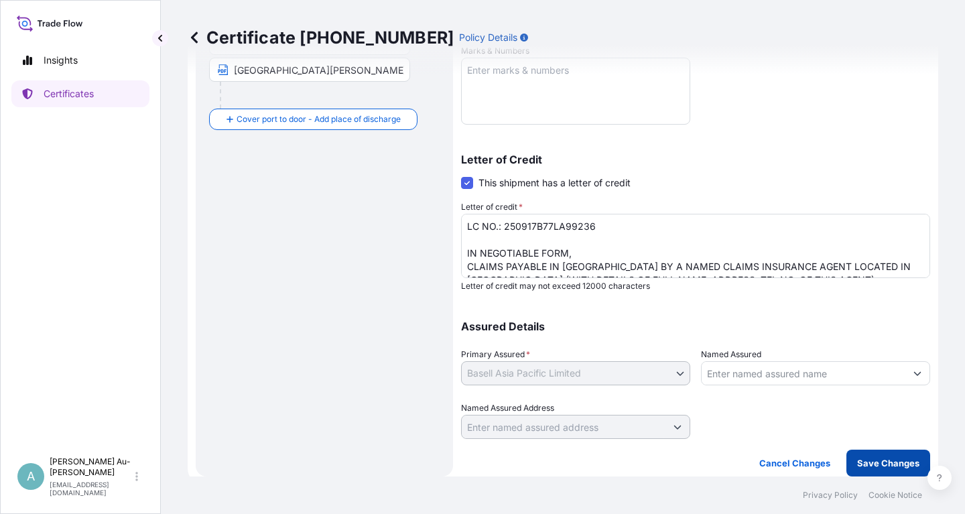
click at [865, 464] on p "Save Changes" at bounding box center [888, 462] width 62 height 13
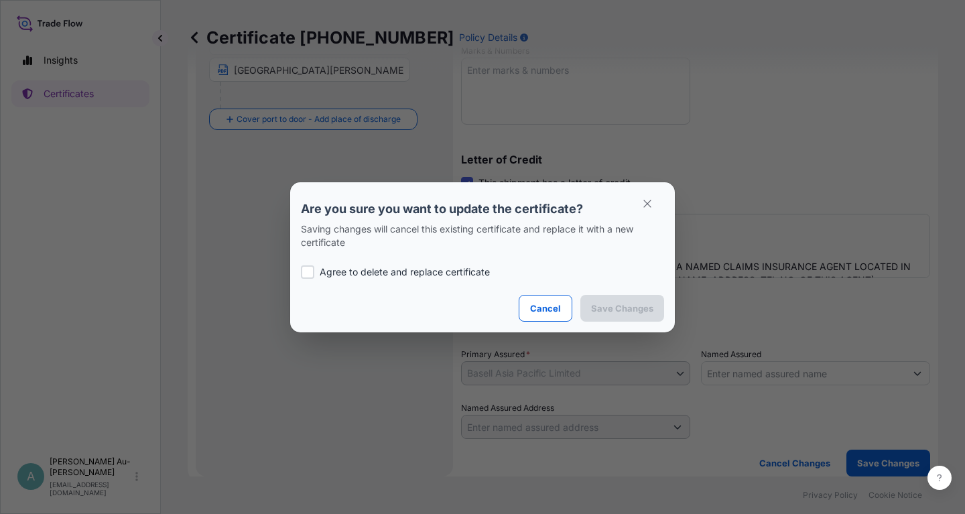
click at [326, 269] on p "Agree to delete and replace certificate" at bounding box center [405, 271] width 170 height 13
checkbox input "true"
click at [615, 316] on button "Save Changes" at bounding box center [622, 308] width 84 height 27
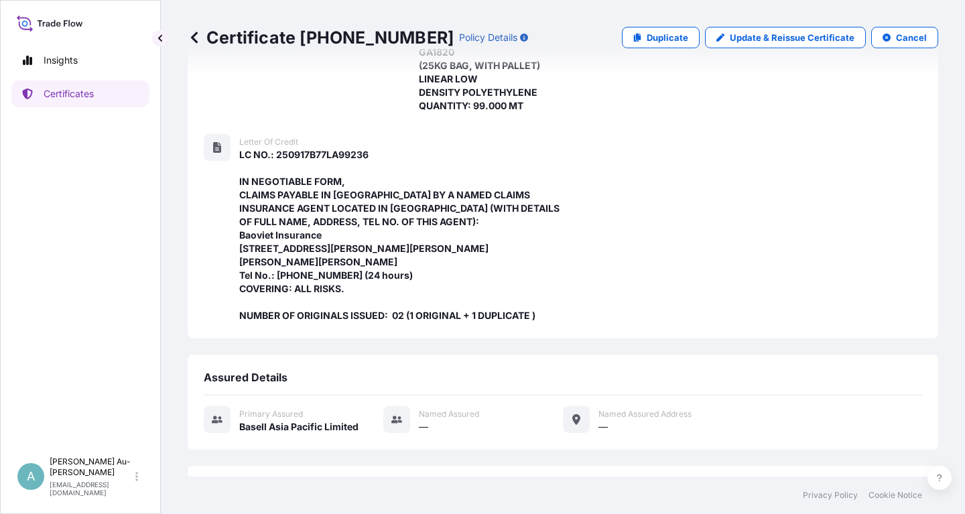
scroll to position [489, 0]
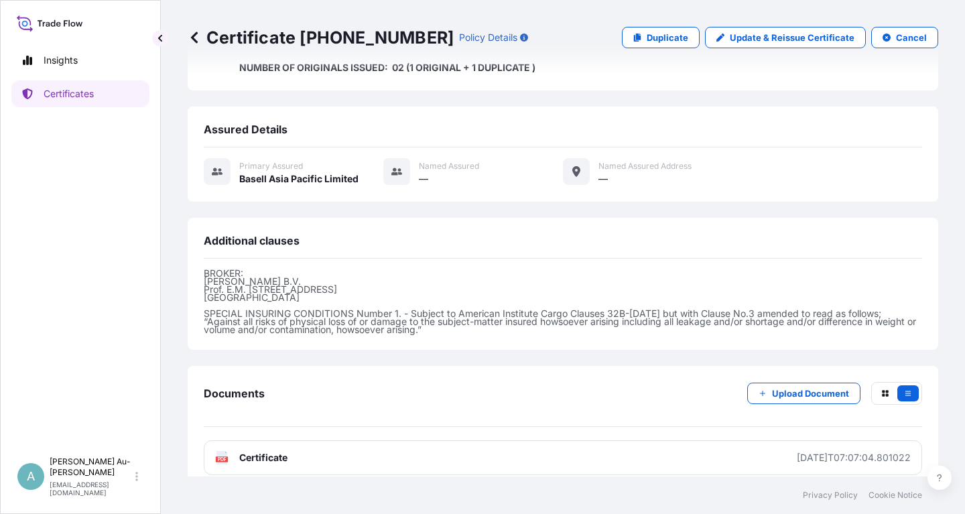
click at [357, 448] on link "PDF Certificate [DATE]T07:07:04.801022" at bounding box center [563, 457] width 718 height 35
